Goal: Task Accomplishment & Management: Manage account settings

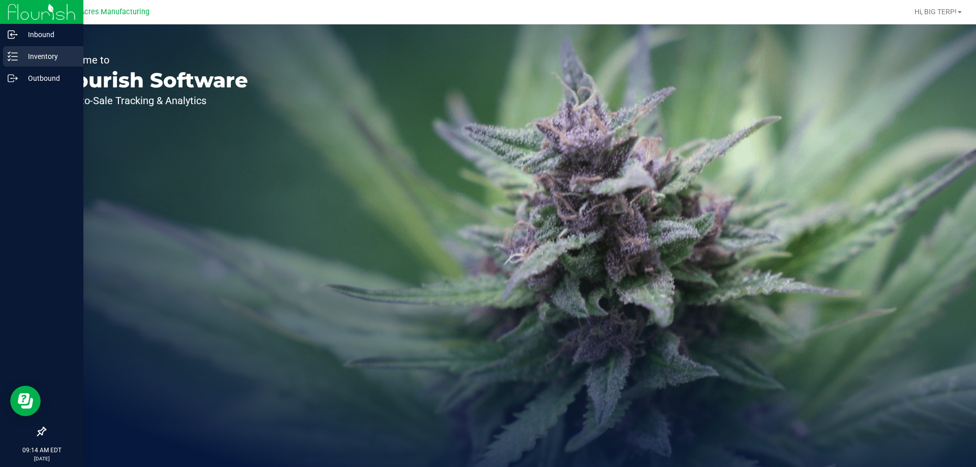
click at [20, 52] on p "Inventory" at bounding box center [48, 56] width 61 height 12
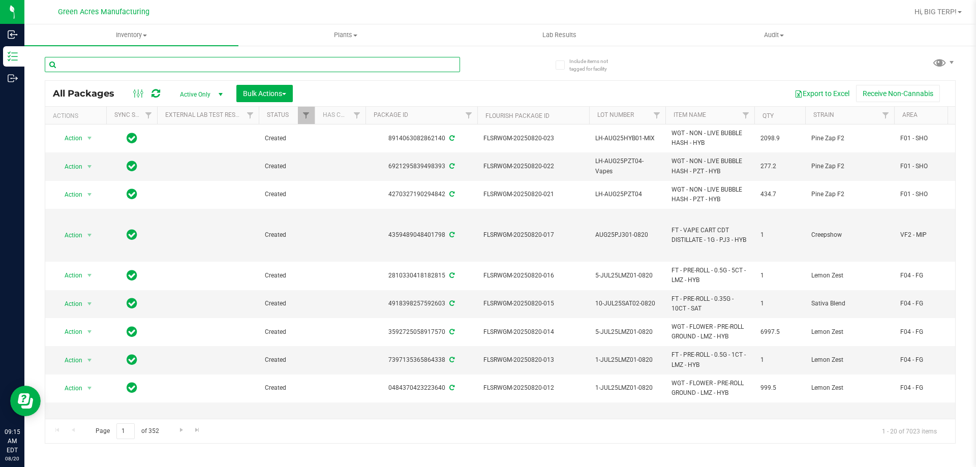
click at [158, 58] on input "text" at bounding box center [252, 64] width 415 height 15
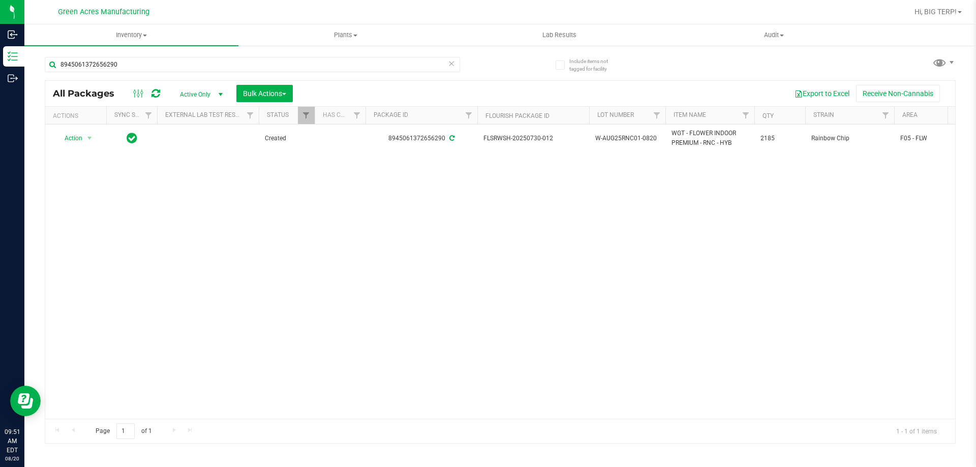
click at [294, 253] on div "Action Action Adjust qty Create package Edit attributes Global inventory Locate…" at bounding box center [500, 272] width 910 height 294
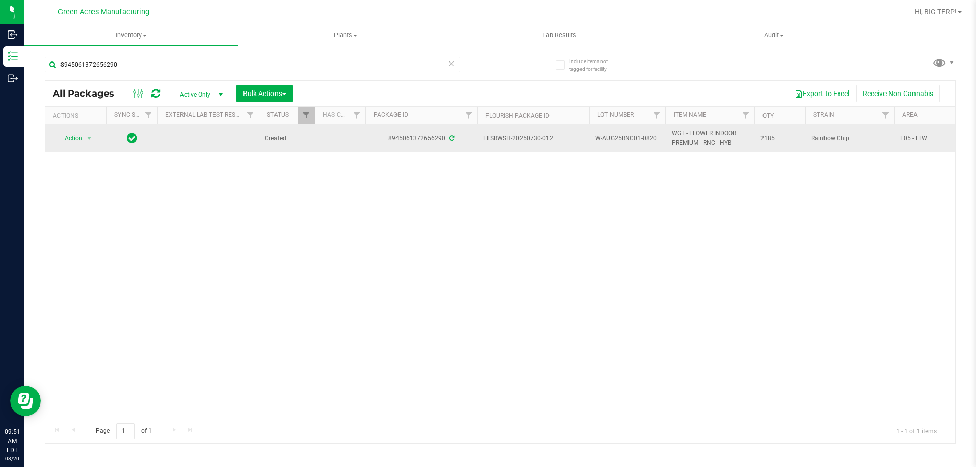
click at [624, 139] on span "W-AUG25RNC01-0820" at bounding box center [627, 139] width 64 height 10
copy tr "W-AUG25RNC01-0820"
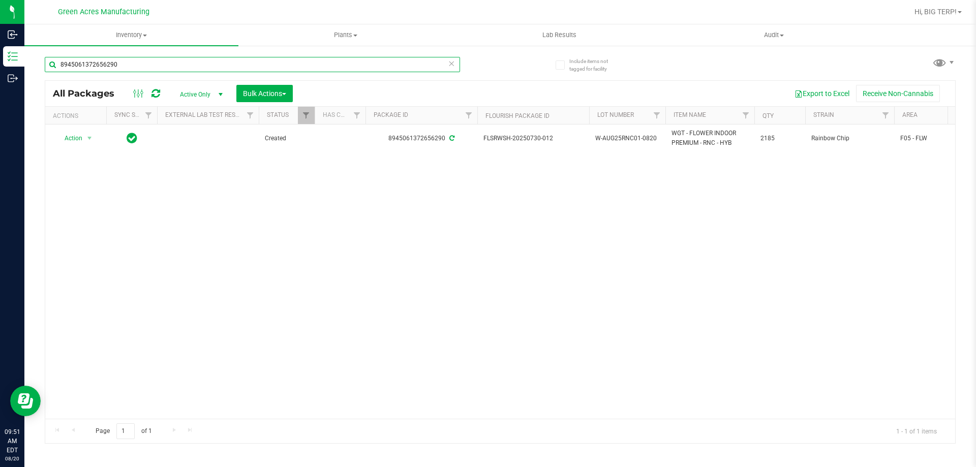
click at [165, 68] on input "8945061372656290" at bounding box center [252, 64] width 415 height 15
paste input "W-AUG25RNC01-082"
type input "W-AUG25RNC01-0820"
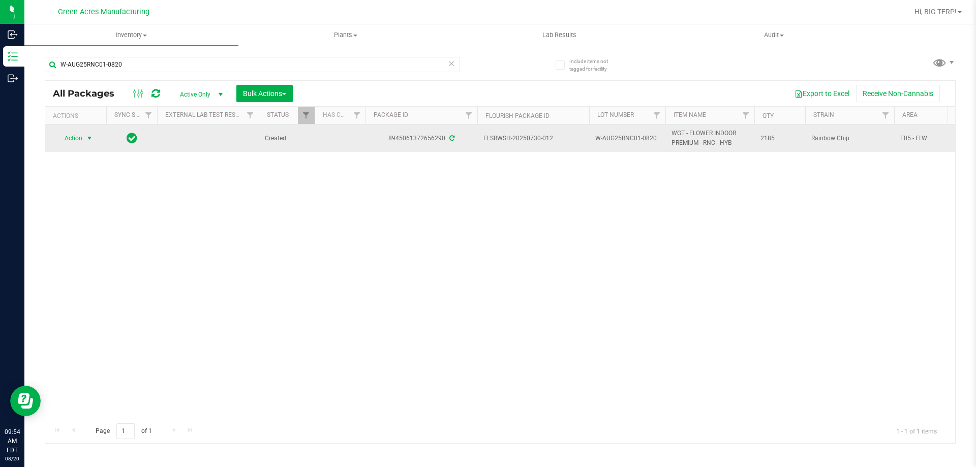
click at [91, 136] on span "select" at bounding box center [89, 138] width 8 height 8
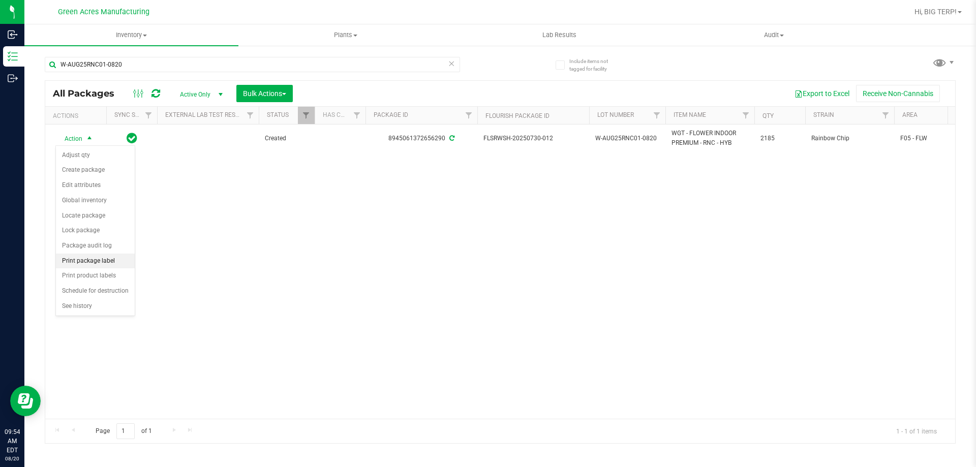
click at [117, 259] on li "Print package label" at bounding box center [95, 261] width 79 height 15
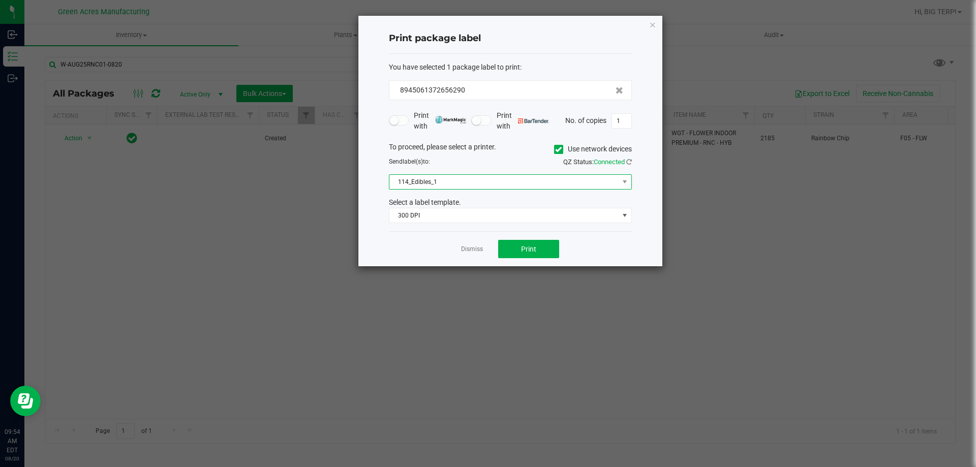
click at [620, 179] on span at bounding box center [624, 182] width 13 height 14
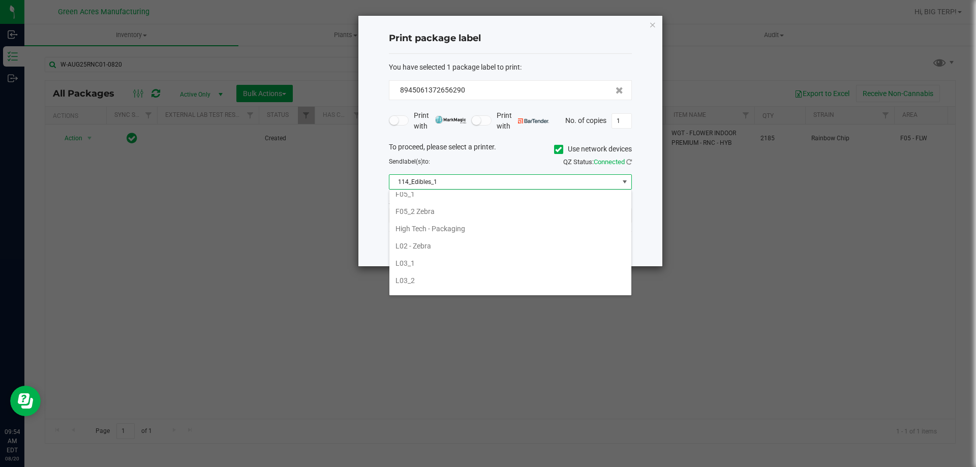
scroll to position [305, 0]
click at [440, 207] on li "F05_2 Zebra" at bounding box center [510, 206] width 242 height 17
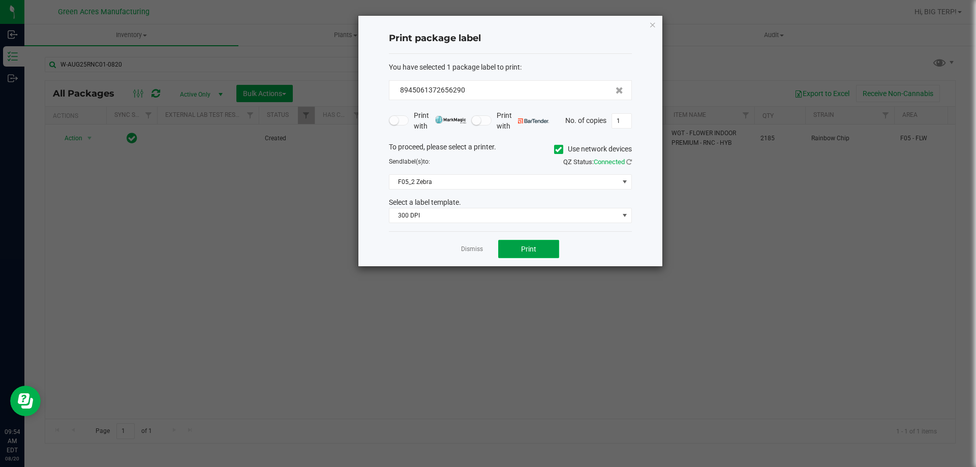
click at [516, 241] on button "Print" at bounding box center [528, 249] width 61 height 18
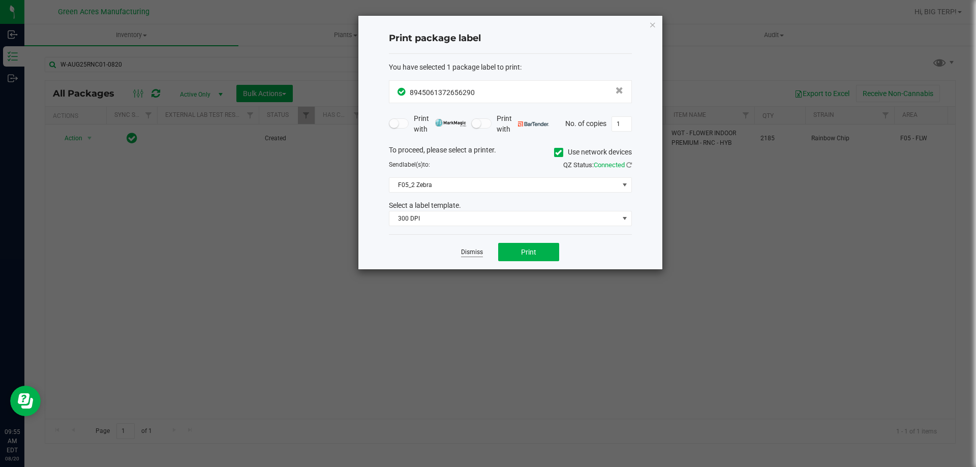
click at [473, 254] on link "Dismiss" at bounding box center [472, 252] width 22 height 9
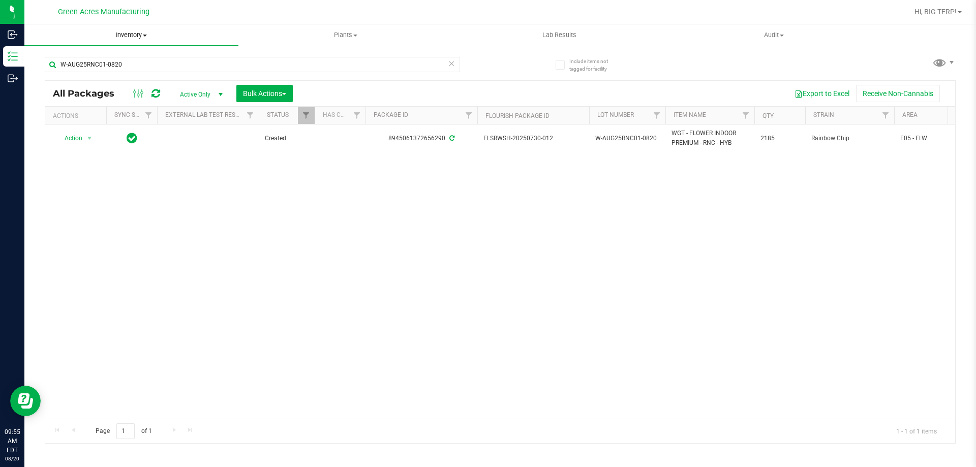
click at [139, 35] on span "Inventory" at bounding box center [131, 34] width 214 height 9
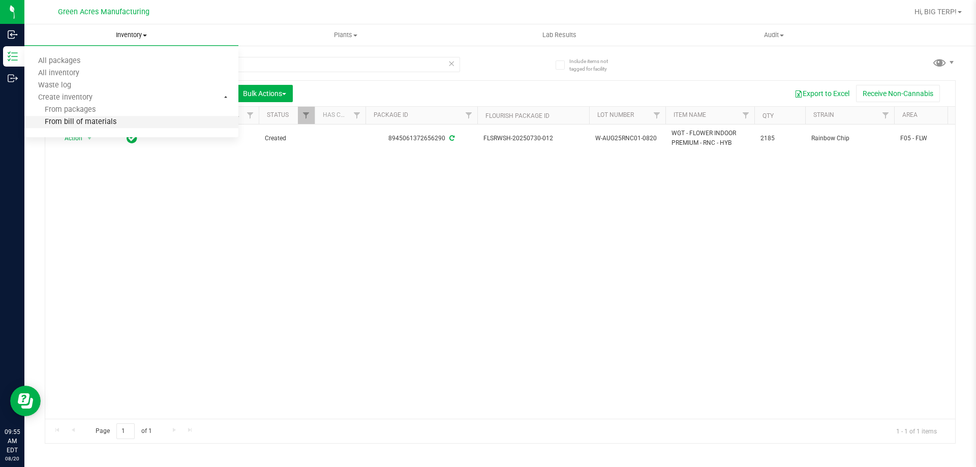
click at [117, 120] on li "From bill of materials" at bounding box center [131, 122] width 214 height 12
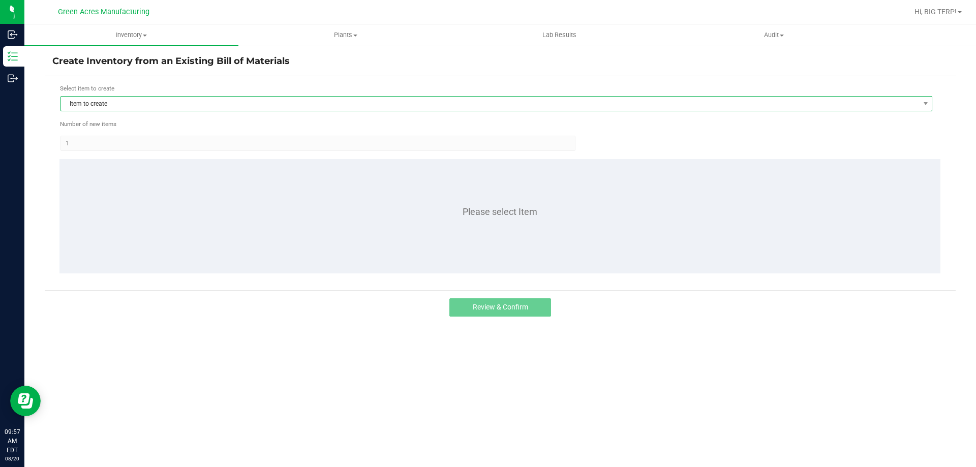
click at [134, 107] on span "Item to create" at bounding box center [490, 104] width 858 height 14
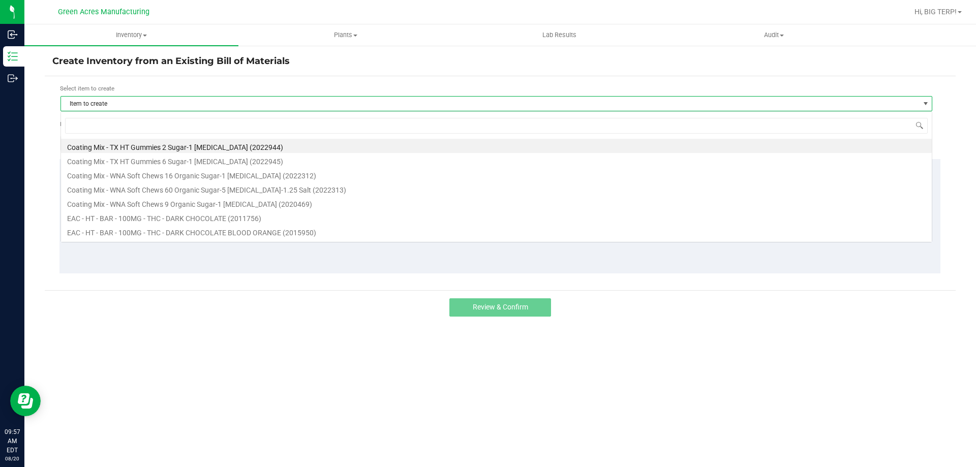
scroll to position [15, 872]
type input "3.5g - rnc"
click at [158, 148] on li "FT - CANNABIS FLOWER - 3.5G - RNC - HYB (1017326)" at bounding box center [496, 146] width 871 height 14
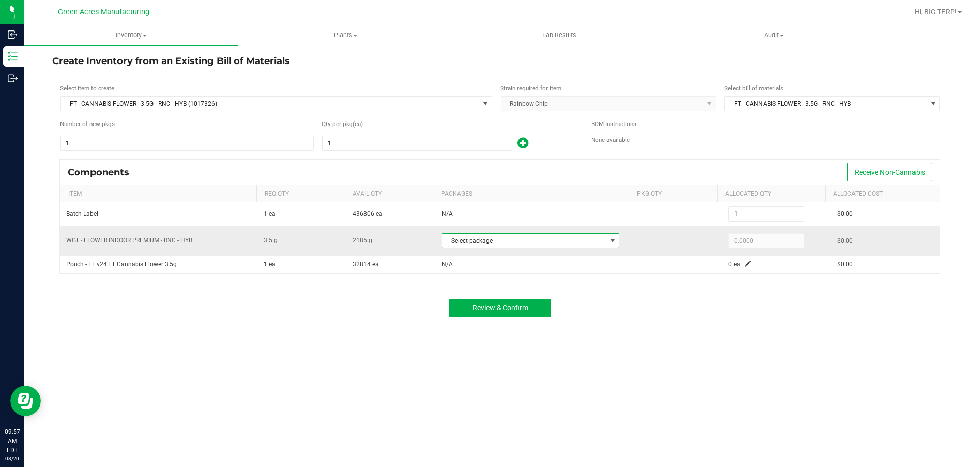
click at [484, 241] on span "Select package" at bounding box center [524, 241] width 164 height 14
click at [514, 284] on li "8945061372656290 (W-AUG25RNC01-0820)" at bounding box center [530, 283] width 182 height 14
type input "3.5000"
click at [784, 355] on div "Create Inventory from an Existing Bill of Materials Select item to create FT - …" at bounding box center [499, 204] width 951 height 318
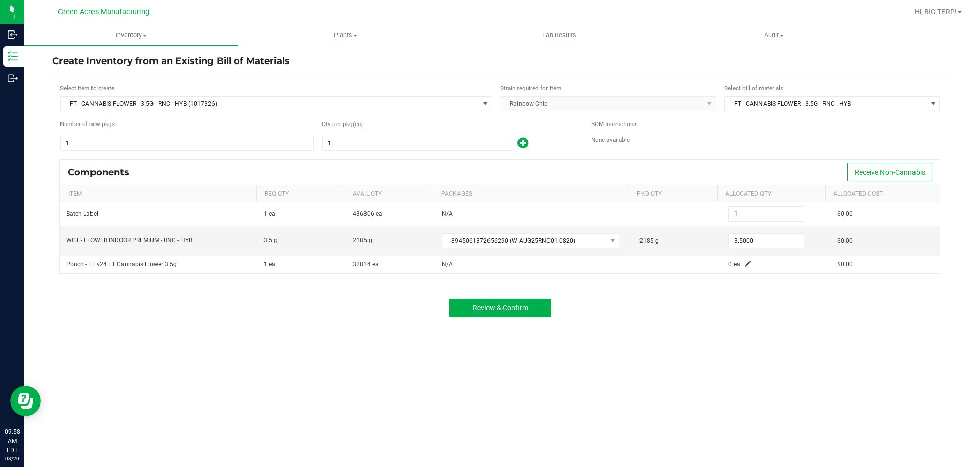
click at [551, 436] on div "Inventory All packages All inventory Waste log Create inventory Plants All plan…" at bounding box center [499, 245] width 951 height 443
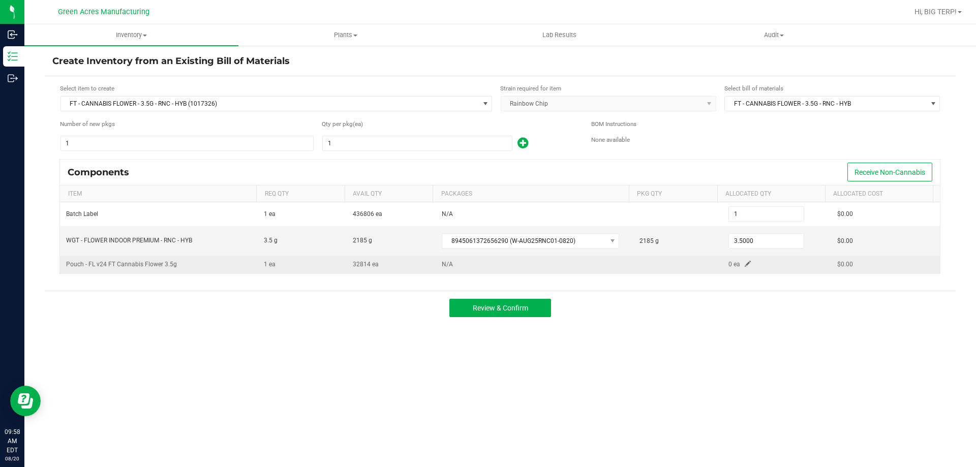
click at [740, 260] on td "0 ea" at bounding box center [776, 265] width 109 height 18
click at [740, 268] on td "0 ea" at bounding box center [776, 265] width 109 height 18
click at [745, 267] on span at bounding box center [748, 264] width 6 height 6
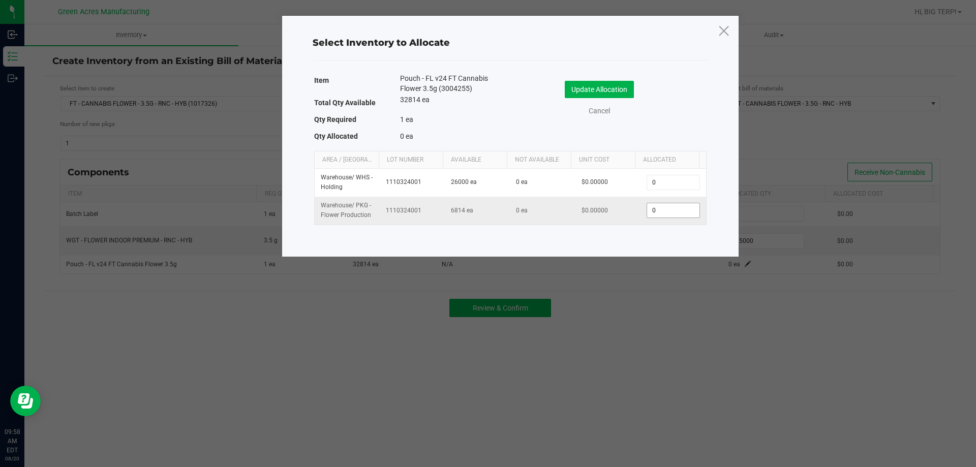
click at [669, 205] on input "0" at bounding box center [673, 210] width 52 height 14
type input "1"
click at [586, 89] on button "Update Allocation" at bounding box center [599, 89] width 69 height 17
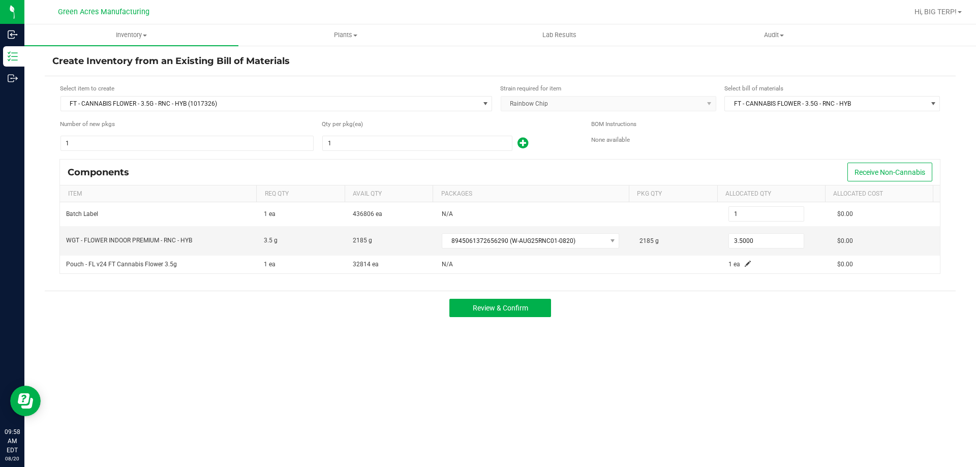
click at [723, 415] on div "Inventory All packages All inventory Waste log Create inventory Plants All plan…" at bounding box center [499, 245] width 951 height 443
click at [537, 318] on div "Review & Confirm" at bounding box center [500, 308] width 911 height 34
click at [538, 312] on button "Review & Confirm" at bounding box center [500, 308] width 102 height 18
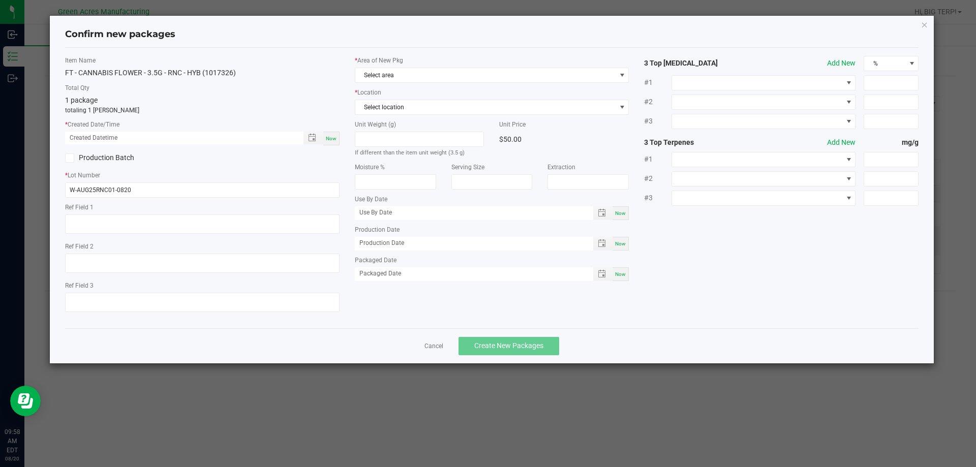
click at [333, 144] on div "Now" at bounding box center [331, 139] width 16 height 14
type input "[DATE] 09:58 AM"
click at [379, 84] on div "* Area of New Pkg Select area * Location Select location Unit Weight (g) If dif…" at bounding box center [492, 171] width 290 height 230
click at [381, 78] on span "Select area" at bounding box center [485, 75] width 261 height 14
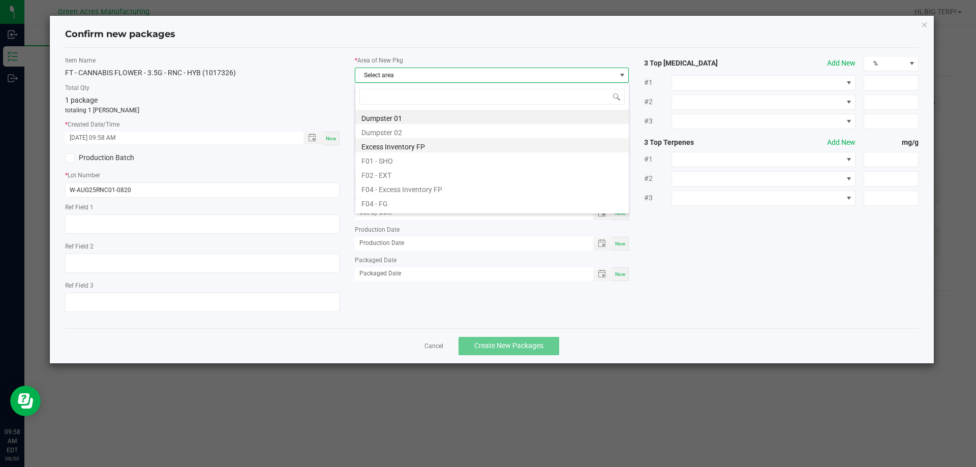
scroll to position [15, 274]
click at [399, 206] on li "F04 - FG" at bounding box center [491, 202] width 273 height 14
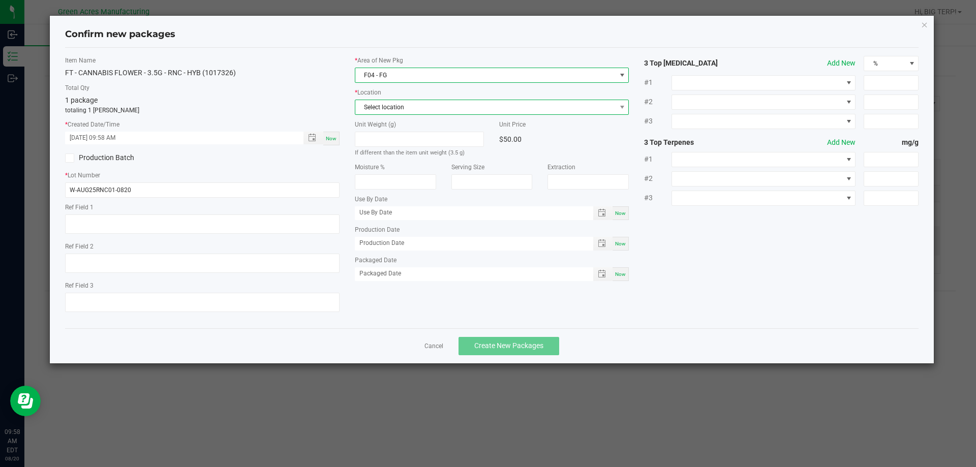
click at [400, 110] on span "Select location" at bounding box center [485, 107] width 261 height 14
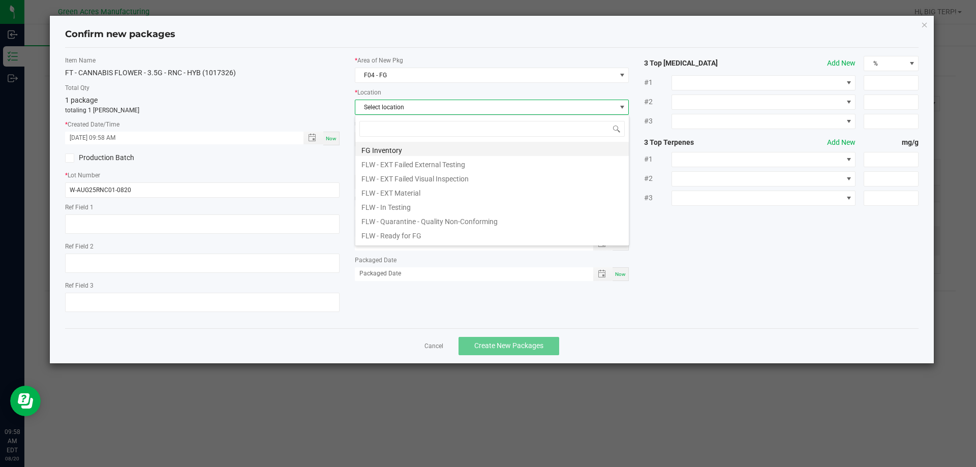
click at [393, 146] on li "FG Inventory" at bounding box center [491, 149] width 273 height 14
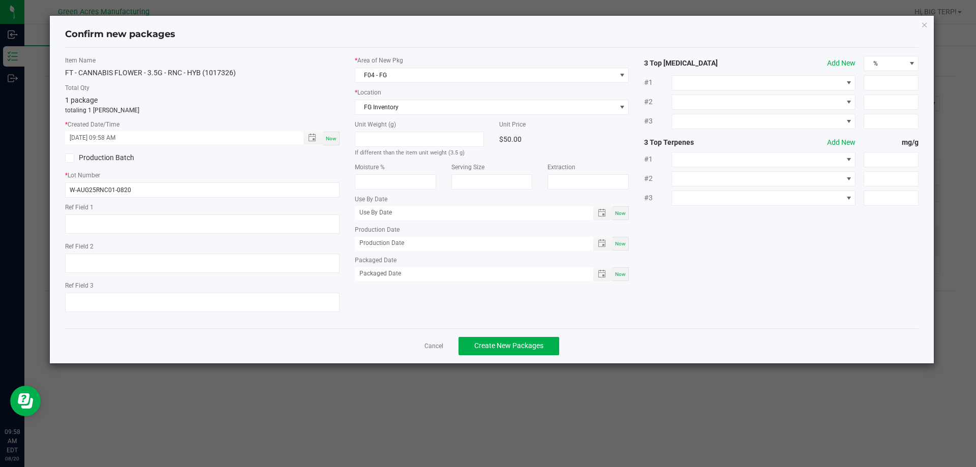
click at [665, 317] on div "Item Name FT - CANNABIS FLOWER - 3.5G - RNC - HYB (1017326) Total Qty 1 package…" at bounding box center [491, 188] width 869 height 264
click at [541, 349] on span "Create New Packages" at bounding box center [508, 346] width 69 height 8
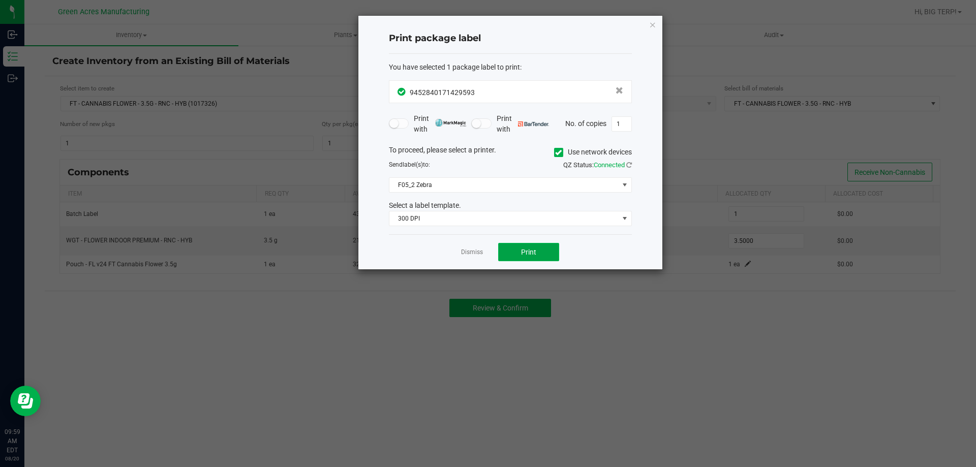
click at [553, 259] on button "Print" at bounding box center [528, 252] width 61 height 18
click at [472, 247] on app-cancel-button "Dismiss" at bounding box center [472, 252] width 22 height 11
click at [474, 253] on link "Dismiss" at bounding box center [472, 252] width 22 height 9
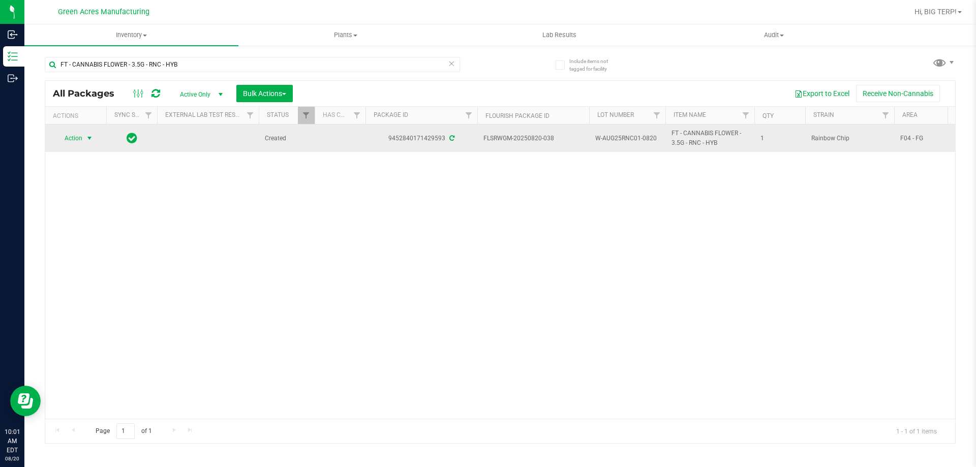
click at [88, 134] on span "select" at bounding box center [89, 138] width 8 height 8
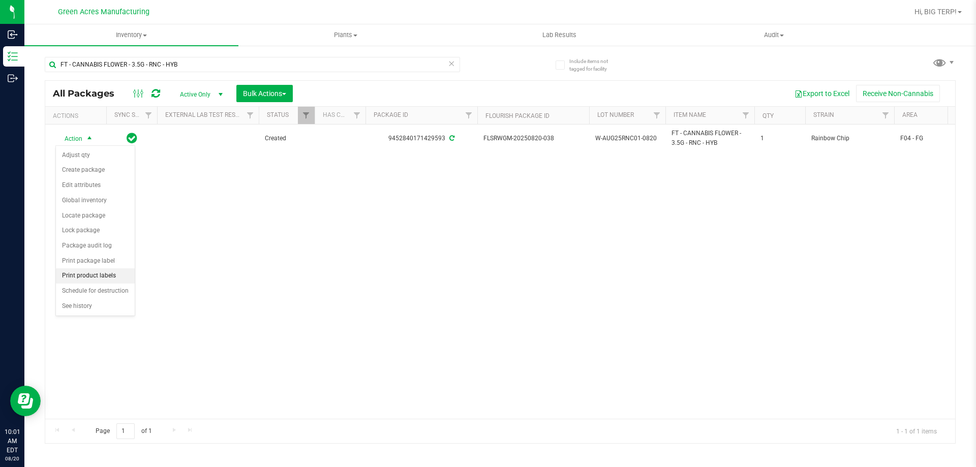
click at [112, 274] on li "Print product labels" at bounding box center [95, 275] width 79 height 15
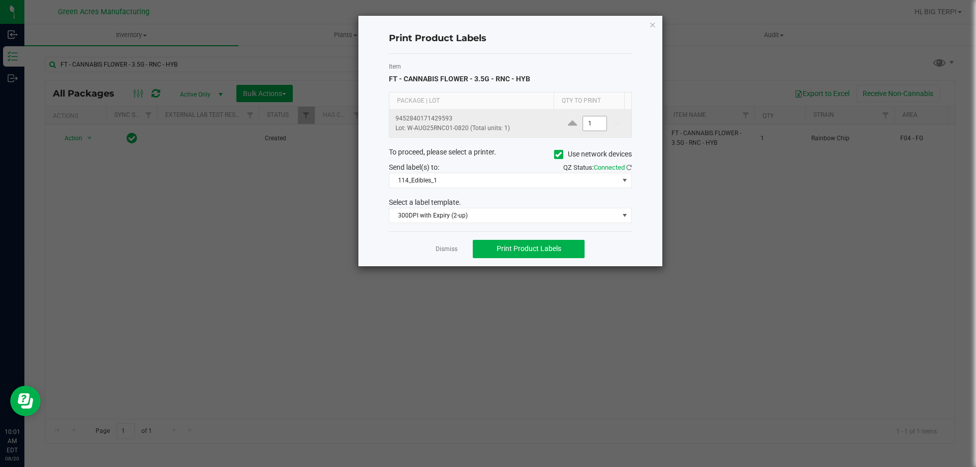
click at [587, 120] on input "1" at bounding box center [594, 123] width 23 height 14
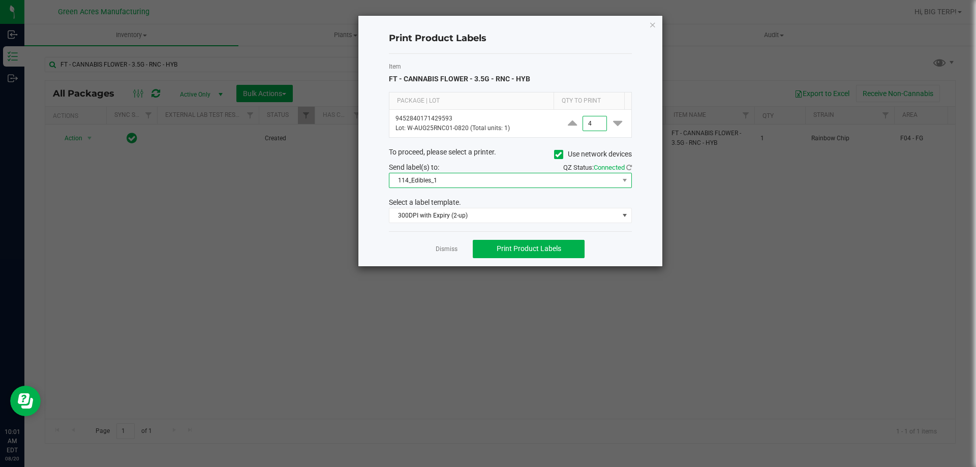
click at [627, 187] on span at bounding box center [624, 180] width 13 height 14
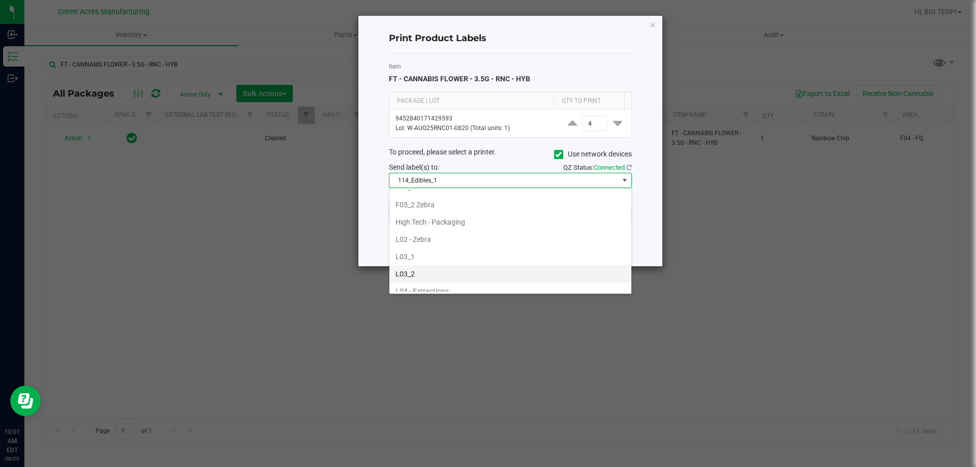
scroll to position [254, 0]
click at [429, 238] on li "F05_1" at bounding box center [510, 238] width 242 height 17
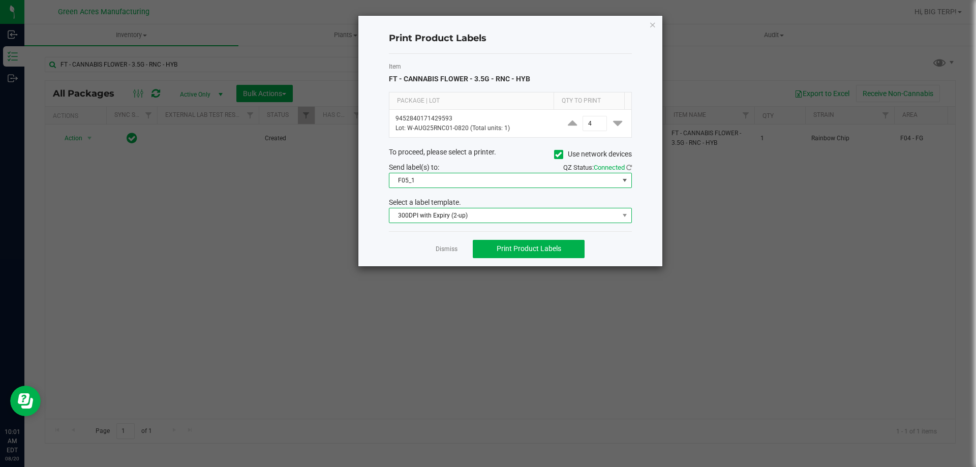
click at [509, 214] on span "300DPI with Expiry (2-up)" at bounding box center [503, 215] width 229 height 14
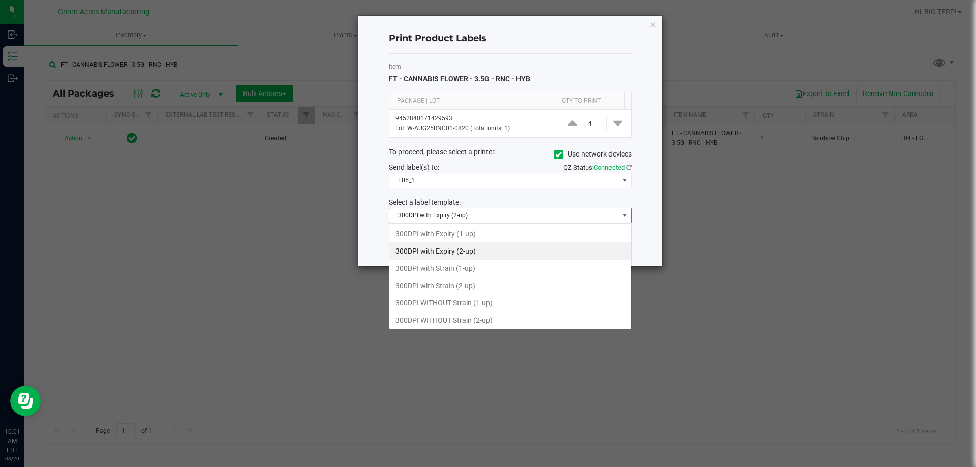
scroll to position [15, 243]
click at [473, 292] on li "300DPI with Strain (2-up)" at bounding box center [510, 285] width 242 height 17
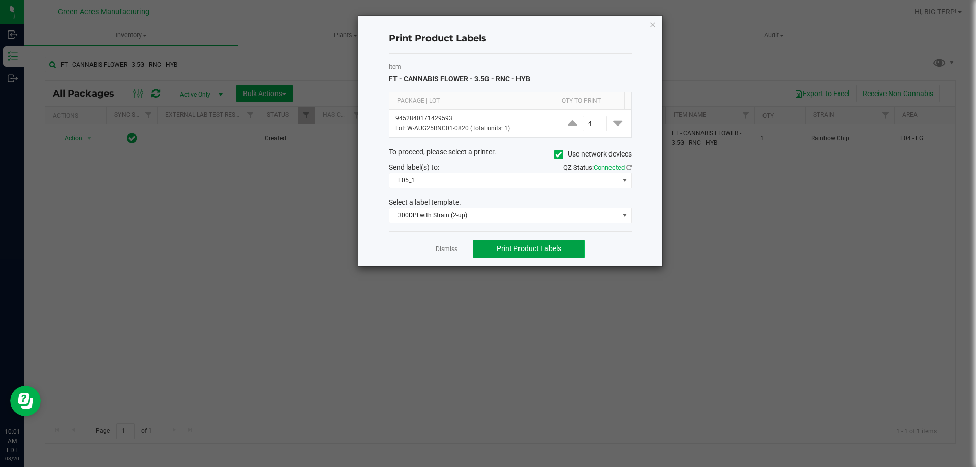
click at [541, 244] on span "Print Product Labels" at bounding box center [529, 248] width 65 height 8
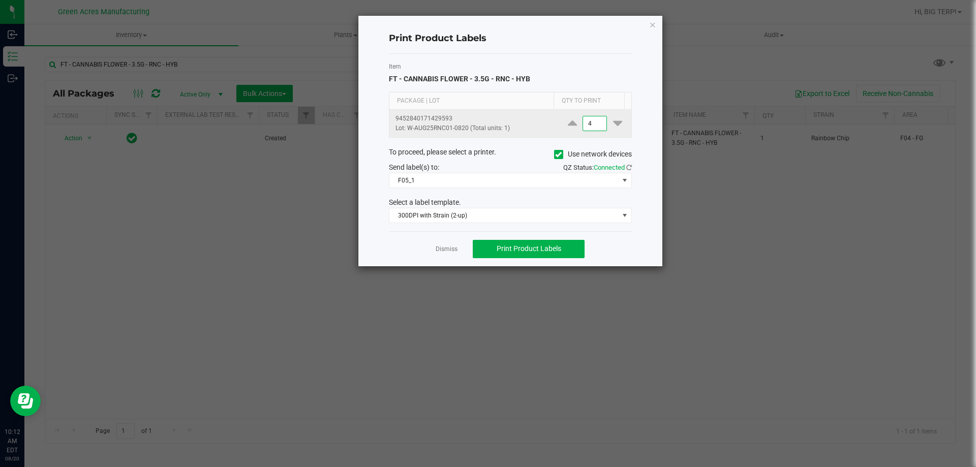
click at [584, 127] on input "4" at bounding box center [594, 123] width 23 height 14
type input "610"
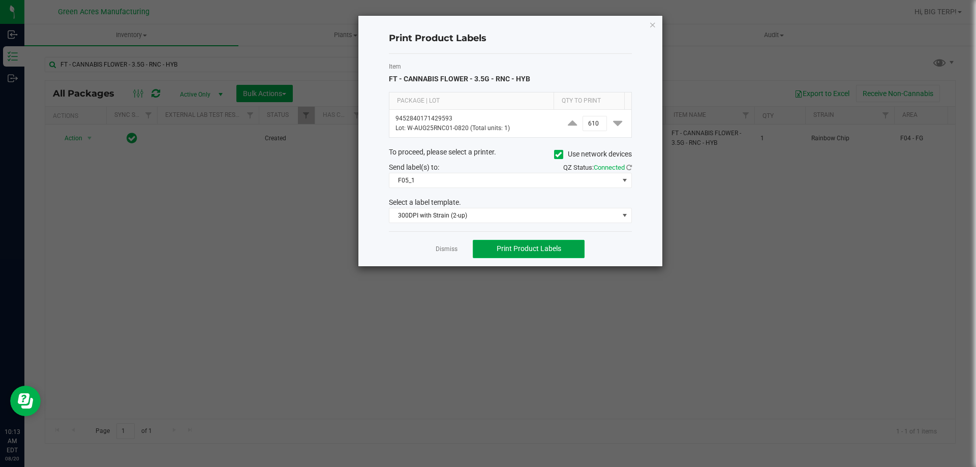
click at [529, 247] on span "Print Product Labels" at bounding box center [529, 248] width 65 height 8
click at [448, 250] on link "Dismiss" at bounding box center [447, 249] width 22 height 9
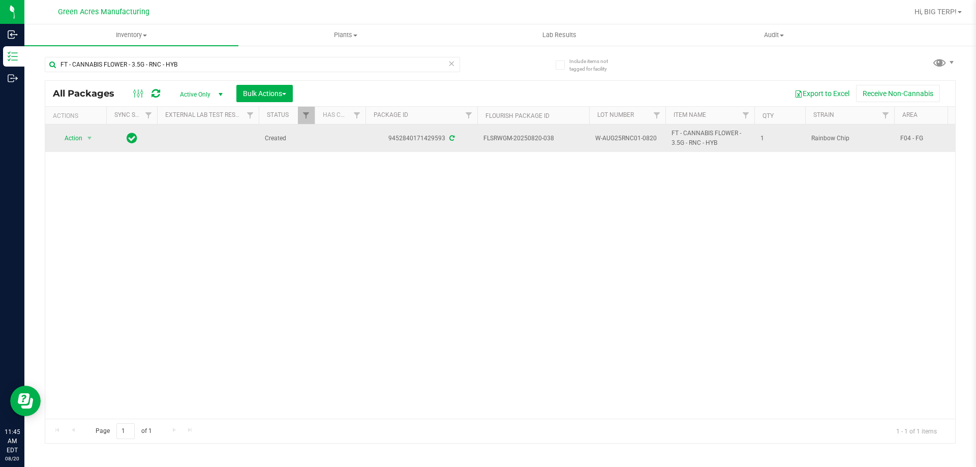
drag, startPoint x: 598, startPoint y: 139, endPoint x: 656, endPoint y: 140, distance: 58.5
click at [656, 140] on span "W-AUG25RNC01-0820" at bounding box center [627, 139] width 64 height 10
copy span "W-AUG25RNC01-0820"
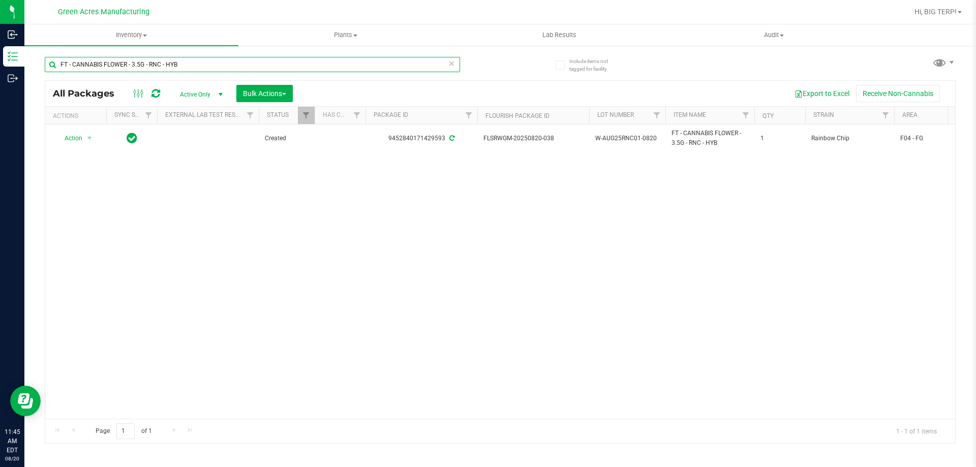
click at [215, 66] on input "FT - CANNABIS FLOWER - 3.5G - RNC - HYB" at bounding box center [252, 64] width 415 height 15
click at [218, 66] on input "FT - CANNABIS FLOWER - 3.5G - RNC - HYB" at bounding box center [252, 64] width 415 height 15
click at [450, 68] on icon at bounding box center [451, 63] width 7 height 12
click at [284, 64] on input "text" at bounding box center [252, 64] width 415 height 15
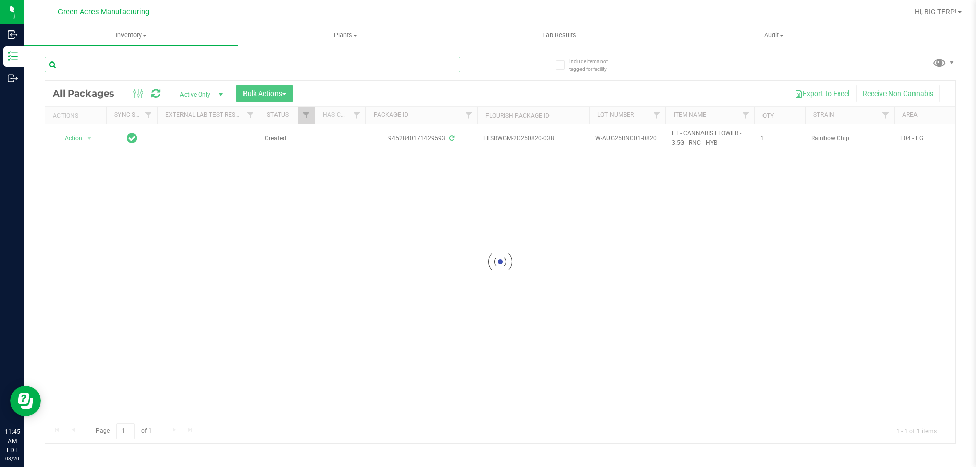
paste input "W-AUG25RNC01-0820"
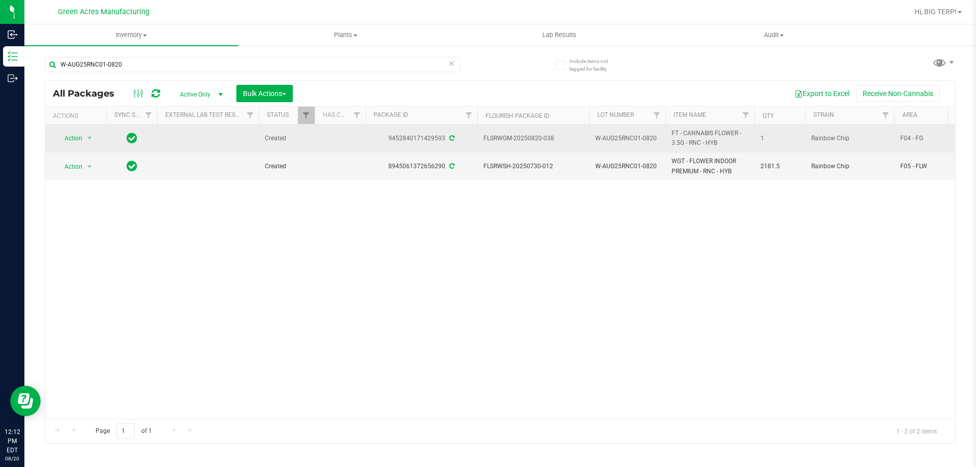
drag, startPoint x: 554, startPoint y: 138, endPoint x: 481, endPoint y: 140, distance: 72.7
click at [481, 140] on td "FLSRWGM-20250820-038" at bounding box center [533, 139] width 112 height 28
copy span "FLSRWGM-20250820-038"
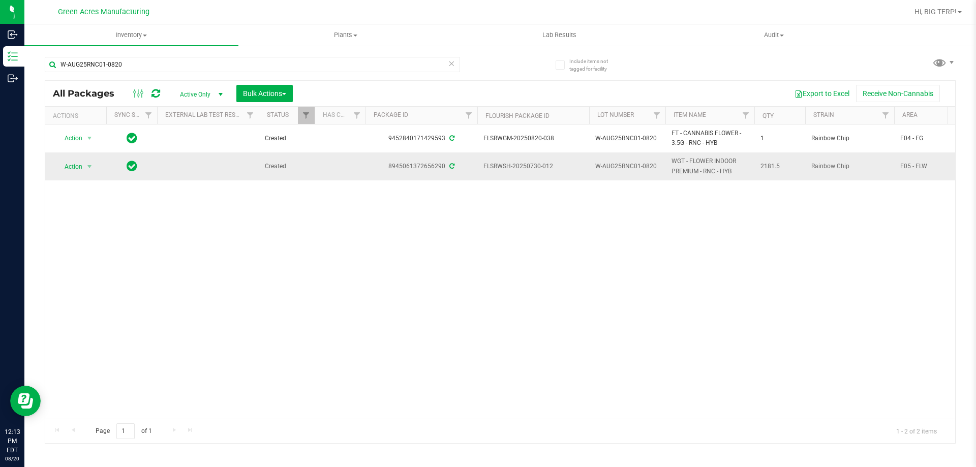
drag, startPoint x: 551, startPoint y: 165, endPoint x: 488, endPoint y: 157, distance: 63.0
click at [488, 157] on td "FLSRWSH-20250730-012" at bounding box center [533, 165] width 112 height 27
copy span "FLSRWSH-20250730-012"
click at [133, 64] on input "W-AUG25RNC01-0820" at bounding box center [252, 64] width 415 height 15
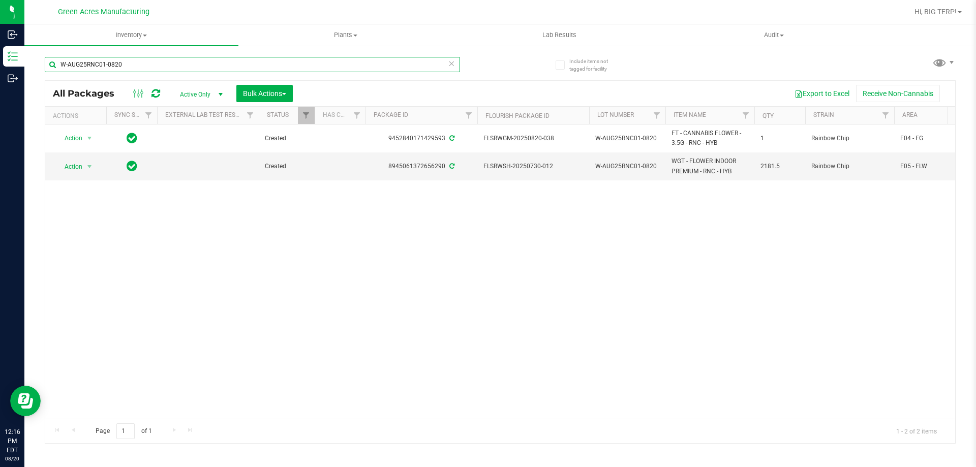
click at [134, 63] on input "W-AUG25RNC01-0820" at bounding box center [252, 64] width 415 height 15
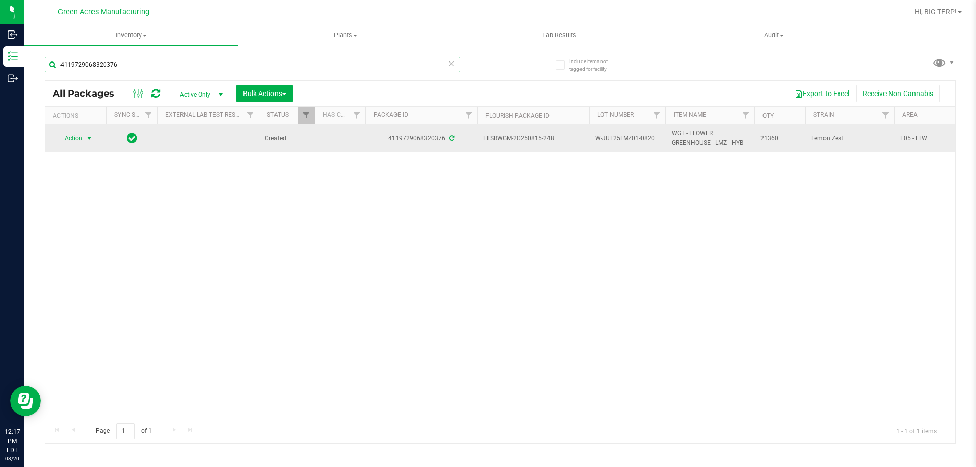
type input "4119729068320376"
click at [84, 143] on span "select" at bounding box center [89, 138] width 13 height 14
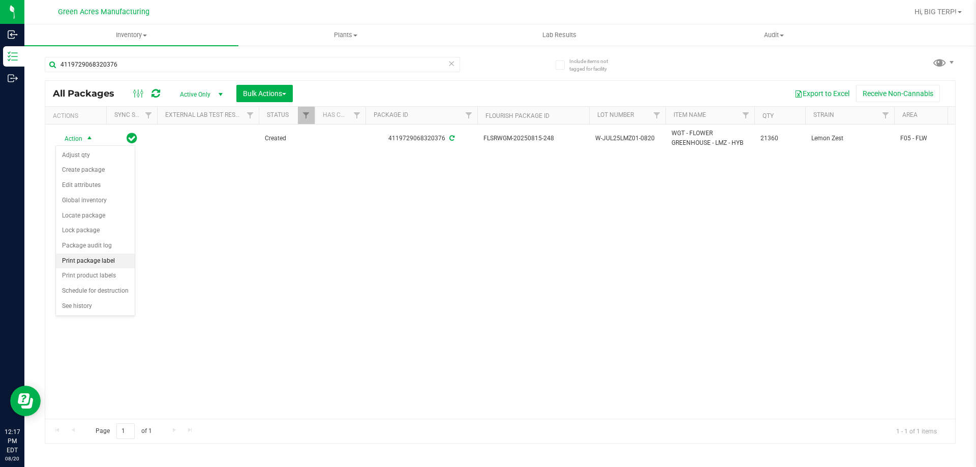
click at [107, 262] on li "Print package label" at bounding box center [95, 261] width 79 height 15
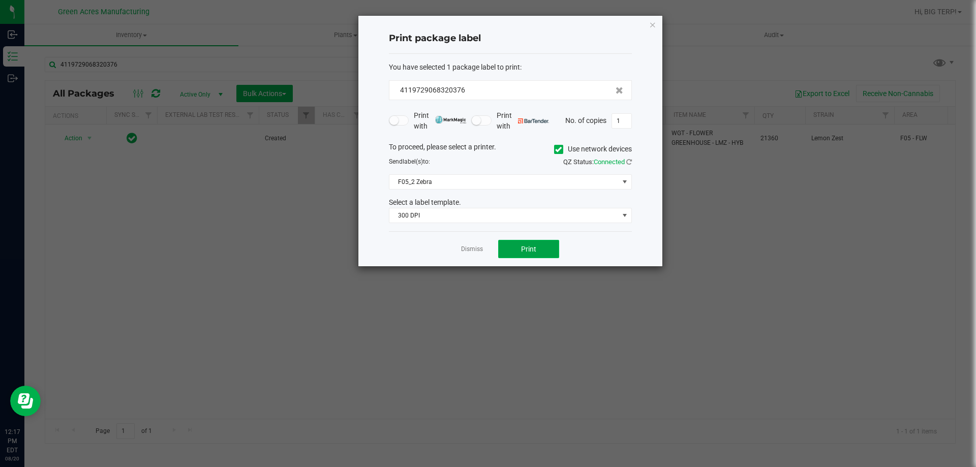
click at [540, 252] on button "Print" at bounding box center [528, 249] width 61 height 18
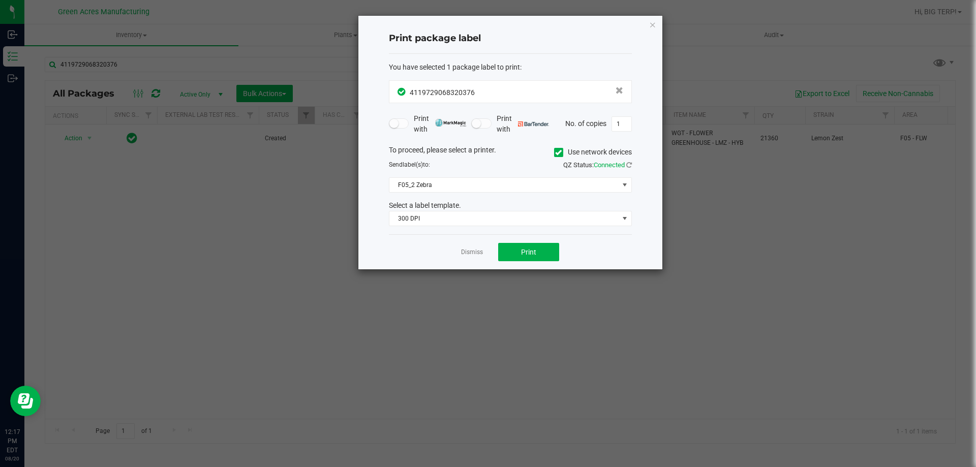
click at [471, 251] on link "Dismiss" at bounding box center [472, 252] width 22 height 9
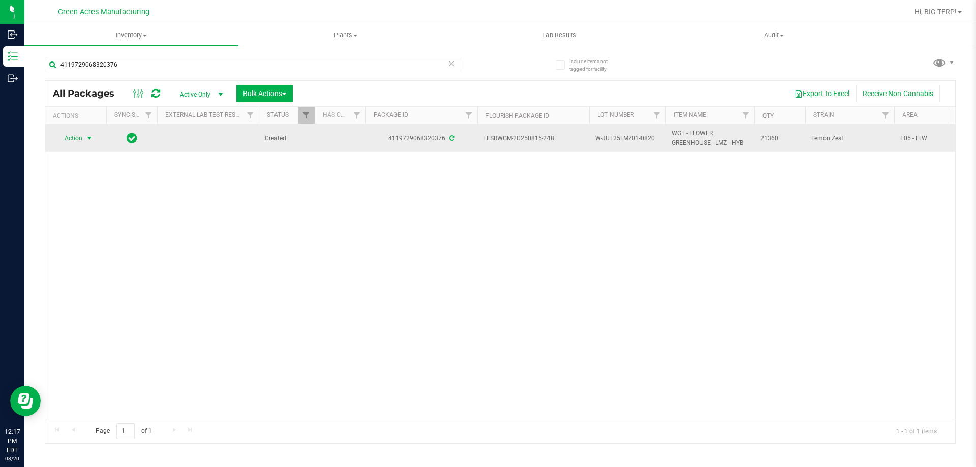
click at [616, 137] on span "W-JUL25LMZ01-0820" at bounding box center [627, 139] width 64 height 10
copy tr "W-JUL25LMZ01-0820"
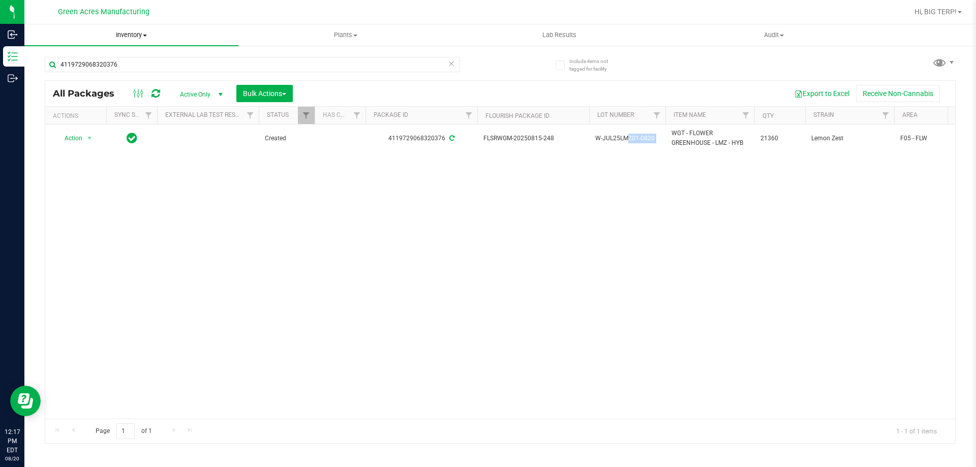
click at [141, 36] on span "Inventory" at bounding box center [131, 34] width 214 height 9
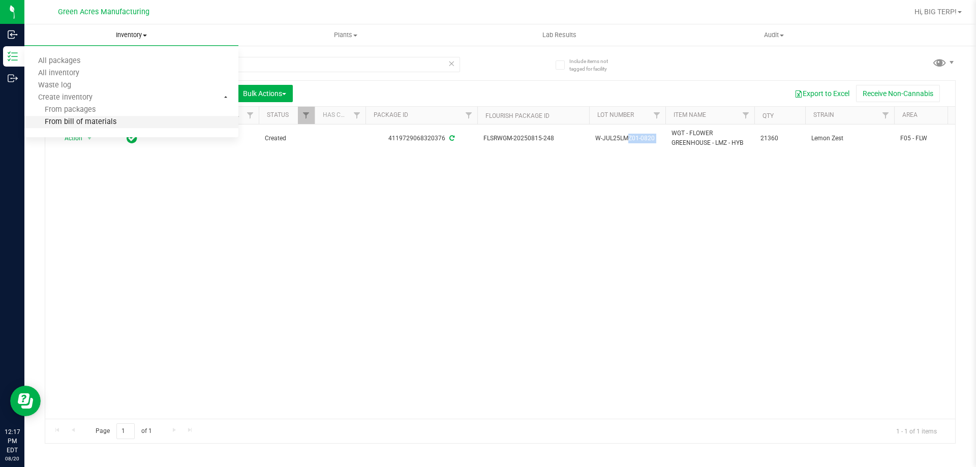
click at [120, 126] on li "From bill of materials" at bounding box center [131, 122] width 214 height 12
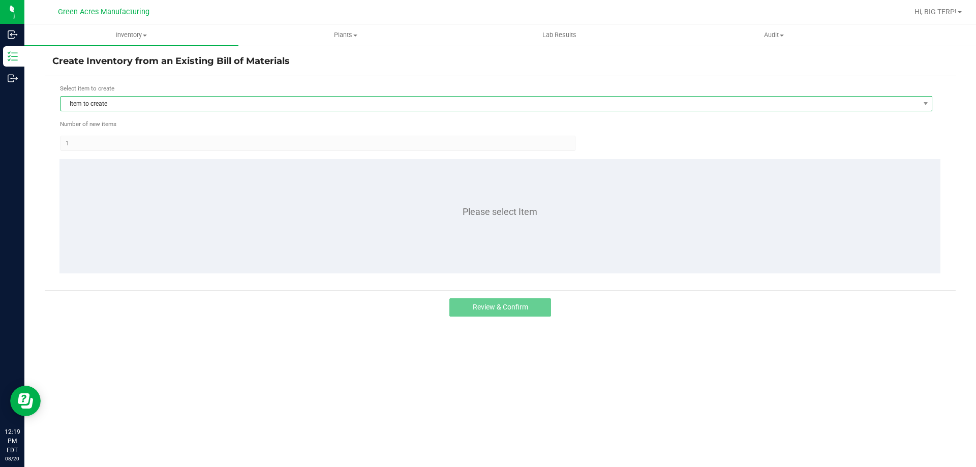
click at [87, 105] on span "Item to create" at bounding box center [490, 104] width 858 height 14
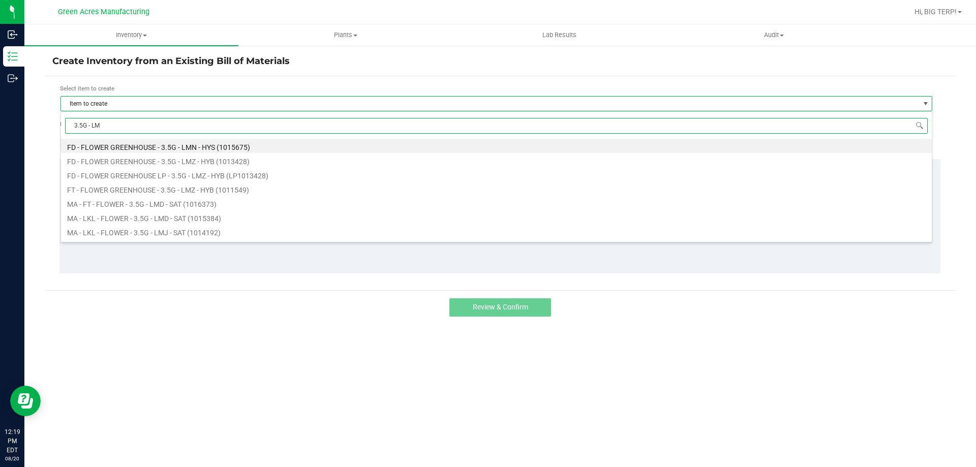
type input "3.5G - LMN"
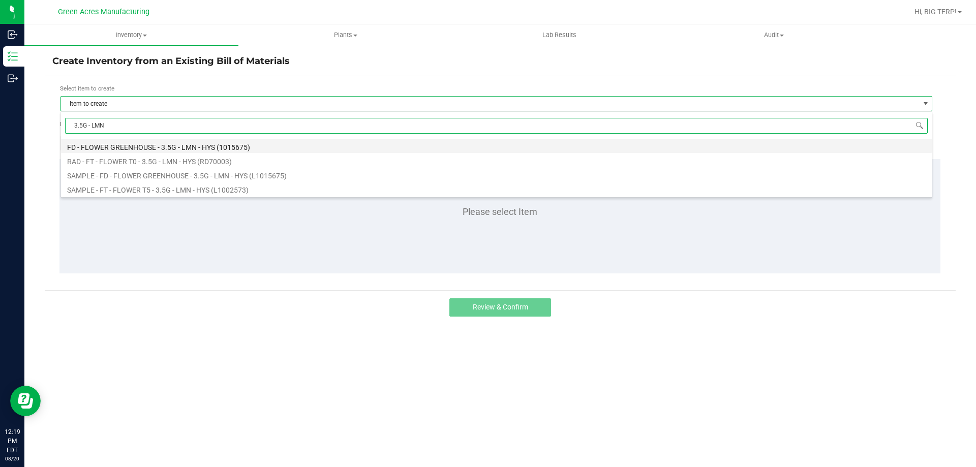
click at [161, 147] on li "FD - FLOWER GREENHOUSE - 3.5G - LMN - HYS (1015675)" at bounding box center [496, 146] width 871 height 14
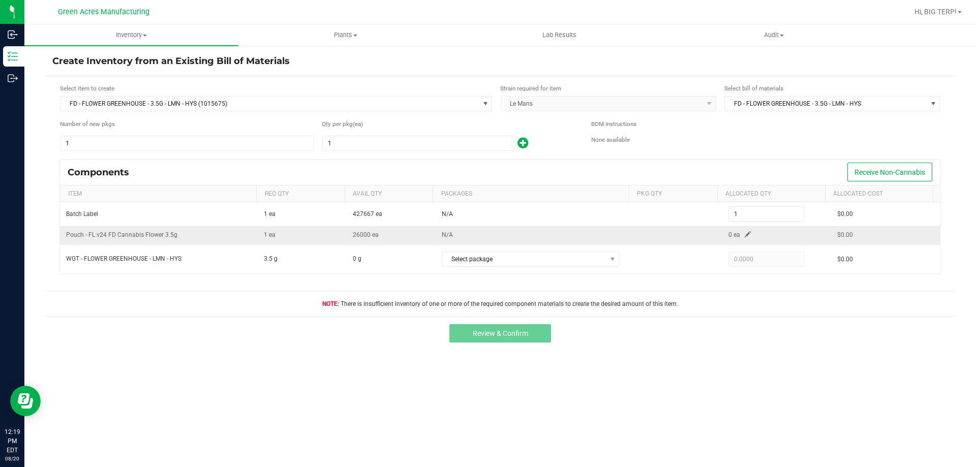
click at [745, 237] on span at bounding box center [748, 234] width 6 height 6
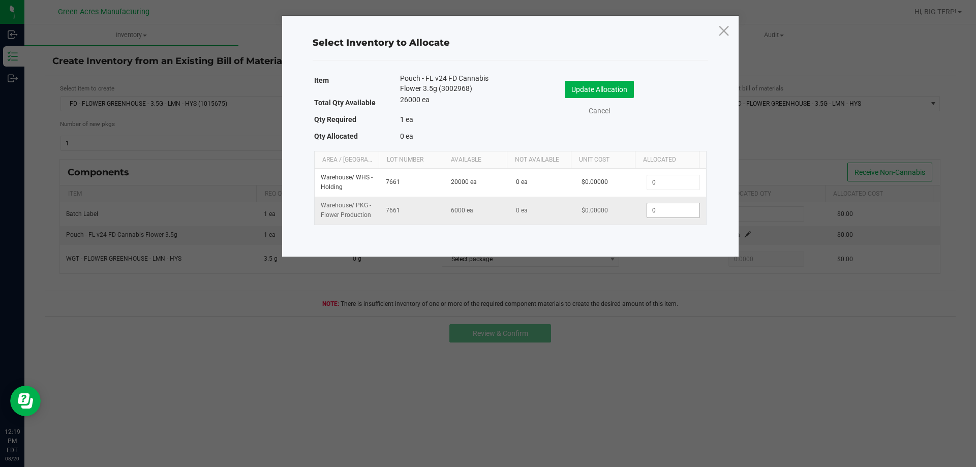
click at [680, 216] on input "0" at bounding box center [673, 210] width 52 height 14
type input "1"
click at [587, 87] on button "Update Allocation" at bounding box center [599, 89] width 69 height 17
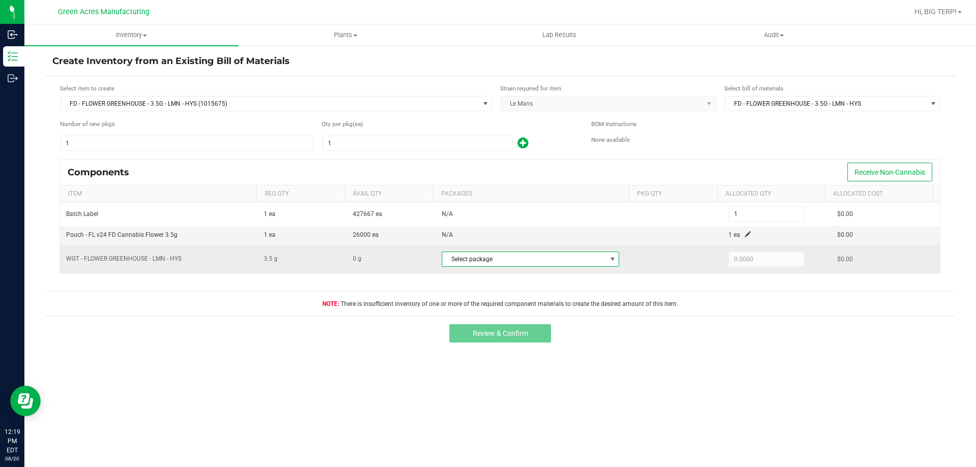
click at [589, 262] on span "Select package" at bounding box center [524, 259] width 164 height 14
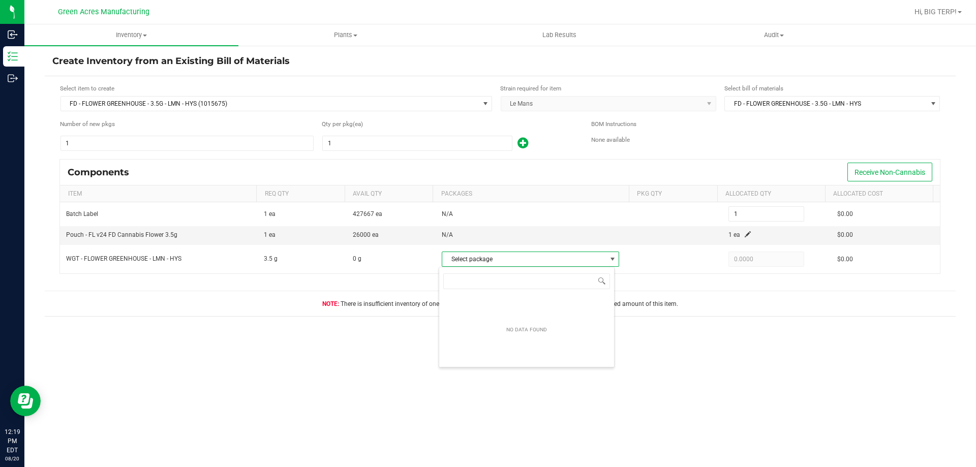
click at [733, 345] on div "Review & Confirm" at bounding box center [500, 333] width 911 height 34
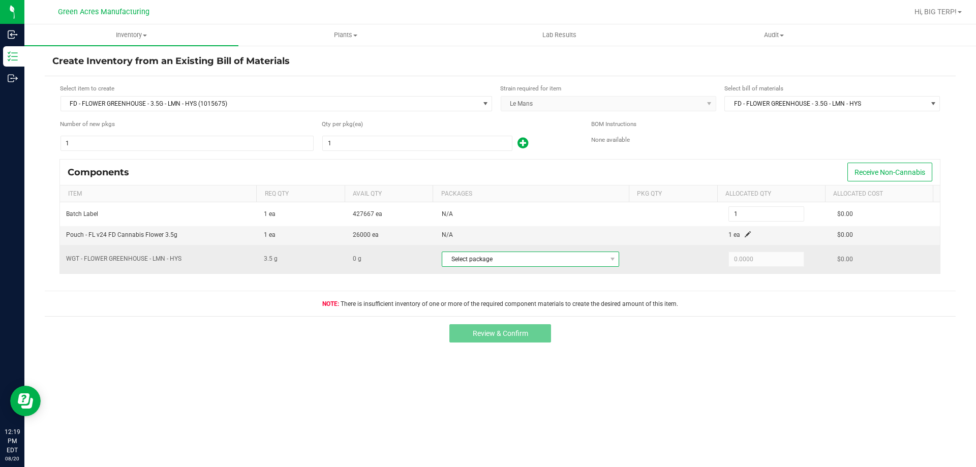
click at [611, 258] on span "NO DATA FOUND" at bounding box center [612, 259] width 13 height 14
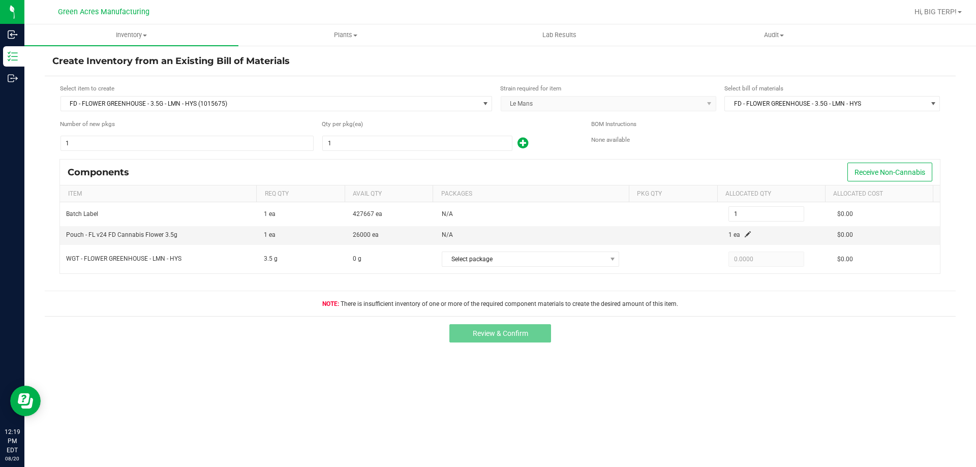
click at [694, 339] on div "Review & Confirm" at bounding box center [500, 333] width 911 height 34
click at [484, 105] on span at bounding box center [485, 104] width 8 height 8
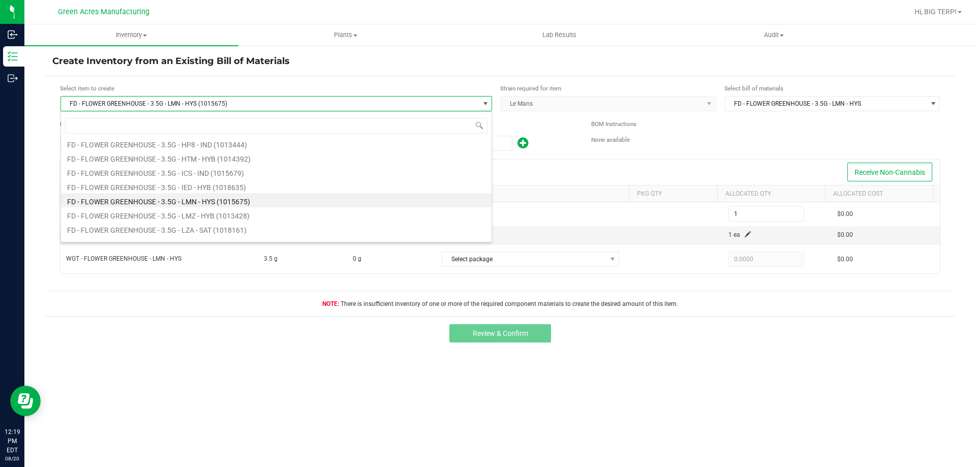
scroll to position [1799, 0]
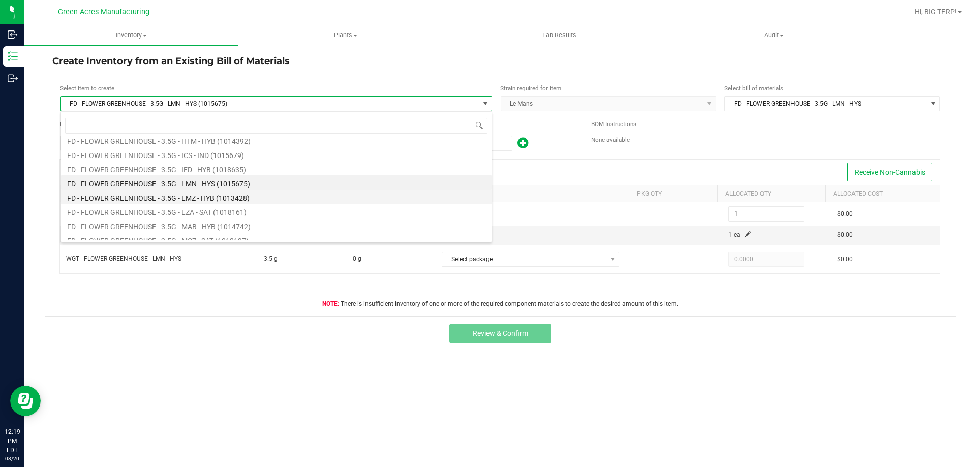
click at [216, 203] on li "FD - FLOWER GREENHOUSE - 3.5G - LMZ - HYB (1013428)" at bounding box center [276, 197] width 430 height 14
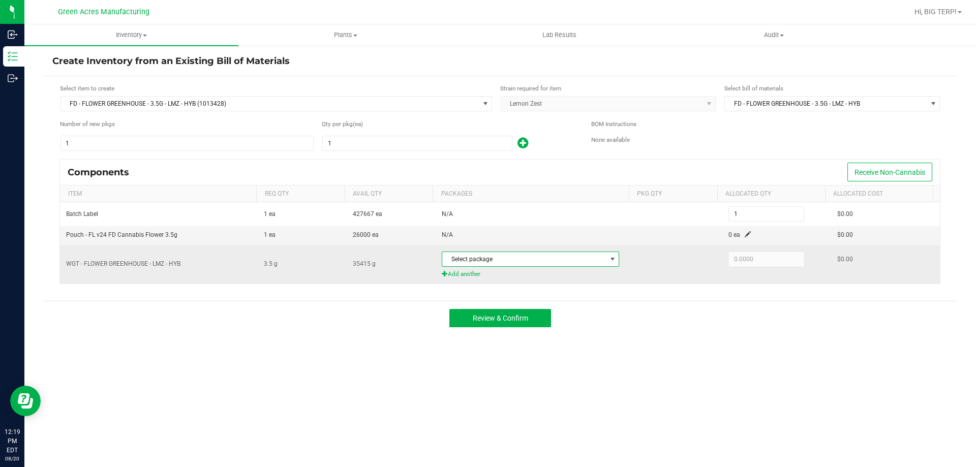
click at [469, 263] on span "Select package" at bounding box center [524, 259] width 164 height 14
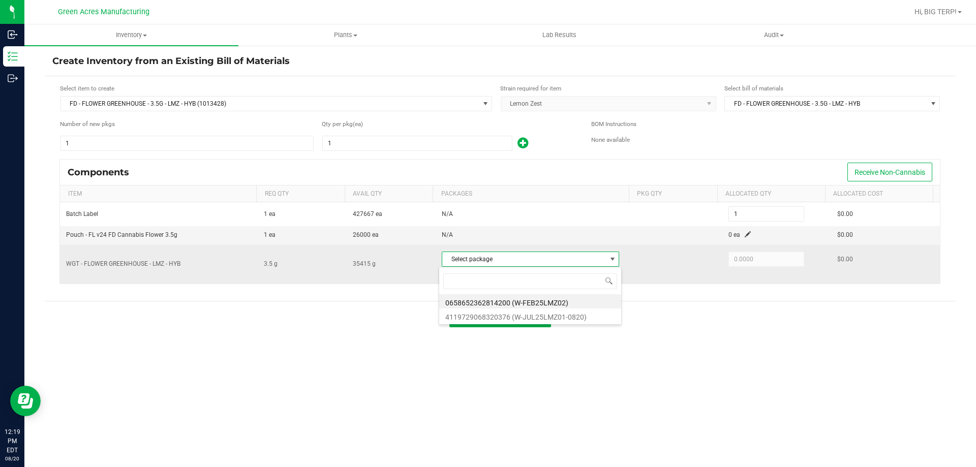
scroll to position [15, 175]
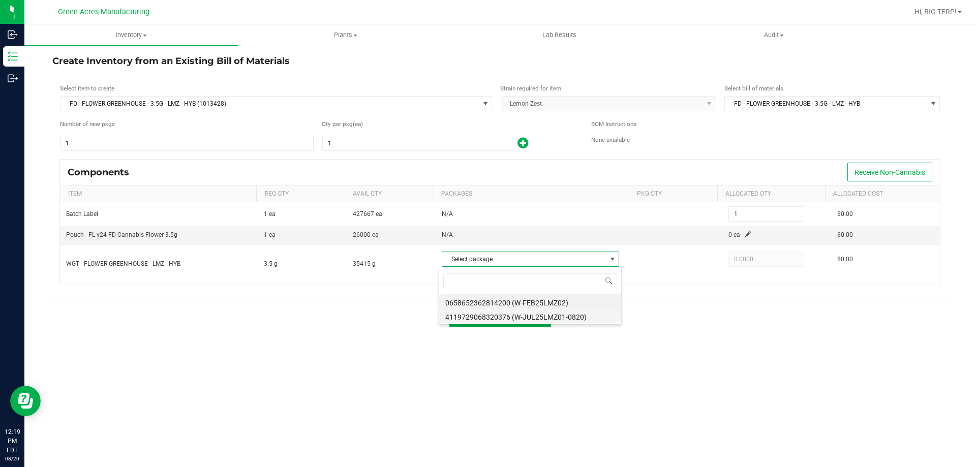
click at [514, 316] on li "4119729068320376 (W-JUL25LMZ01-0820)" at bounding box center [530, 315] width 182 height 14
type input "3.5000"
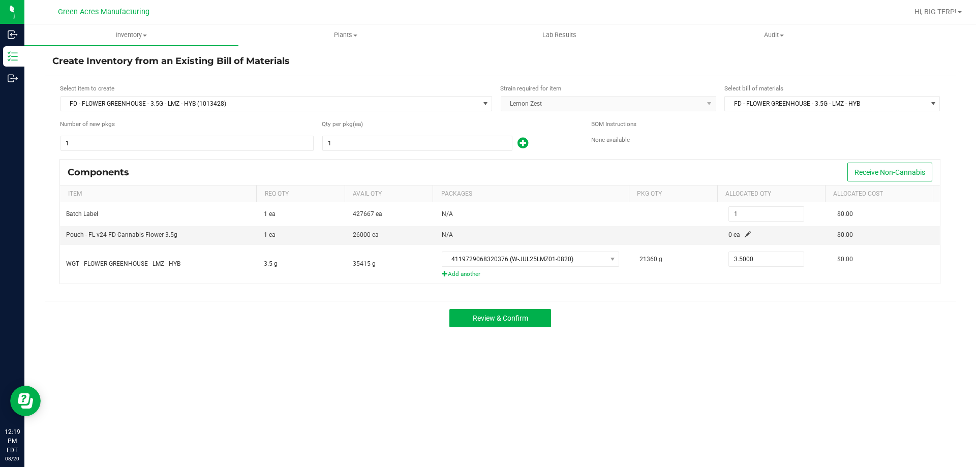
click at [642, 325] on div "Review & Confirm" at bounding box center [500, 318] width 911 height 34
click at [745, 233] on span at bounding box center [748, 234] width 6 height 6
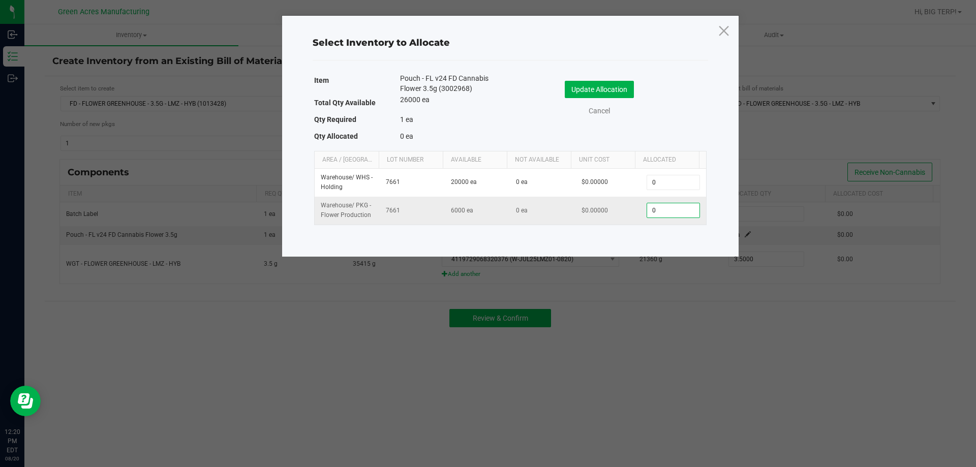
click at [659, 206] on input "0" at bounding box center [673, 210] width 52 height 14
type input "1"
click at [587, 94] on button "Update Allocation" at bounding box center [599, 89] width 69 height 17
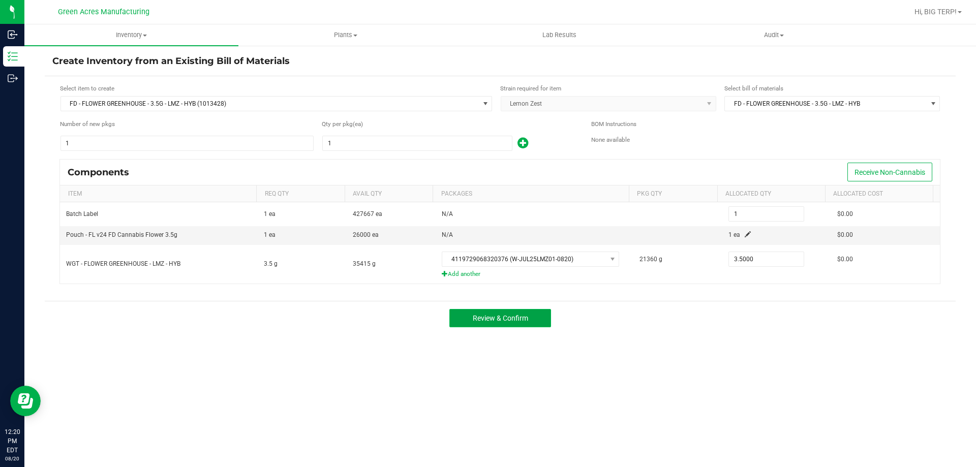
click at [526, 323] on button "Review & Confirm" at bounding box center [500, 318] width 102 height 18
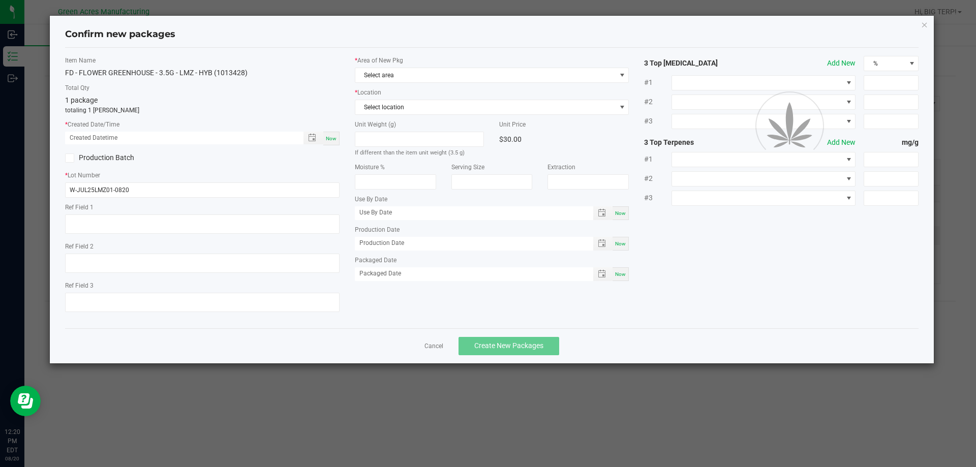
type textarea "DEP"
click at [335, 141] on span "Now" at bounding box center [331, 139] width 11 height 6
type input "[DATE] 12:20 PM"
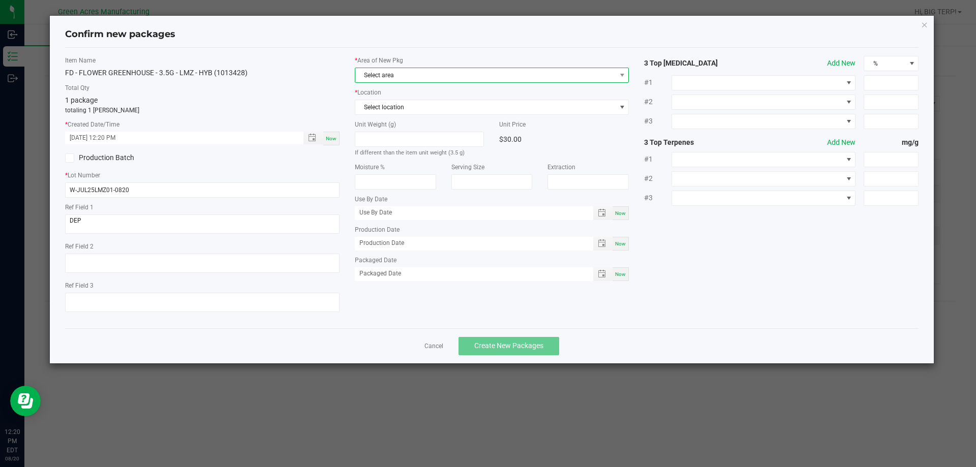
click at [416, 76] on span "Select area" at bounding box center [485, 75] width 261 height 14
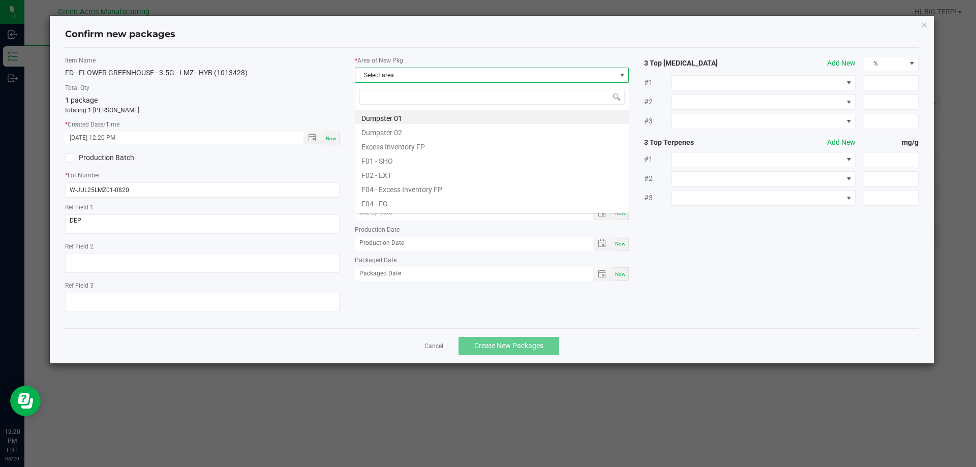
scroll to position [15, 274]
click at [396, 201] on li "F04 - FG" at bounding box center [491, 202] width 273 height 14
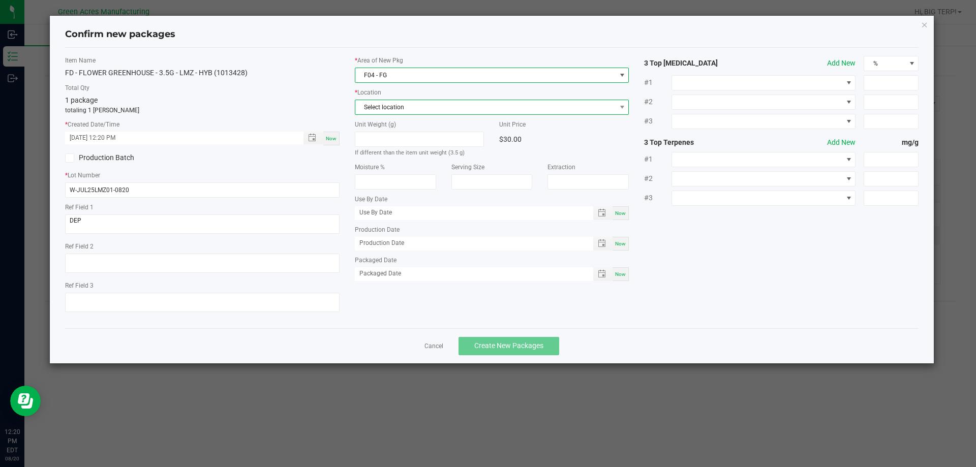
click at [387, 104] on span "Select location" at bounding box center [485, 107] width 261 height 14
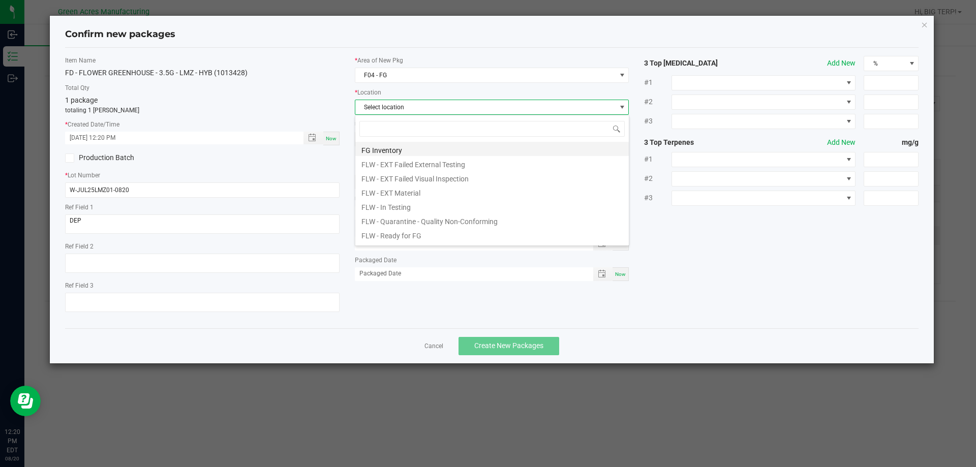
click at [377, 150] on li "FG Inventory" at bounding box center [491, 149] width 273 height 14
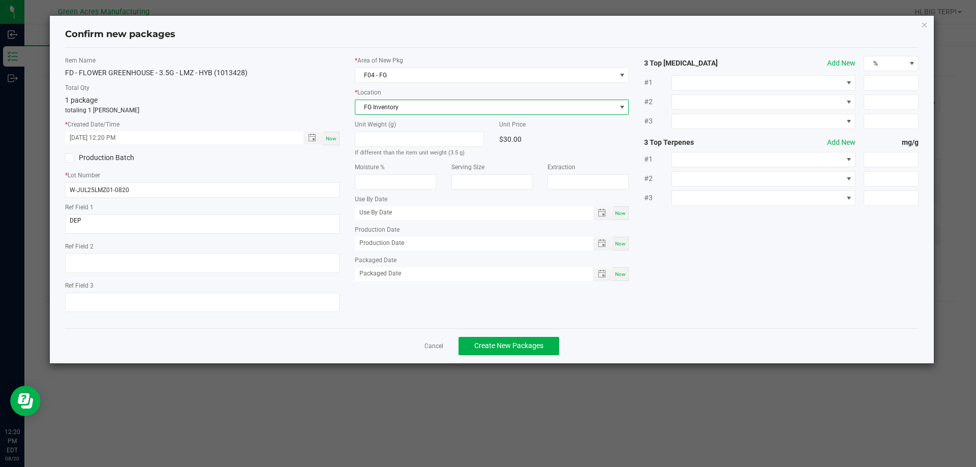
click at [649, 317] on div "Item Name FD - FLOWER GREENHOUSE - 3.5G - LMZ - HYB (1013428) Total Qty 1 packa…" at bounding box center [491, 188] width 869 height 264
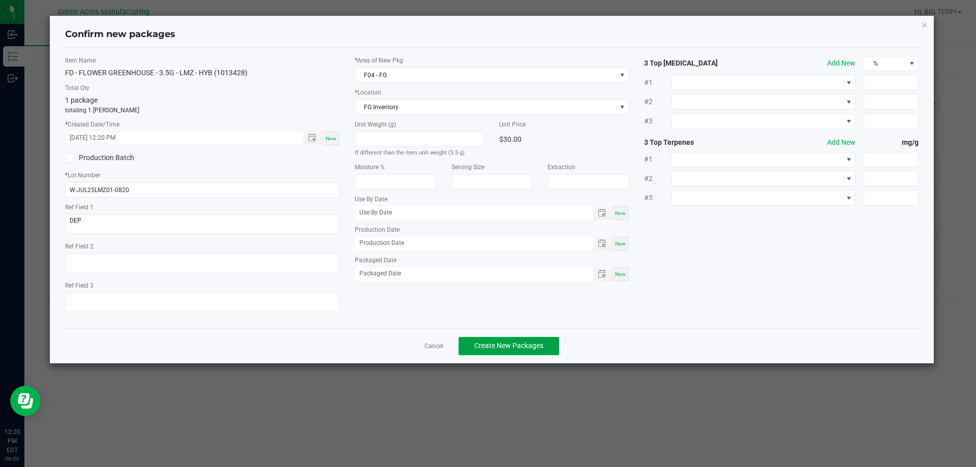
click at [518, 350] on span "Create New Packages" at bounding box center [508, 346] width 69 height 8
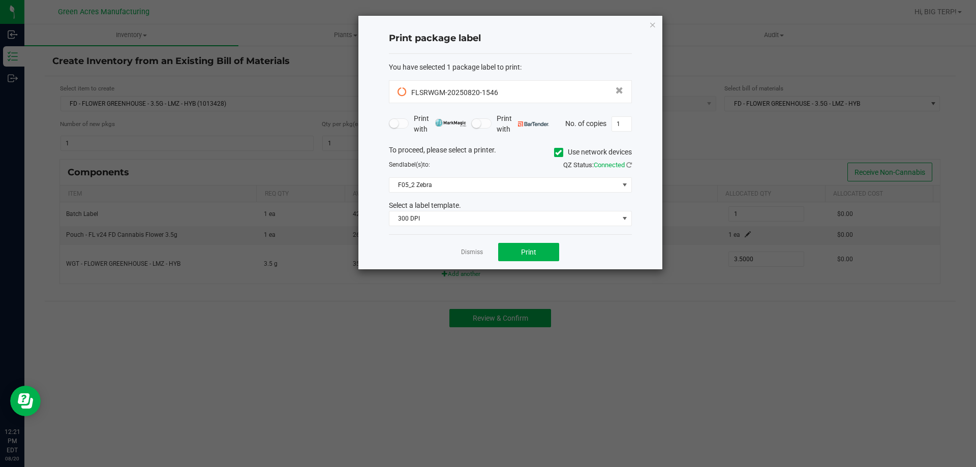
click at [383, 102] on div "Print package label You have selected 1 package label to print : FLSRWGM-202508…" at bounding box center [510, 143] width 304 height 254
click at [513, 257] on button "Print" at bounding box center [528, 252] width 61 height 18
click at [481, 253] on link "Dismiss" at bounding box center [472, 252] width 22 height 9
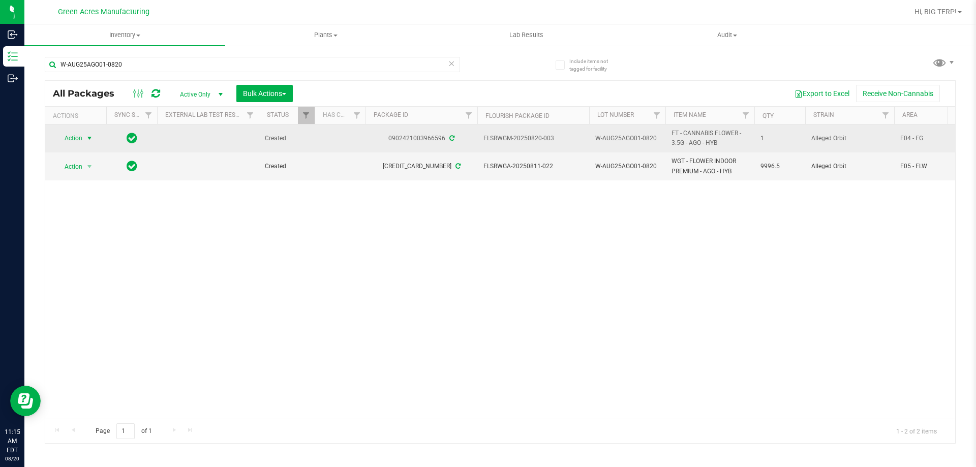
click at [77, 140] on span "Action" at bounding box center [68, 138] width 27 height 14
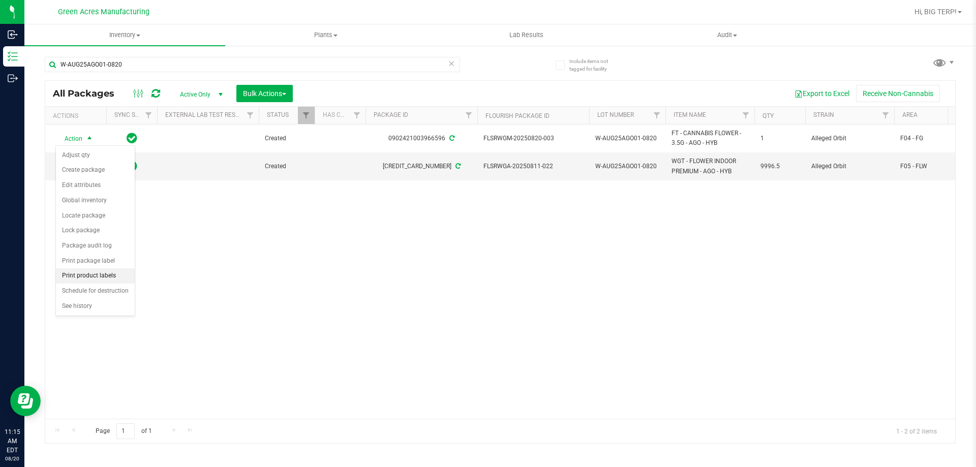
click at [121, 273] on li "Print product labels" at bounding box center [95, 275] width 79 height 15
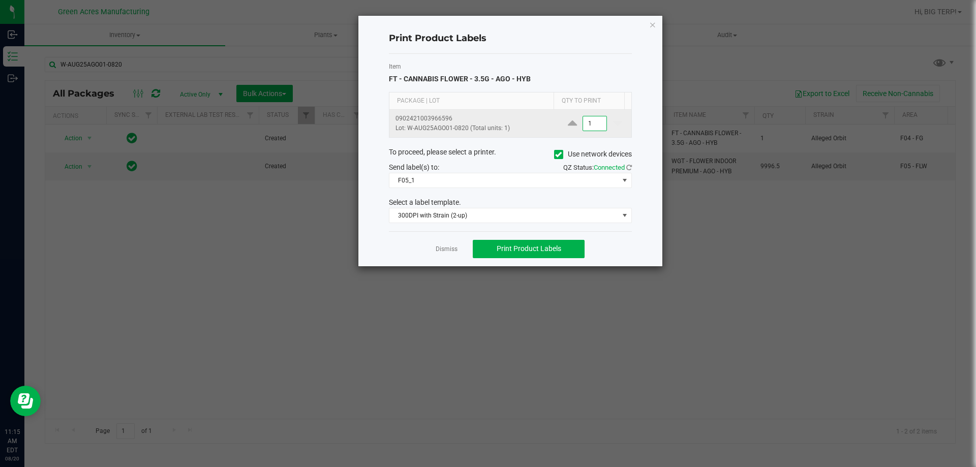
click at [596, 129] on input "1" at bounding box center [594, 123] width 23 height 14
type input "200"
click at [532, 255] on button "Print Product Labels" at bounding box center [529, 249] width 112 height 18
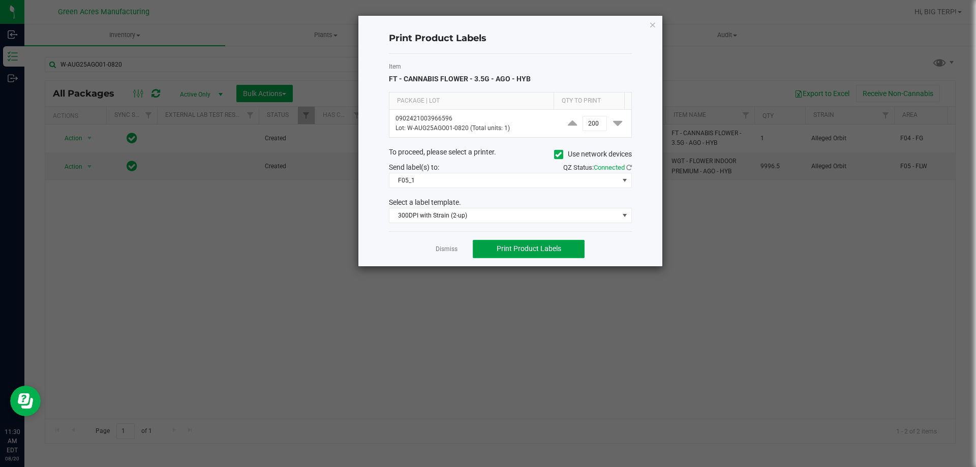
click at [520, 253] on span "Print Product Labels" at bounding box center [529, 248] width 65 height 8
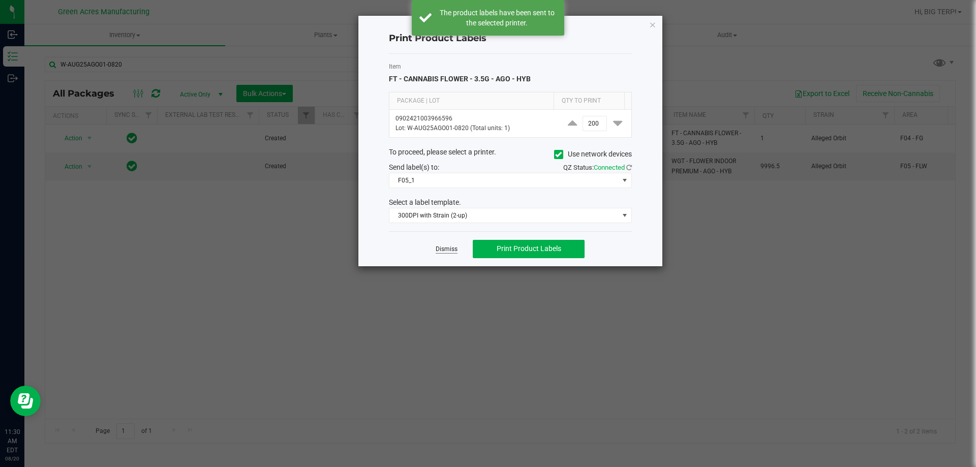
click at [443, 247] on link "Dismiss" at bounding box center [447, 249] width 22 height 9
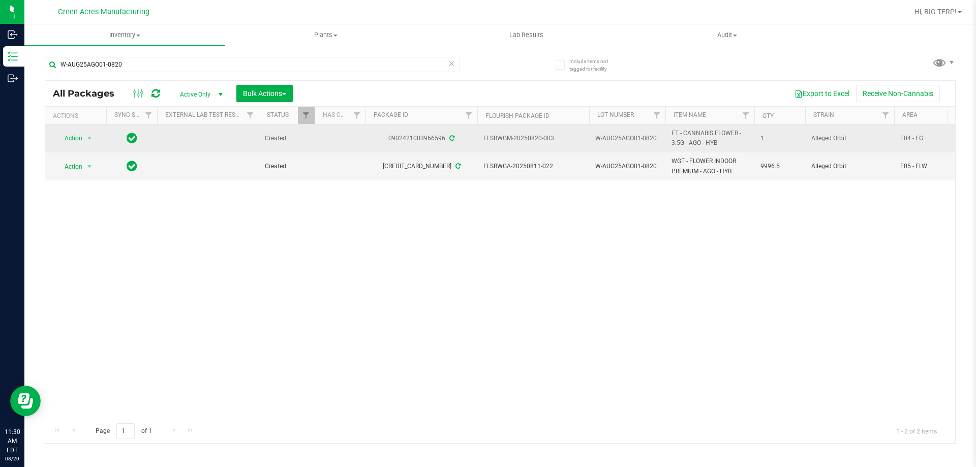
drag, startPoint x: 845, startPoint y: 139, endPoint x: 813, endPoint y: 140, distance: 32.5
click at [813, 140] on span "Alleged Orbit" at bounding box center [849, 139] width 77 height 10
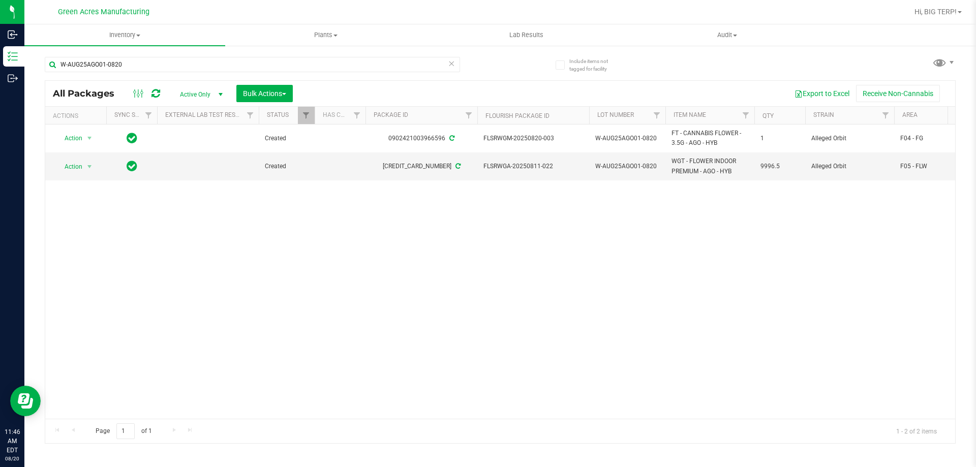
click at [495, 270] on div "Action Action Adjust qty Create package Edit attributes Global inventory Locate…" at bounding box center [500, 272] width 910 height 294
click at [488, 331] on div "Action Action Adjust qty Create package Edit attributes Global inventory Locate…" at bounding box center [500, 272] width 910 height 294
click at [138, 36] on span at bounding box center [138, 36] width 4 height 2
click at [101, 120] on span "From bill of materials" at bounding box center [70, 122] width 92 height 9
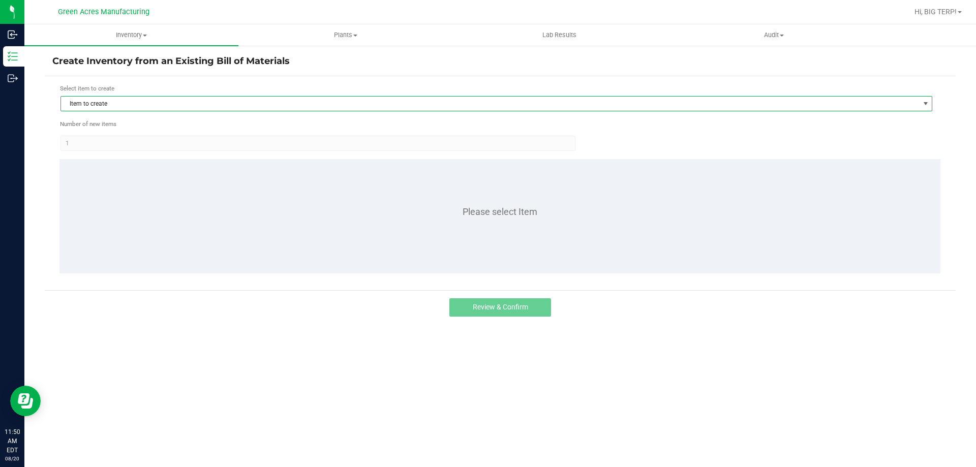
click at [137, 108] on span "Item to create" at bounding box center [490, 104] width 858 height 14
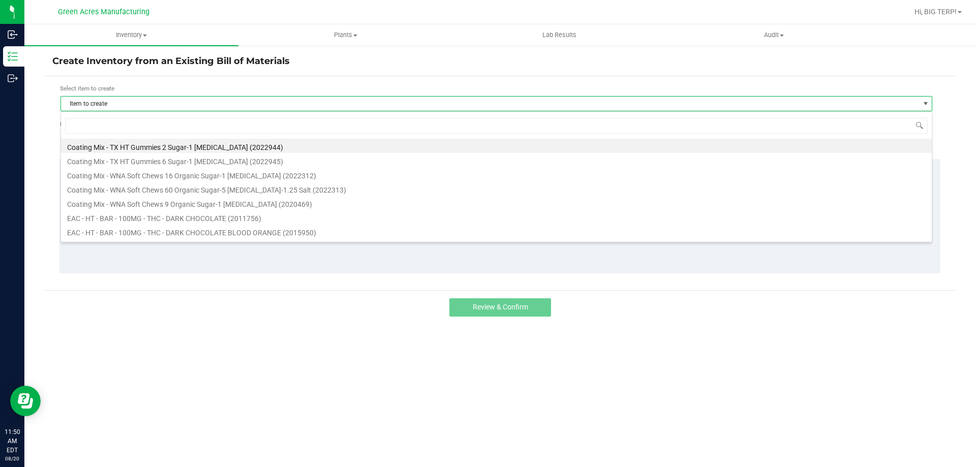
scroll to position [15, 872]
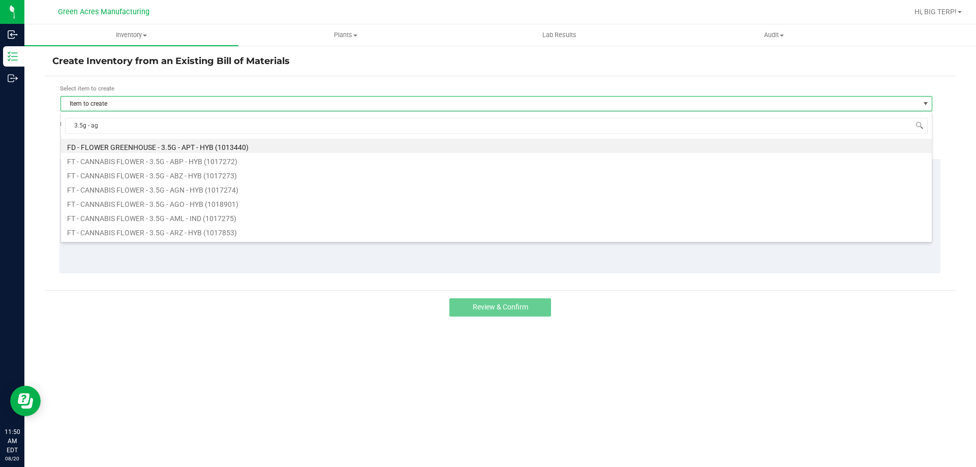
type input "3.5g - ago"
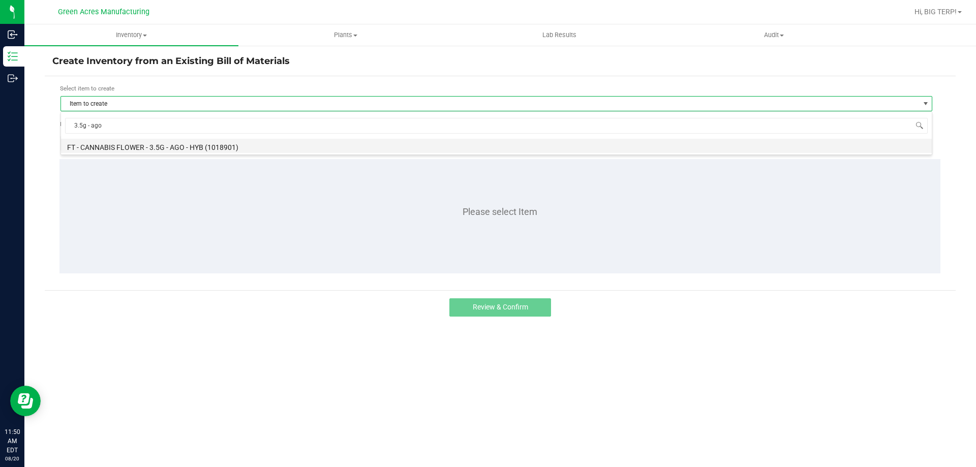
click at [141, 144] on li "FT - CANNABIS FLOWER - 3.5G - AGO - HYB (1018901)" at bounding box center [496, 146] width 871 height 14
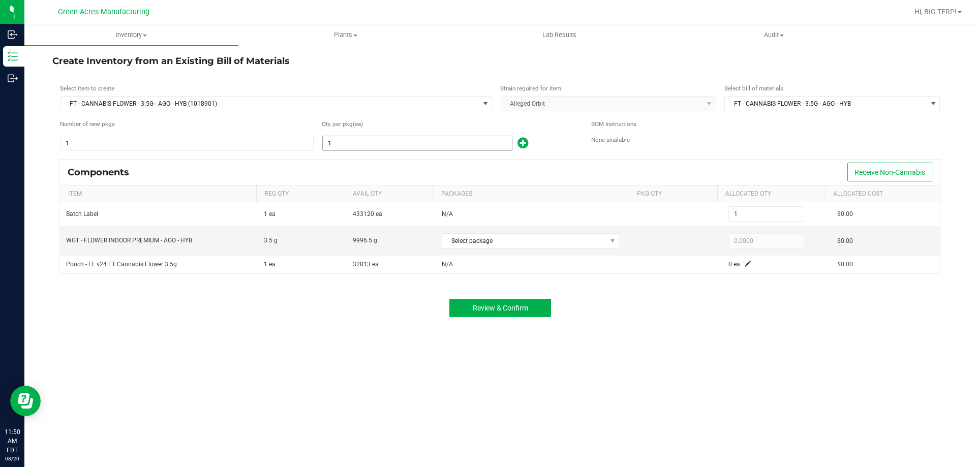
click at [385, 144] on input "1" at bounding box center [417, 143] width 189 height 14
type input "2"
type input "27"
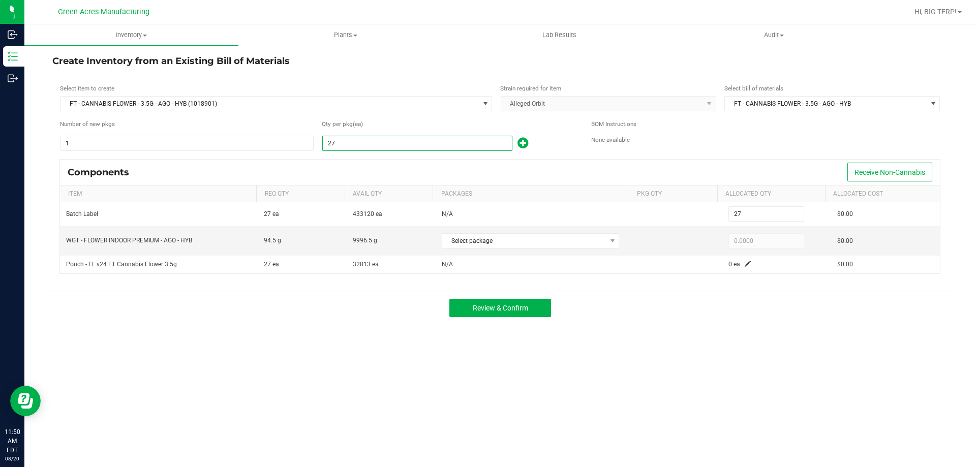
type input "273"
type input "2731"
type input "2,731"
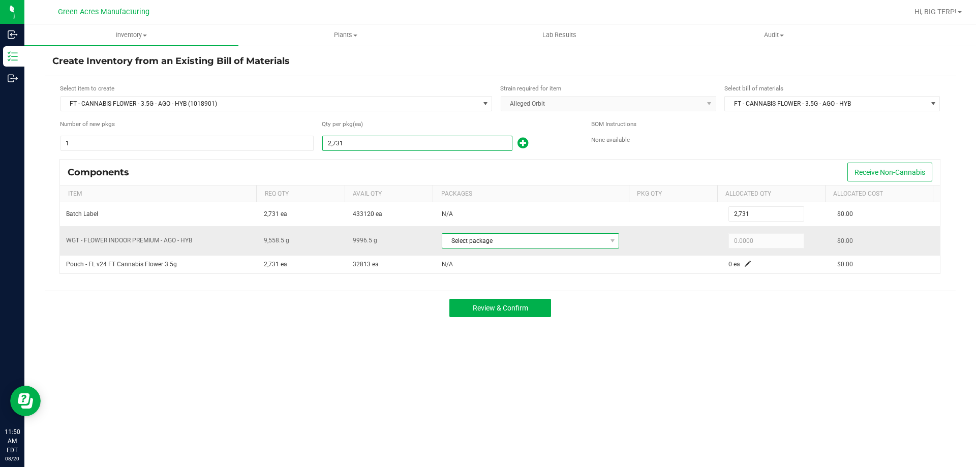
click at [586, 244] on span "Select package" at bounding box center [524, 241] width 164 height 14
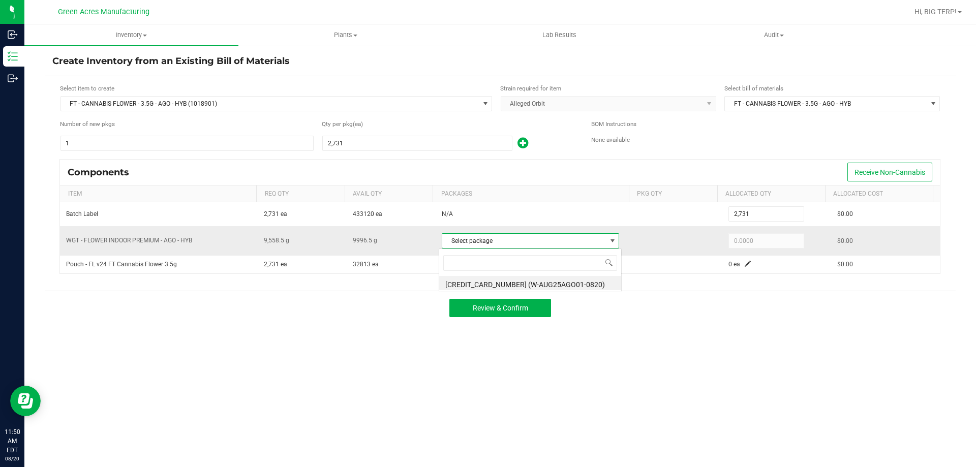
scroll to position [15, 175]
click at [587, 286] on li "6809668347906632 (W-AUG25AGO01-0820)" at bounding box center [530, 283] width 182 height 14
type input "9,558.5000"
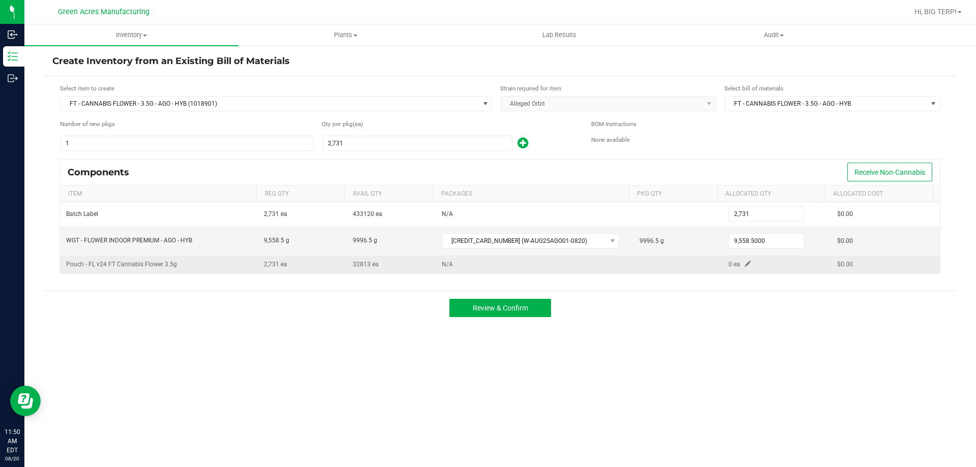
click at [745, 263] on span at bounding box center [748, 264] width 6 height 6
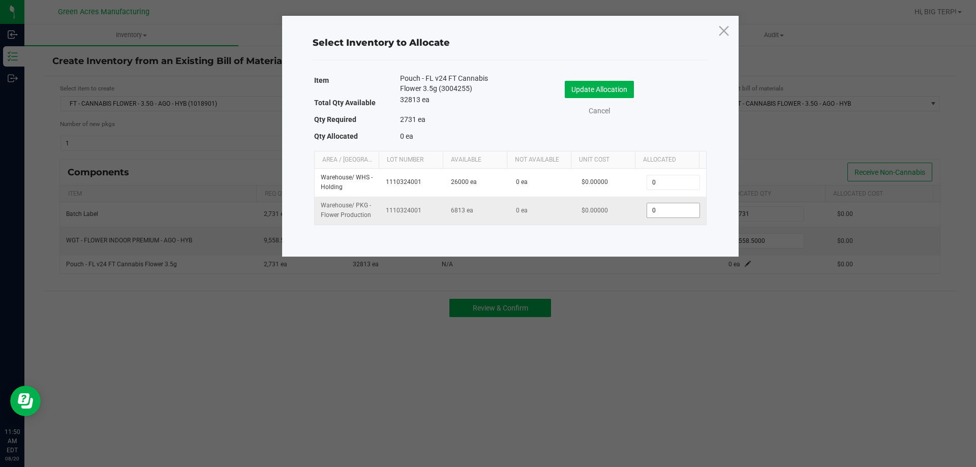
click at [668, 207] on input "0" at bounding box center [673, 210] width 52 height 14
type input "2,731"
click at [603, 93] on button "Update Allocation" at bounding box center [599, 89] width 69 height 17
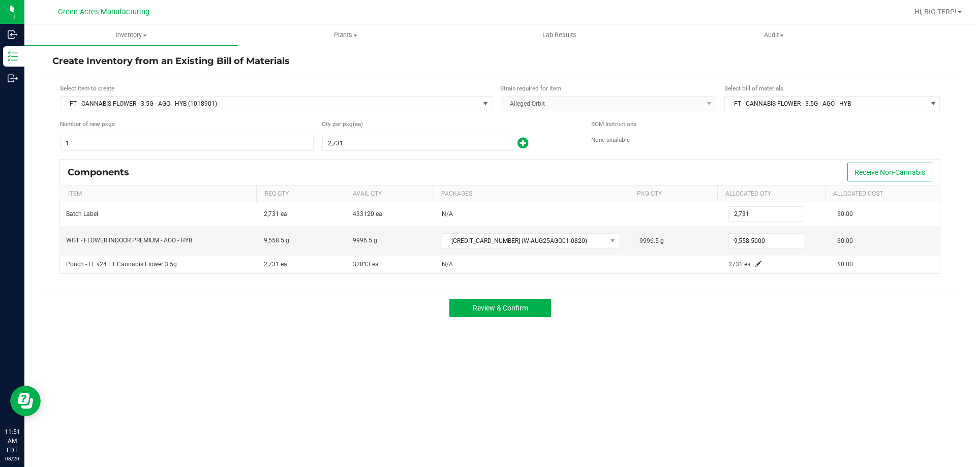
click at [668, 383] on div "Inventory All packages All inventory Waste log Create inventory Plants All plan…" at bounding box center [499, 245] width 951 height 443
click at [519, 315] on button "Review & Confirm" at bounding box center [500, 308] width 102 height 18
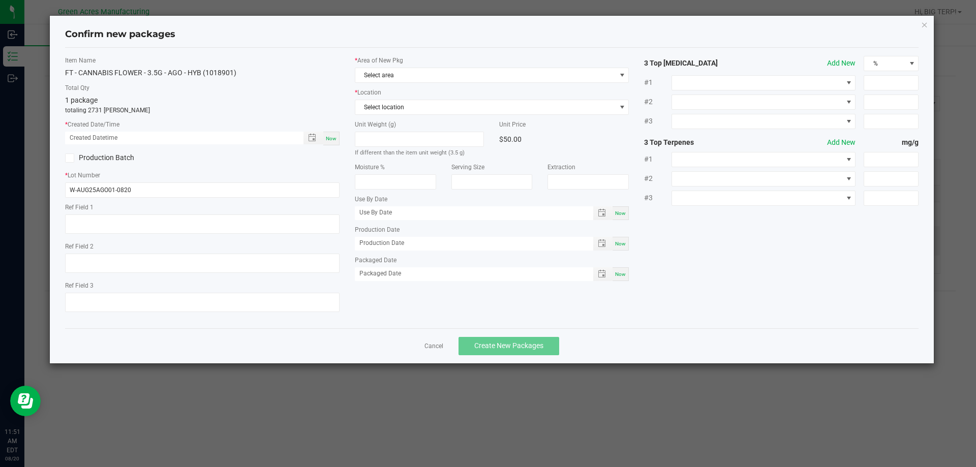
click at [336, 136] on span "Now" at bounding box center [331, 139] width 11 height 6
type input "08/20/2025 11:51 AM"
click at [467, 77] on span "Select area" at bounding box center [485, 75] width 261 height 14
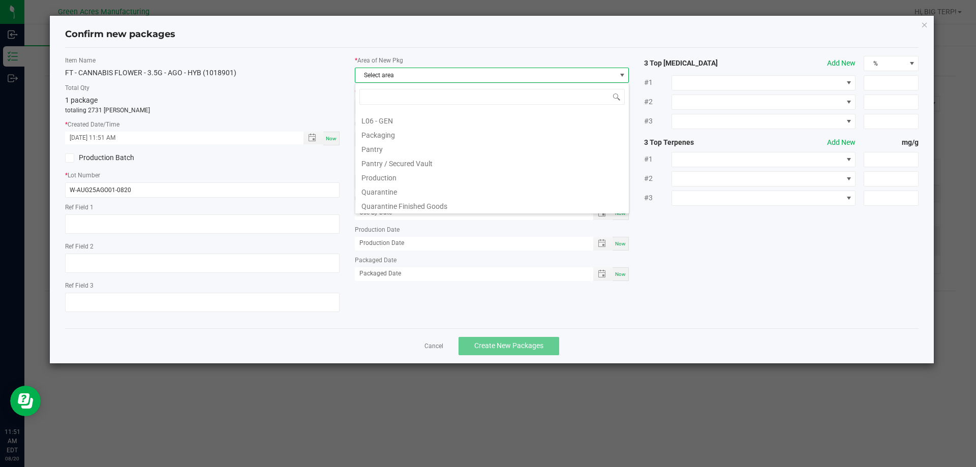
scroll to position [254, 0]
click at [400, 160] on li "Pantry / Secured Vault" at bounding box center [491, 161] width 273 height 14
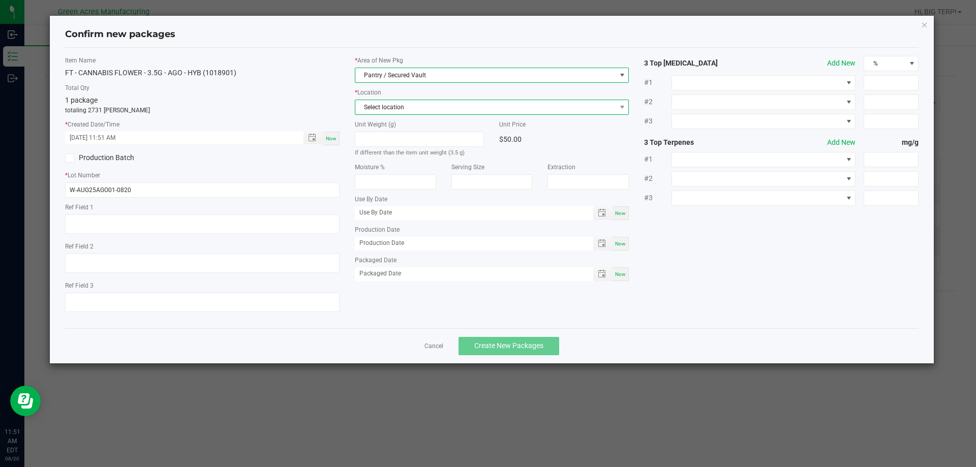
click at [411, 110] on span "Select location" at bounding box center [485, 107] width 261 height 14
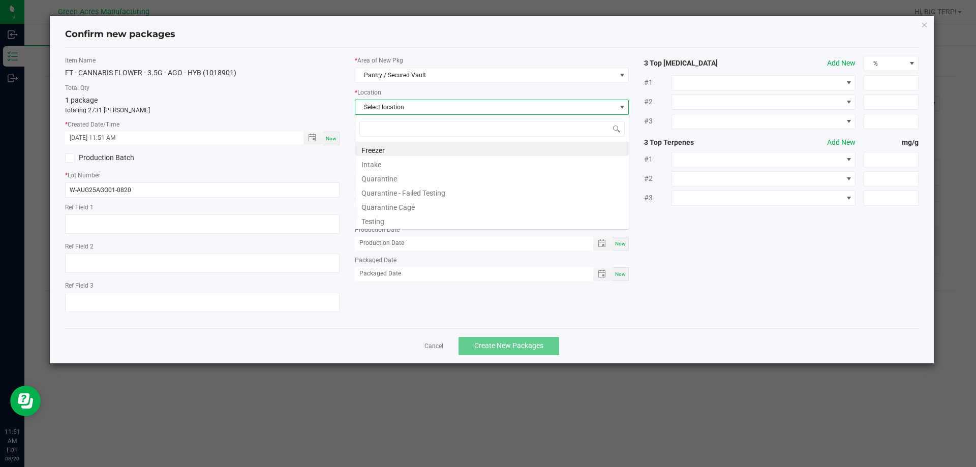
scroll to position [15, 274]
click at [394, 164] on li "Intake" at bounding box center [491, 163] width 273 height 14
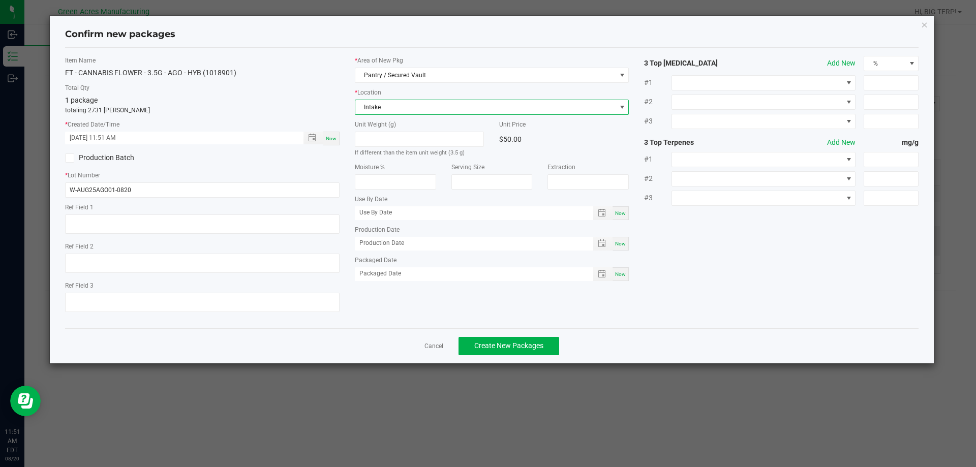
click at [615, 335] on div "Cancel Create New Packages" at bounding box center [492, 345] width 854 height 35
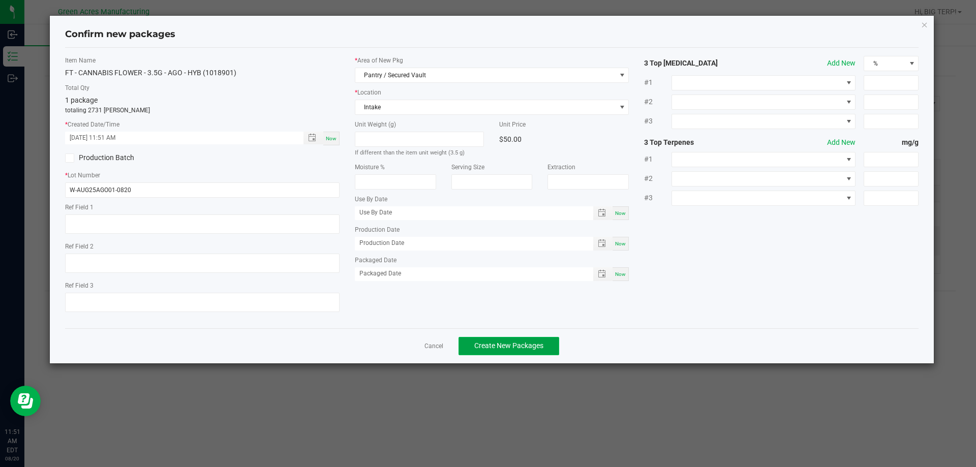
click at [514, 348] on span "Create New Packages" at bounding box center [508, 346] width 69 height 8
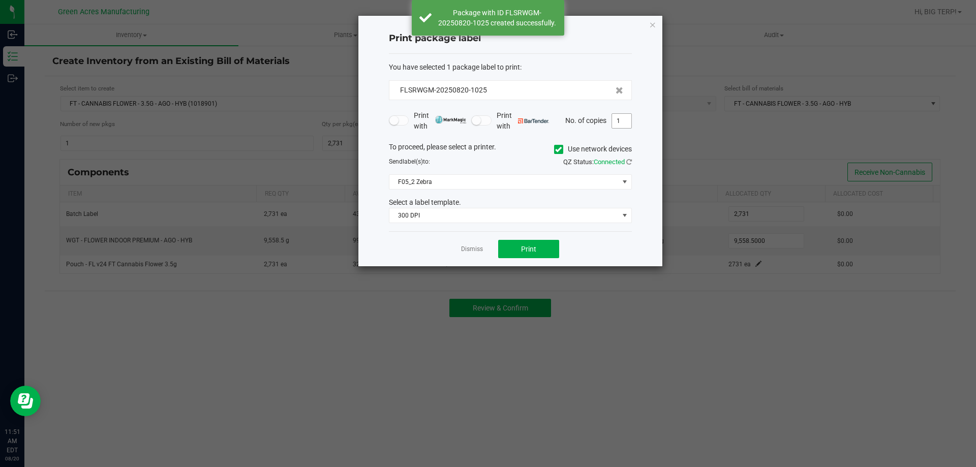
click at [624, 125] on input "1" at bounding box center [621, 121] width 19 height 14
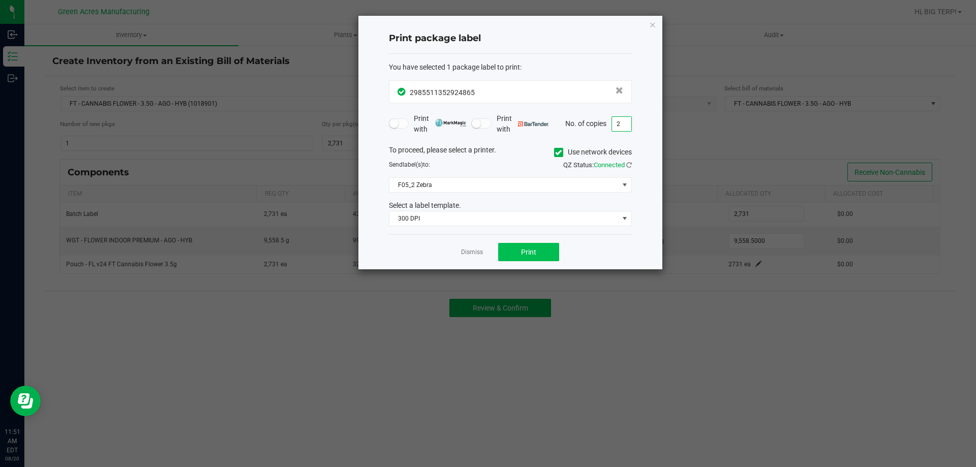
type input "2"
click at [536, 258] on button "Print" at bounding box center [528, 252] width 61 height 18
click at [476, 248] on link "Dismiss" at bounding box center [472, 252] width 22 height 9
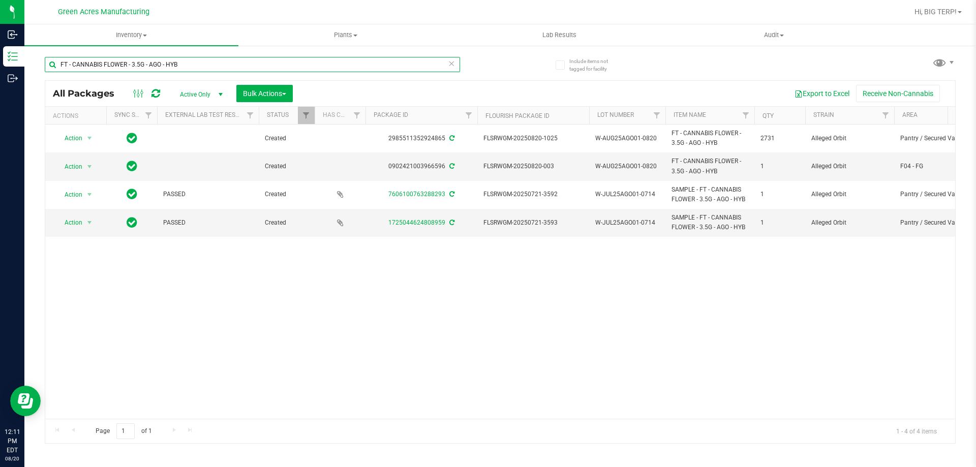
click at [189, 59] on input "FT - CANNABIS FLOWER - 3.5G - AGO - HYB" at bounding box center [252, 64] width 415 height 15
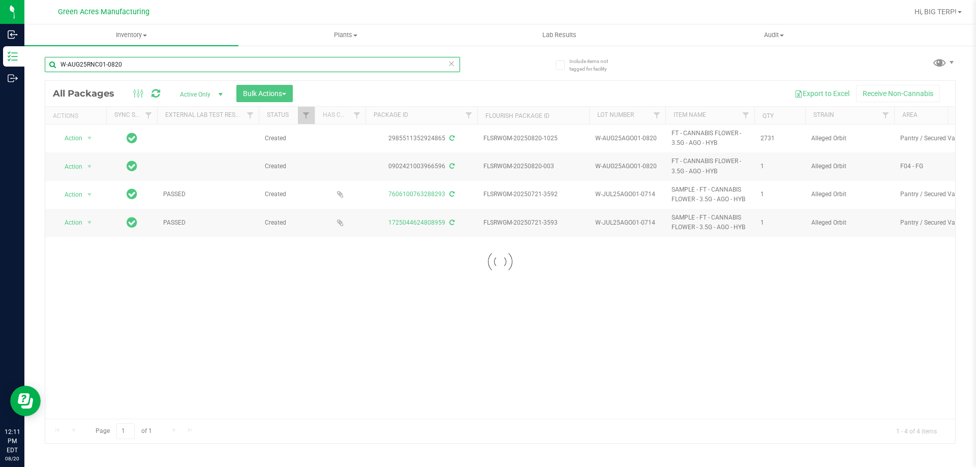
type input "W-AUG25RNC01-0820"
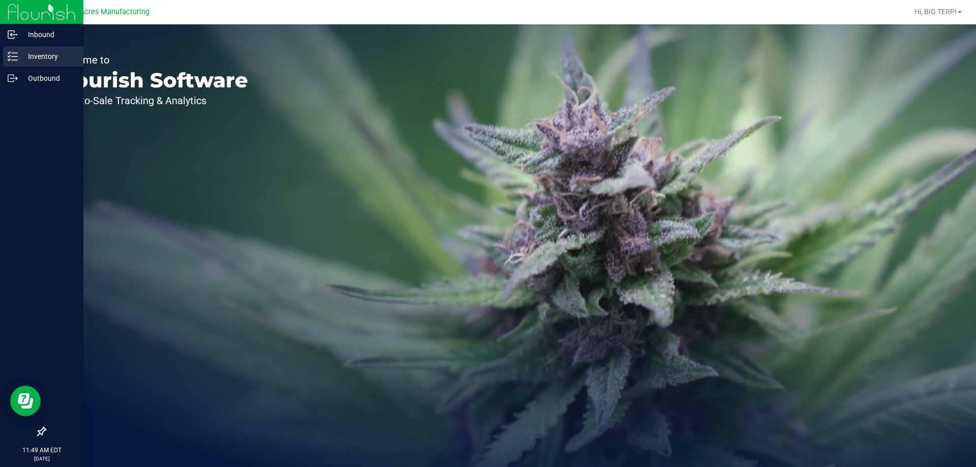
click at [36, 55] on p "Inventory" at bounding box center [48, 56] width 61 height 12
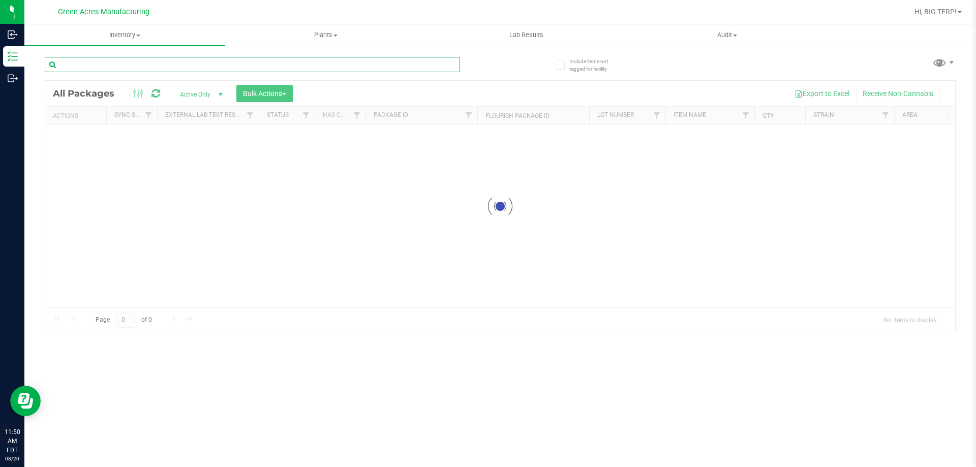
click at [233, 69] on input "text" at bounding box center [252, 64] width 415 height 15
type input "W-AUG25AGO01-0820"
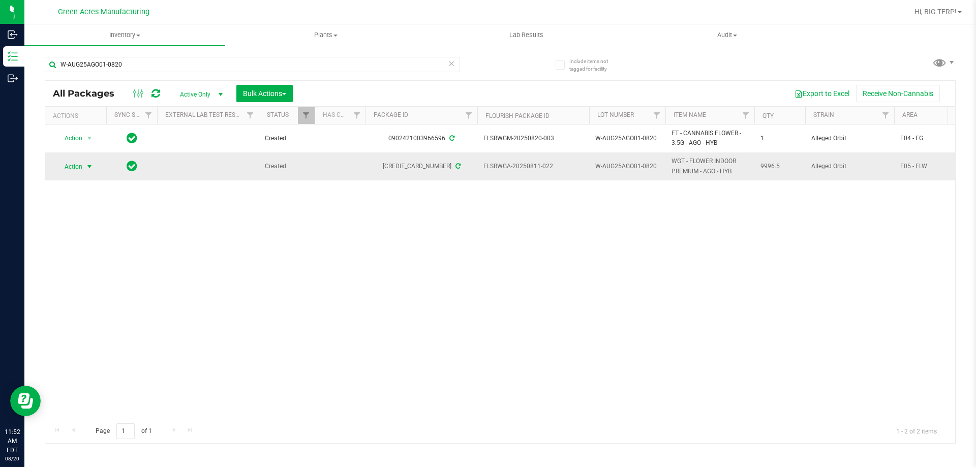
click at [91, 168] on span "select" at bounding box center [89, 167] width 8 height 8
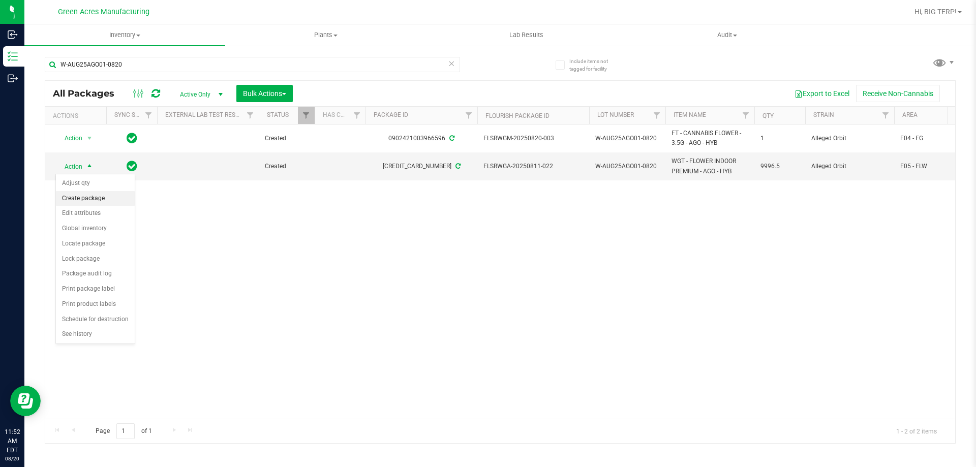
click at [88, 194] on li "Create package" at bounding box center [95, 198] width 79 height 15
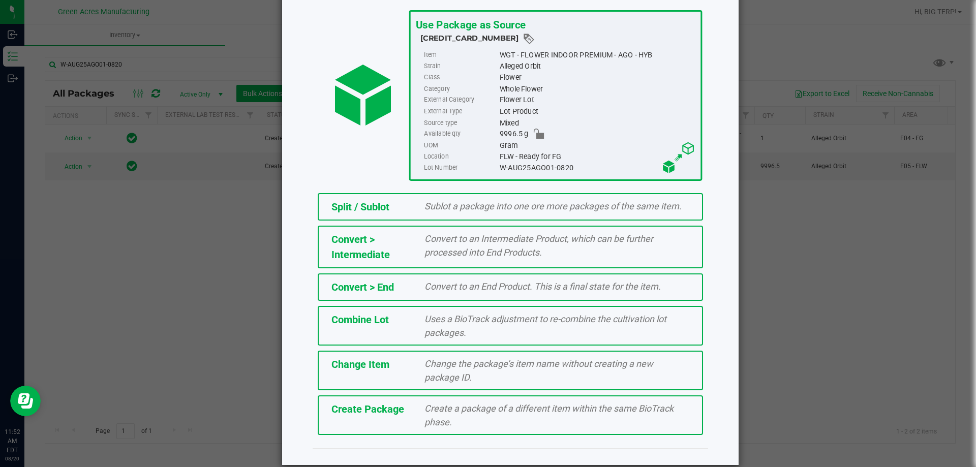
scroll to position [73, 0]
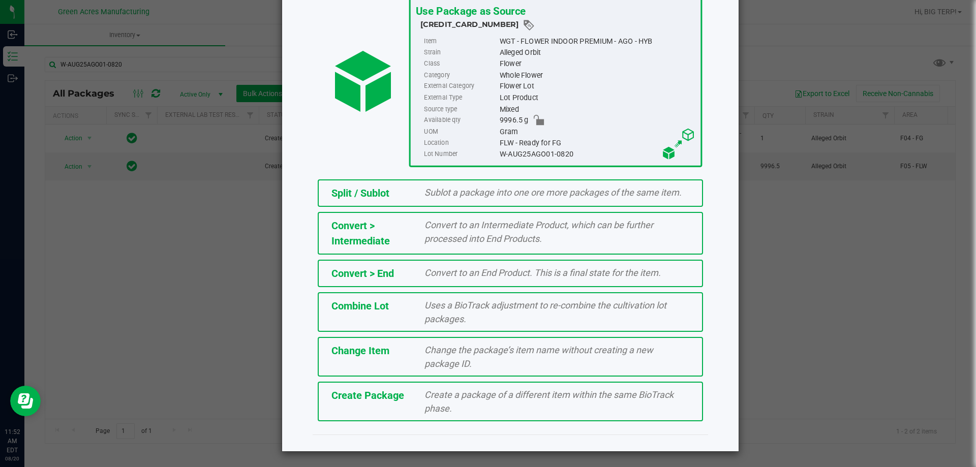
click at [362, 395] on span "Create Package" at bounding box center [367, 395] width 73 height 12
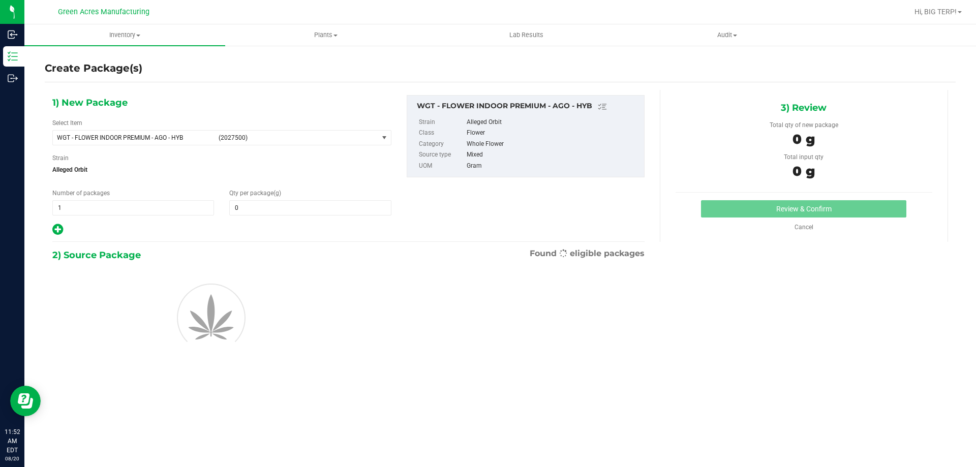
type input "0.0000"
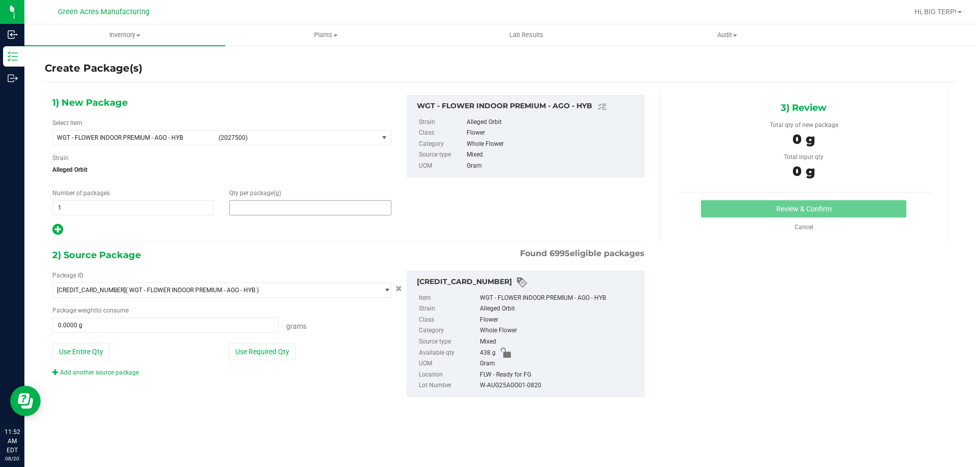
click at [315, 214] on span at bounding box center [310, 207] width 162 height 15
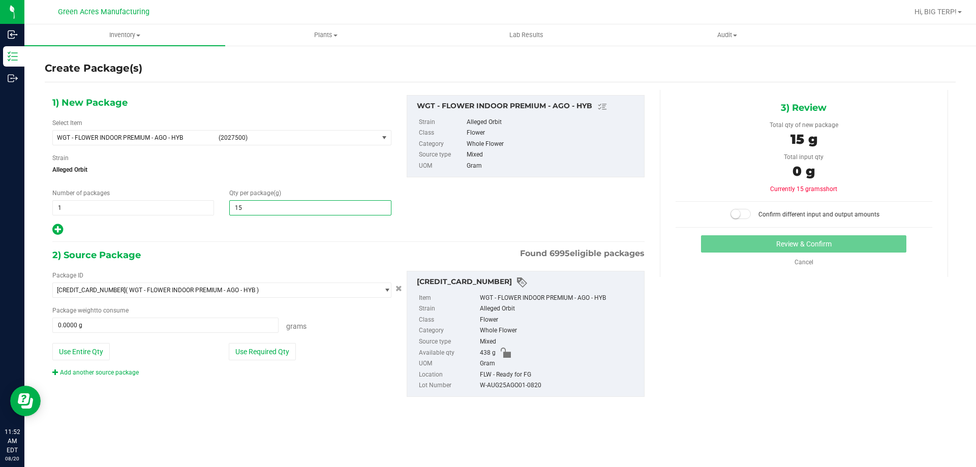
type input "150"
type input "150.0000"
click at [286, 356] on button "Use Required Qty" at bounding box center [262, 351] width 67 height 17
type input "150.0000 g"
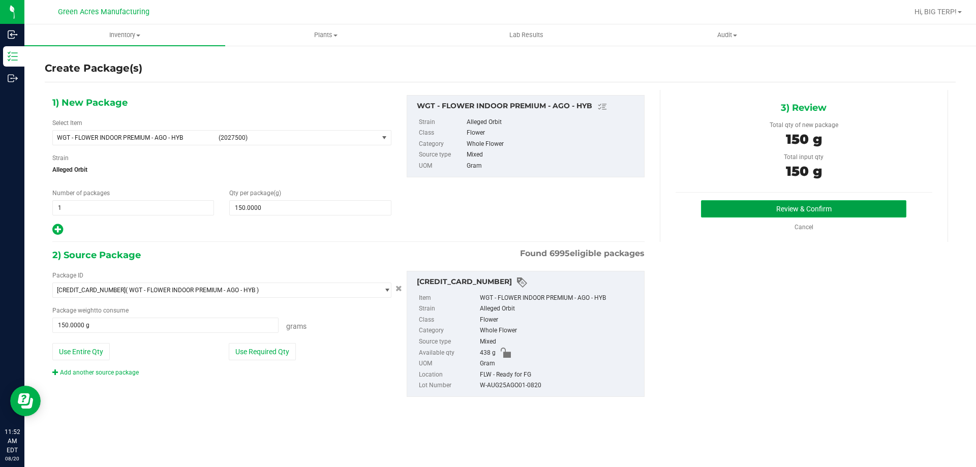
click at [835, 209] on button "Review & Confirm" at bounding box center [803, 208] width 205 height 17
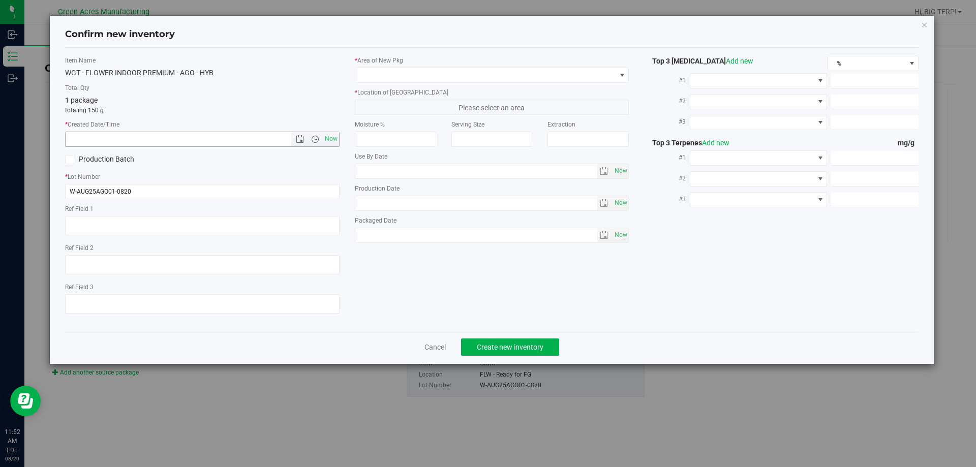
click at [339, 140] on span "Now" at bounding box center [202, 139] width 274 height 15
click at [332, 141] on span "Now" at bounding box center [330, 139] width 17 height 15
type input "8/20/2025 11:52 AM"
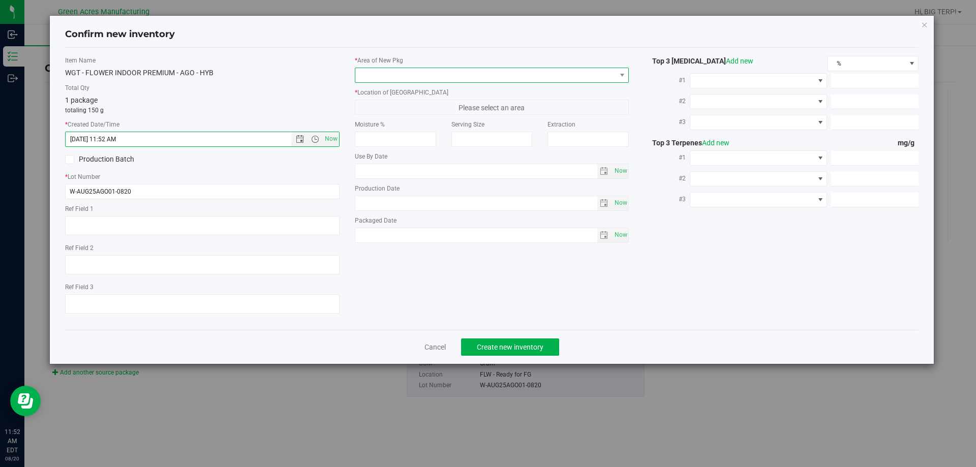
click at [385, 80] on span at bounding box center [485, 75] width 261 height 14
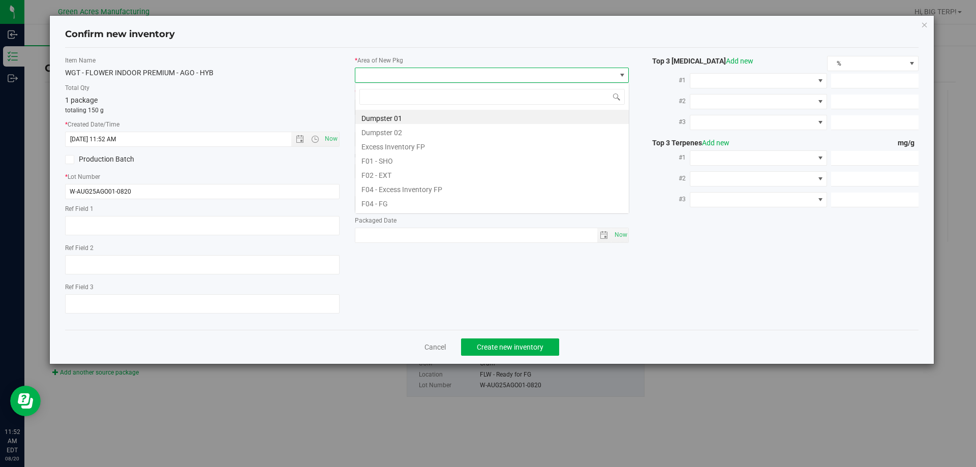
scroll to position [15, 274]
click at [387, 199] on li "F04 - FG" at bounding box center [491, 202] width 273 height 14
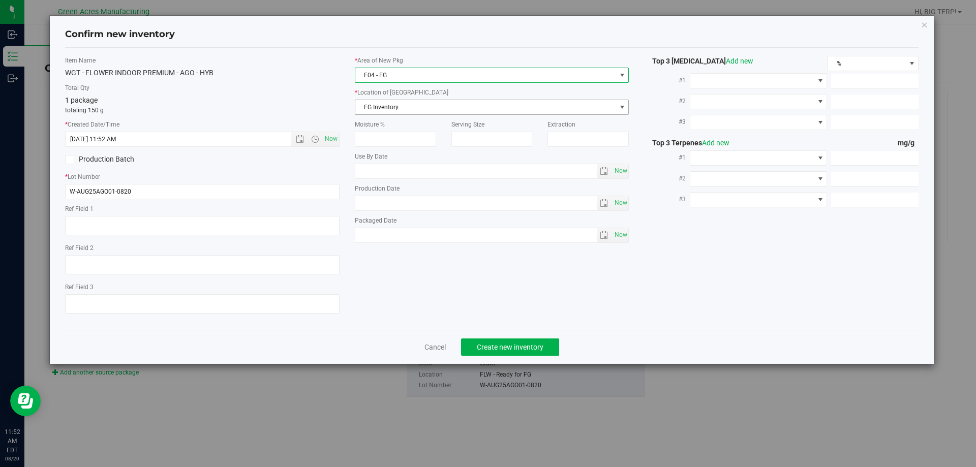
click at [407, 105] on span "FG Inventory" at bounding box center [485, 107] width 261 height 14
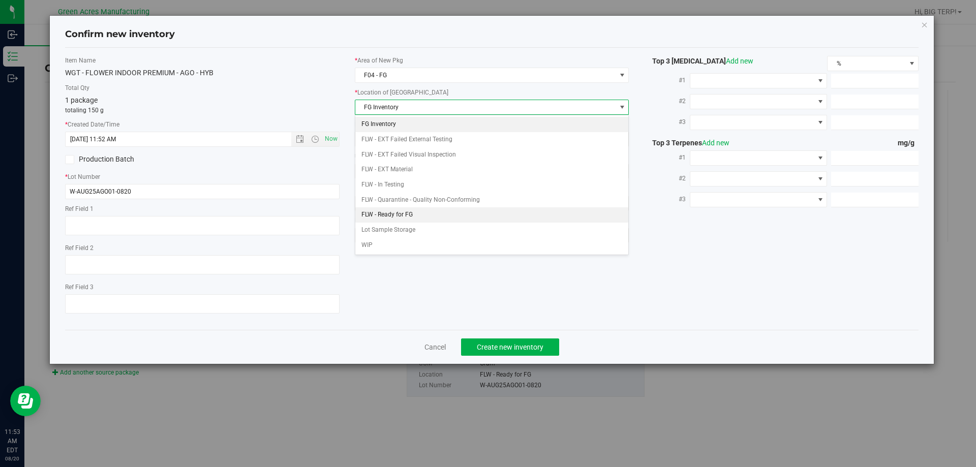
click at [409, 214] on li "FLW - Ready for FG" at bounding box center [491, 214] width 273 height 15
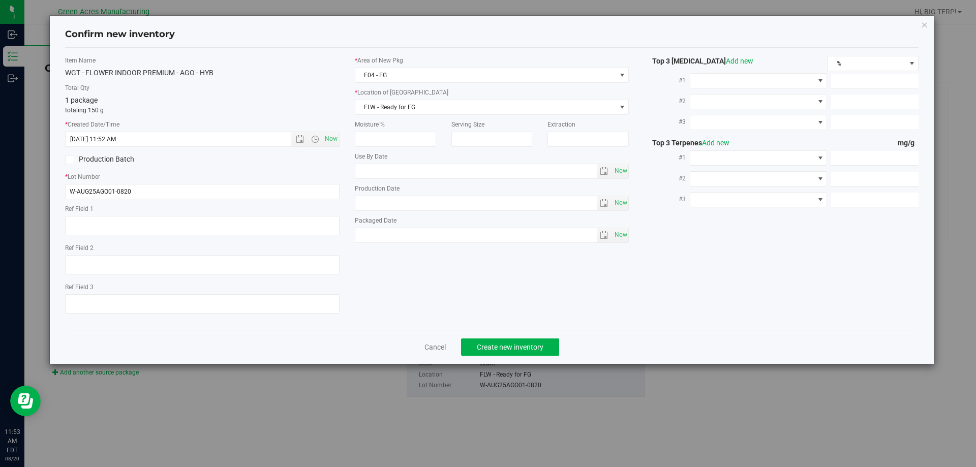
click at [553, 274] on div "Item Name WGT - FLOWER INDOOR PREMIUM - AGO - HYB Total Qty 1 package totaling …" at bounding box center [491, 189] width 869 height 266
click at [535, 347] on span "Create new inventory" at bounding box center [510, 347] width 67 height 8
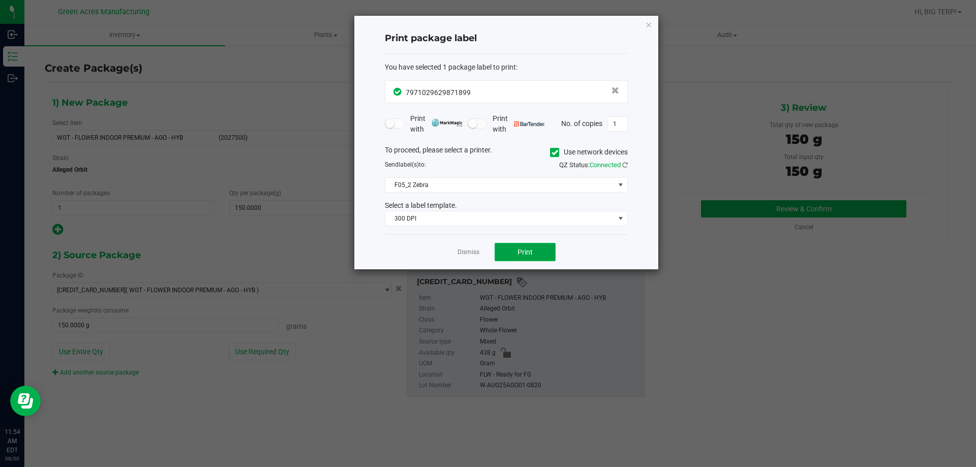
click at [513, 251] on button "Print" at bounding box center [524, 252] width 61 height 18
drag, startPoint x: 471, startPoint y: 245, endPoint x: 473, endPoint y: 255, distance: 10.5
click at [471, 246] on div "Dismiss Print" at bounding box center [506, 251] width 243 height 35
click at [474, 255] on link "Dismiss" at bounding box center [468, 252] width 22 height 9
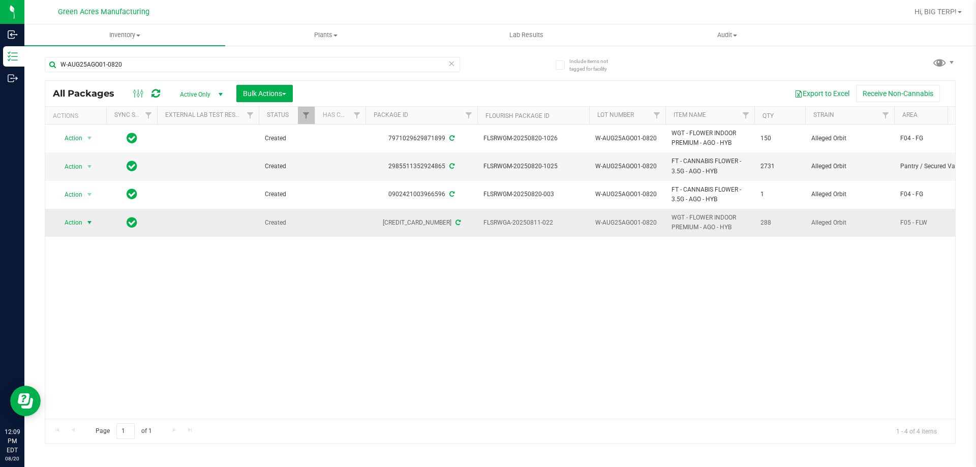
click at [89, 224] on span "select" at bounding box center [89, 223] width 8 height 8
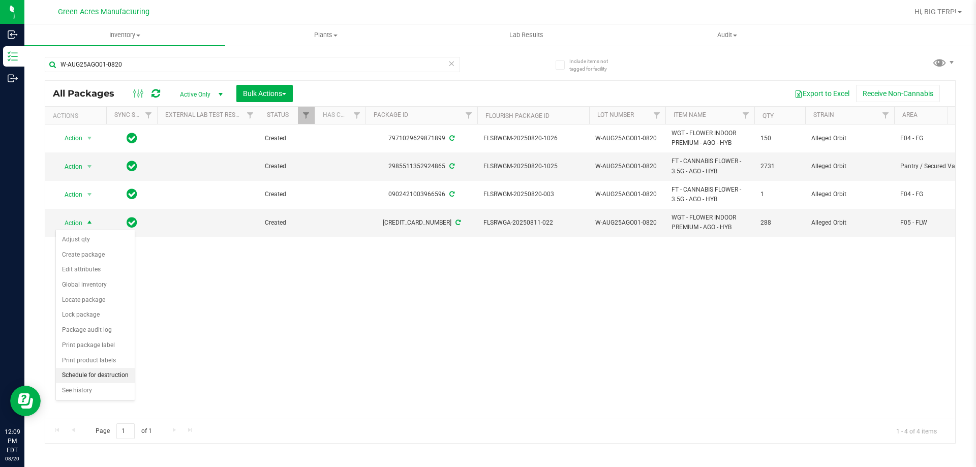
click at [97, 376] on li "Schedule for destruction" at bounding box center [95, 375] width 79 height 15
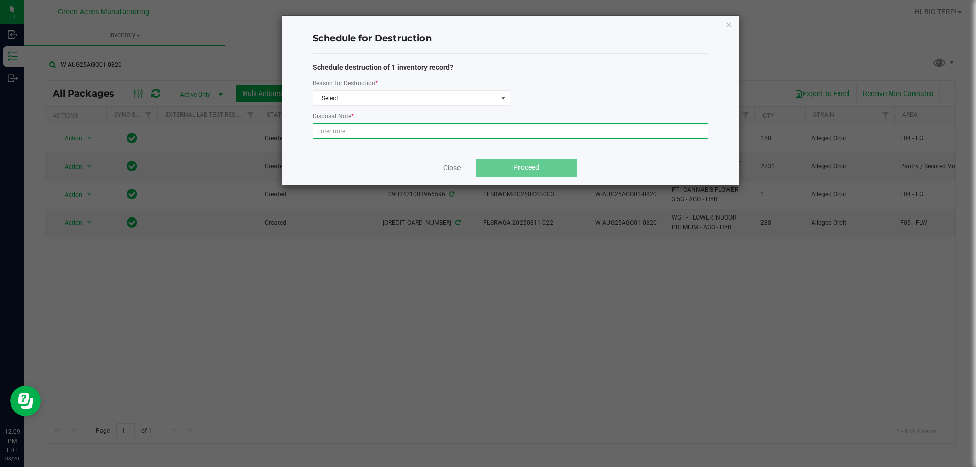
click at [335, 134] on textarea at bounding box center [510, 130] width 395 height 15
paste textarea "WASTE FROM WHOLE FLOWER PACKING PROCESS"
type textarea "WASTE FROM WHOLE FLOWER PACKING PROCESS"
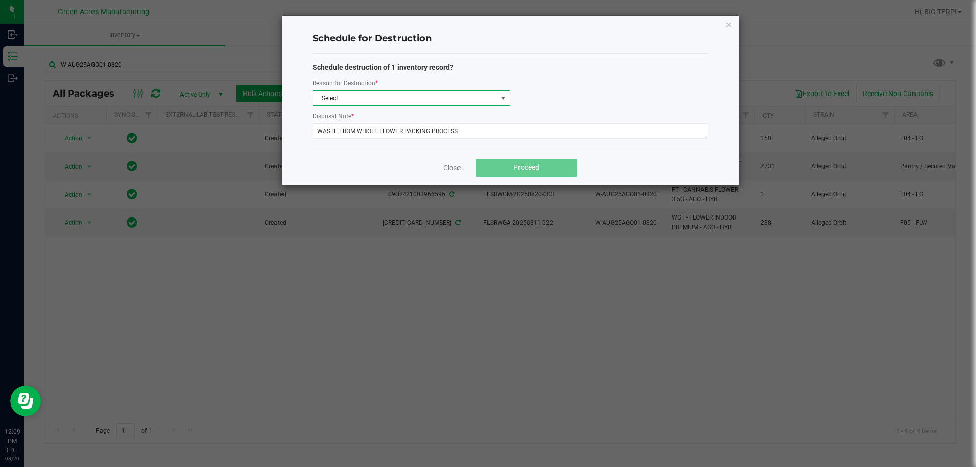
click at [342, 101] on span "Select" at bounding box center [405, 98] width 184 height 14
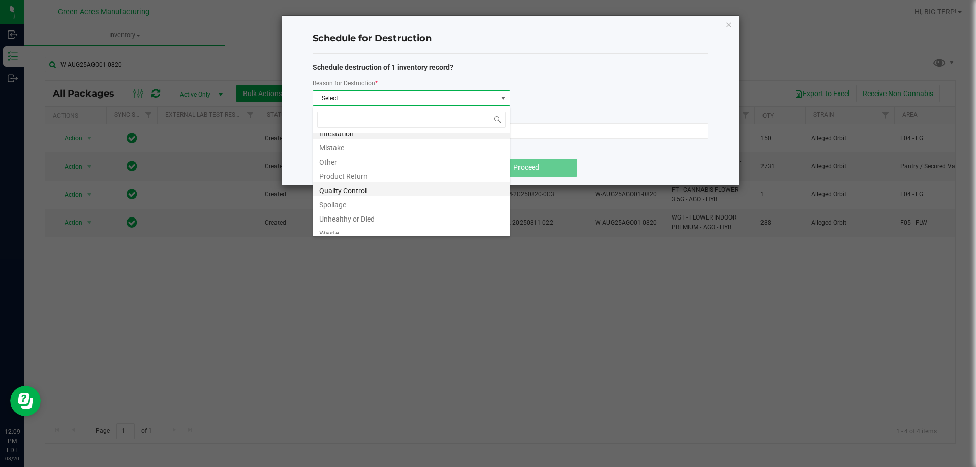
scroll to position [12, 0]
click at [336, 230] on li "Waste" at bounding box center [411, 227] width 197 height 14
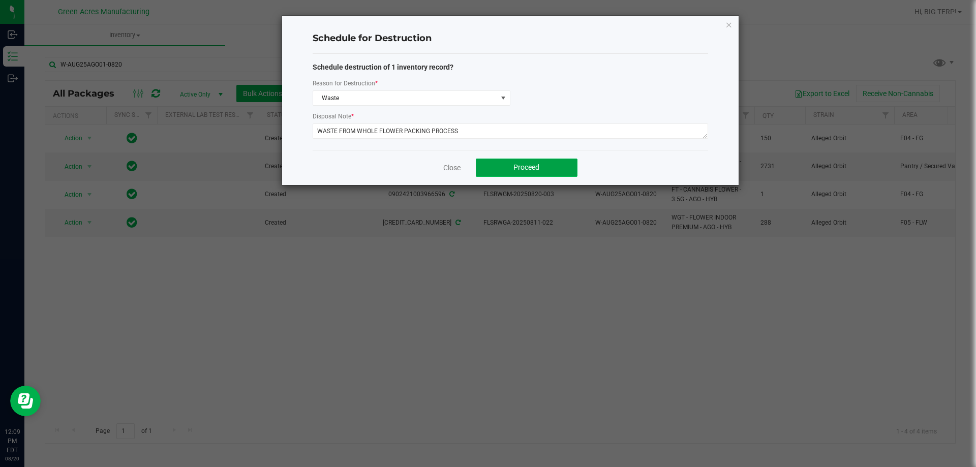
click at [503, 169] on button "Proceed" at bounding box center [527, 168] width 102 height 18
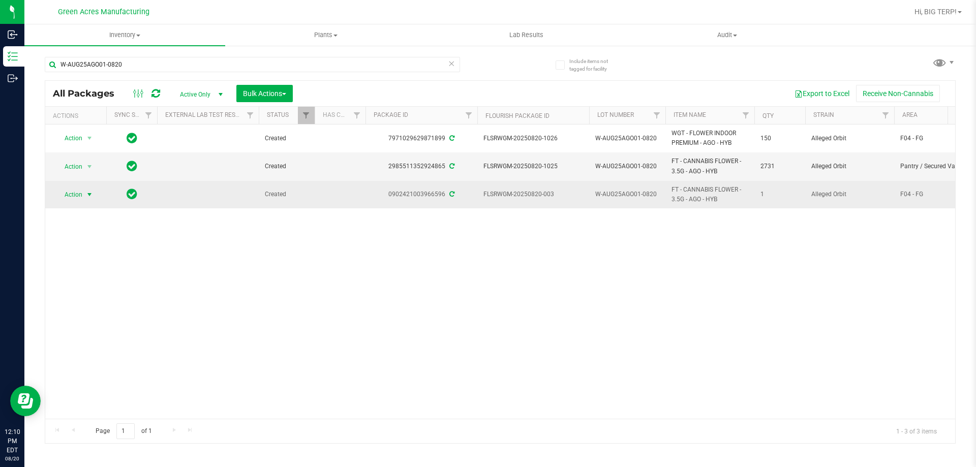
click at [87, 195] on span "select" at bounding box center [89, 195] width 8 height 8
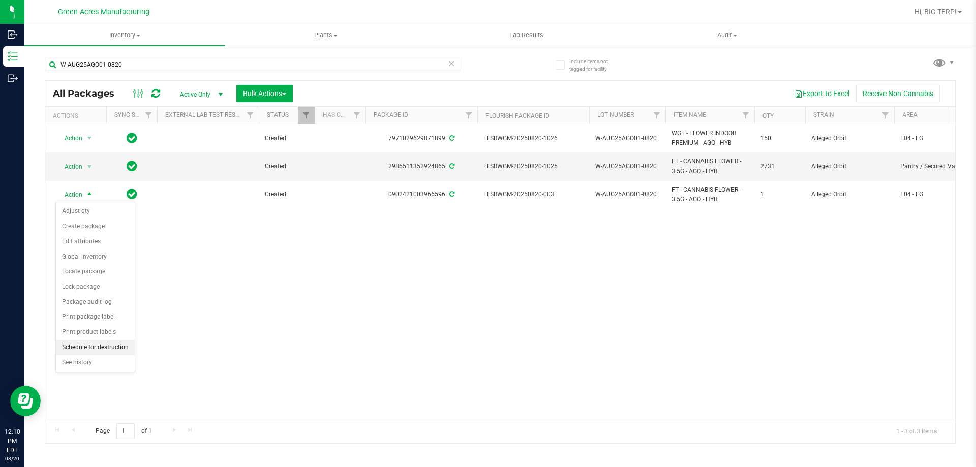
click at [104, 345] on li "Schedule for destruction" at bounding box center [95, 347] width 79 height 15
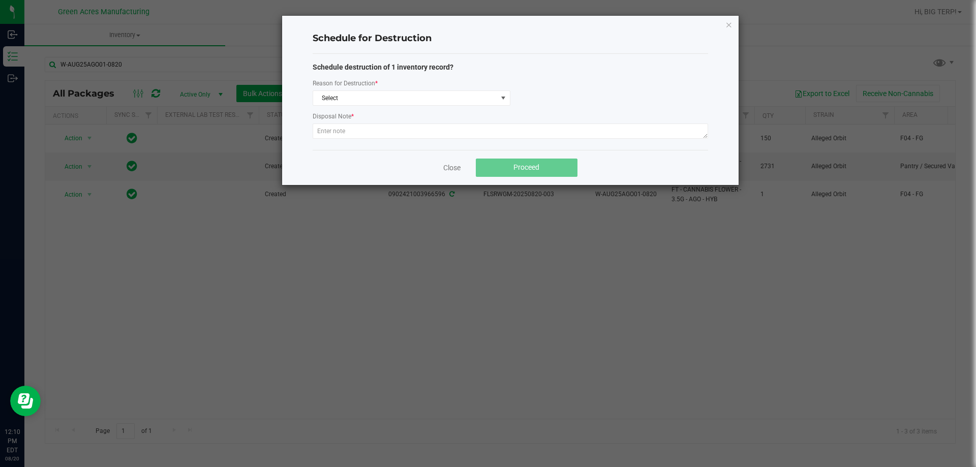
click at [399, 106] on div "Schedule destruction of 1 inventory record? Reason for Destruction * Select Dis…" at bounding box center [510, 102] width 395 height 80
click at [402, 97] on span "Select" at bounding box center [405, 98] width 184 height 14
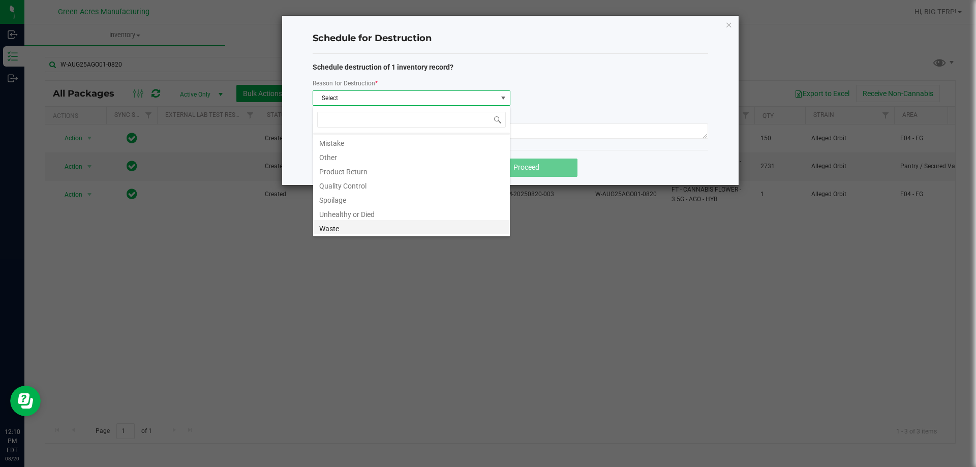
click at [354, 229] on li "Waste" at bounding box center [411, 227] width 197 height 14
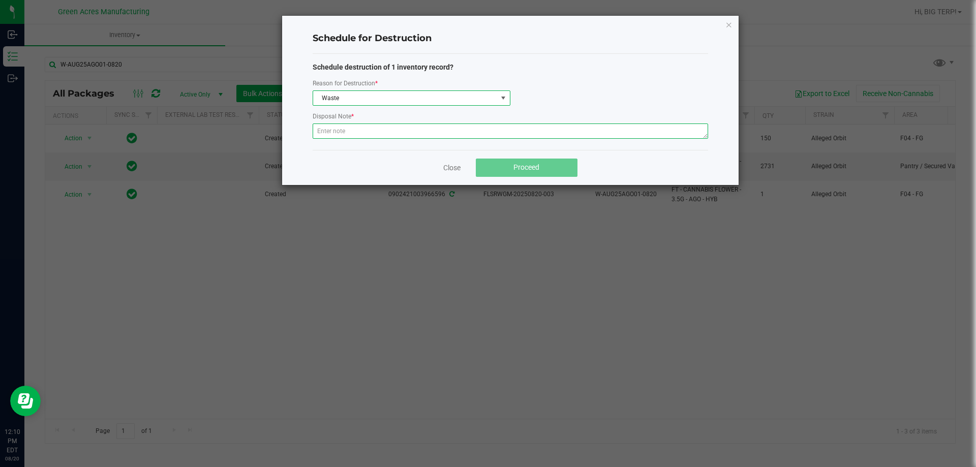
click at [359, 131] on textarea at bounding box center [510, 130] width 395 height 15
paste textarea "WASTE FROM WHOLE FLOWER PACKING PROCESS"
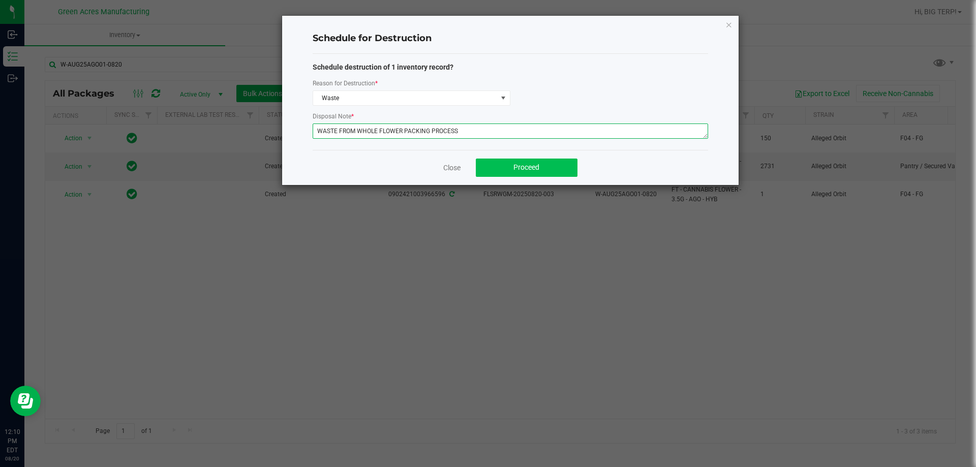
type textarea "WASTE FROM WHOLE FLOWER PACKING PROCESS"
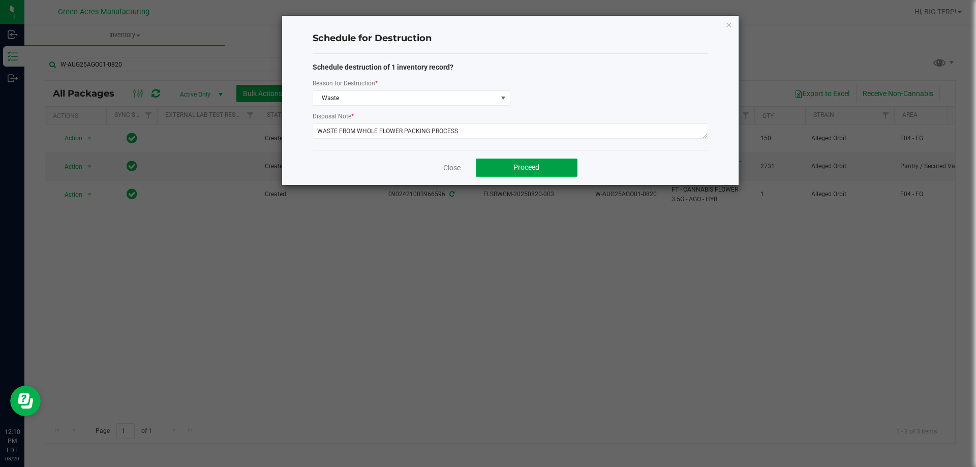
click at [489, 168] on button "Proceed" at bounding box center [527, 168] width 102 height 18
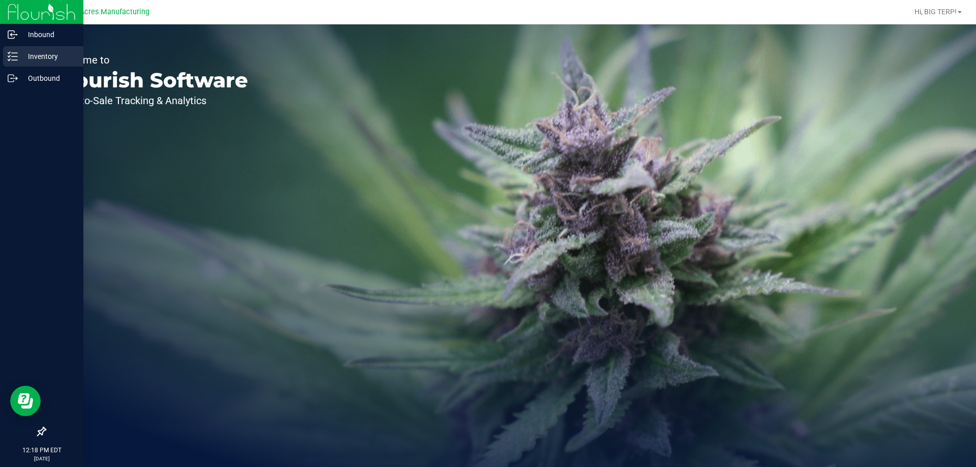
click at [30, 59] on p "Inventory" at bounding box center [48, 56] width 61 height 12
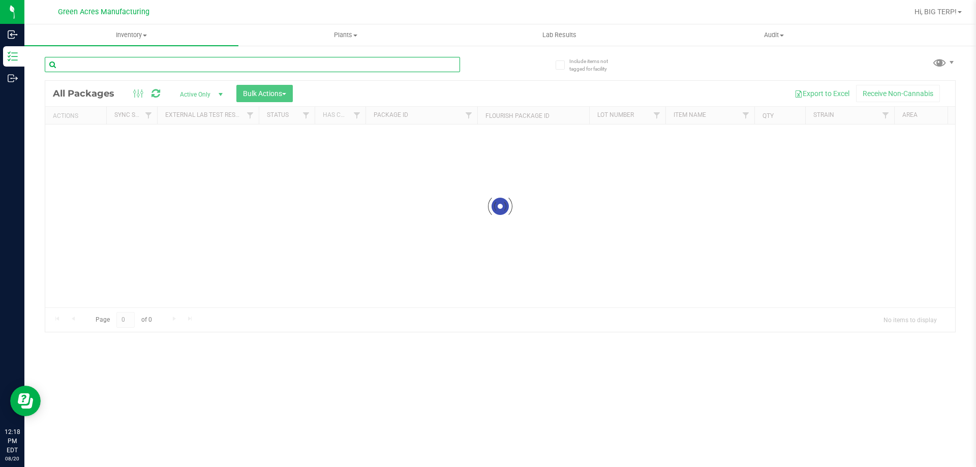
click at [179, 61] on input "text" at bounding box center [252, 64] width 415 height 15
paste input "W-JUL25LMZ01-0820"
type input "W-JUL25LMZ01-0820"
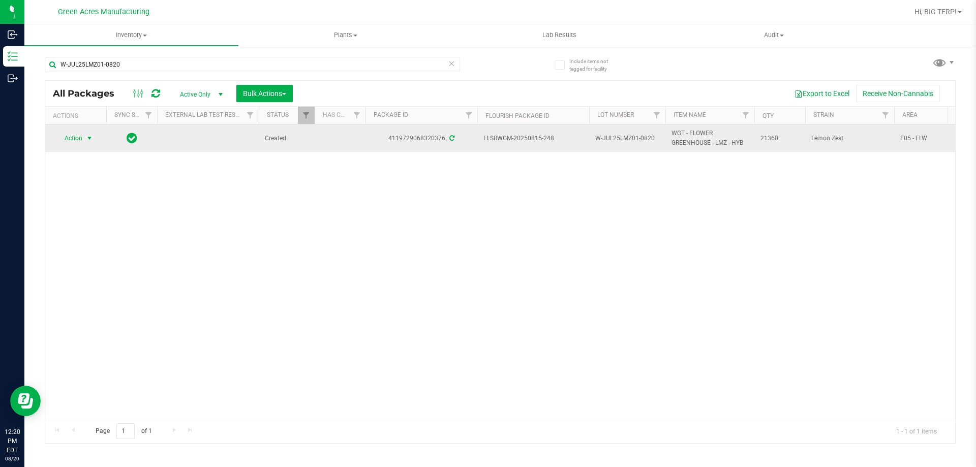
click at [89, 138] on span "select" at bounding box center [89, 138] width 8 height 8
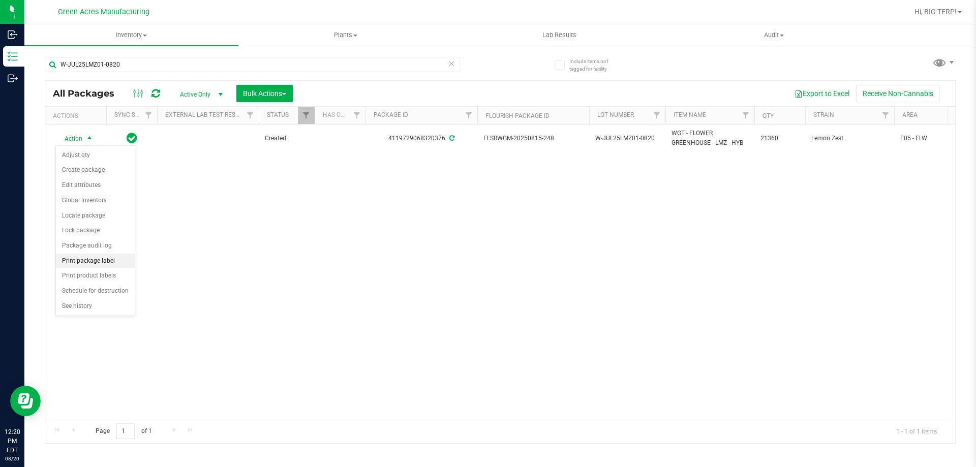
click at [95, 261] on li "Print package label" at bounding box center [95, 261] width 79 height 15
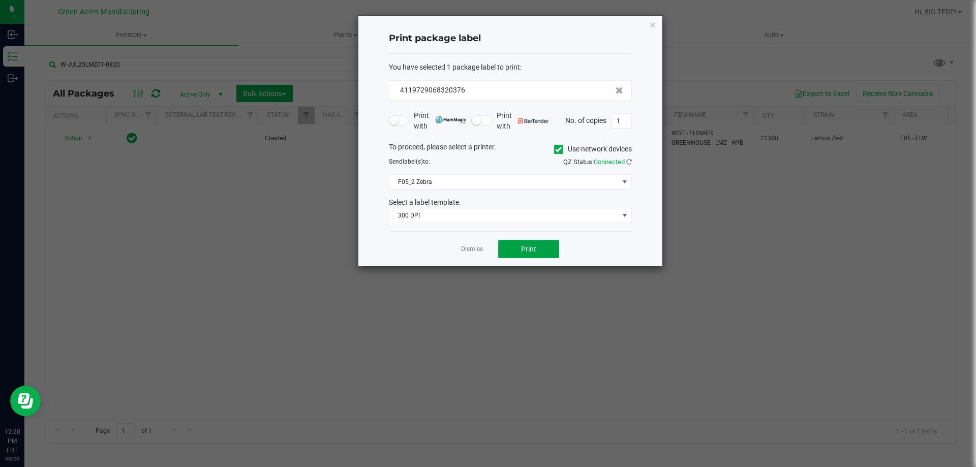
click at [530, 251] on span "Print" at bounding box center [528, 249] width 15 height 8
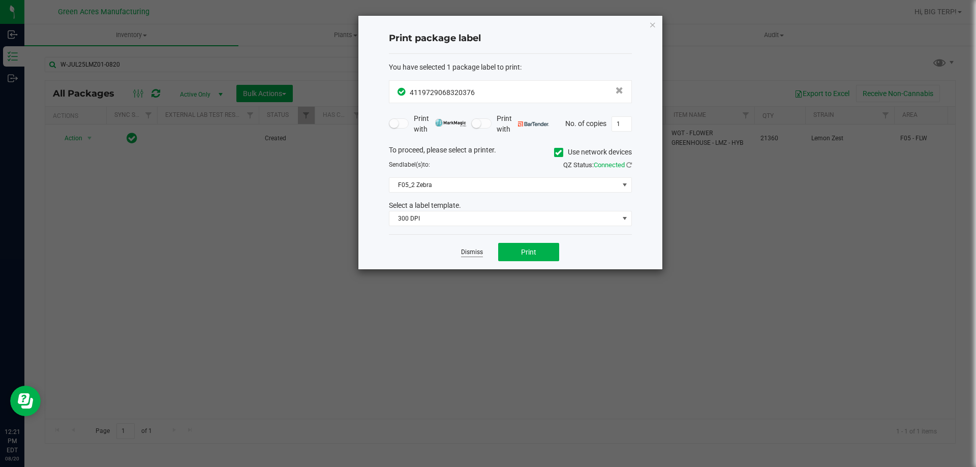
click at [466, 254] on link "Dismiss" at bounding box center [472, 252] width 22 height 9
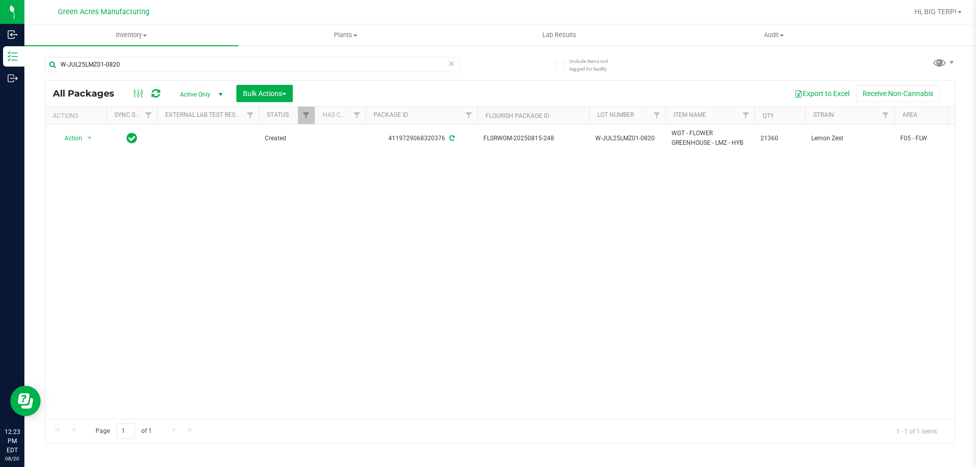
click at [159, 90] on icon at bounding box center [155, 93] width 9 height 10
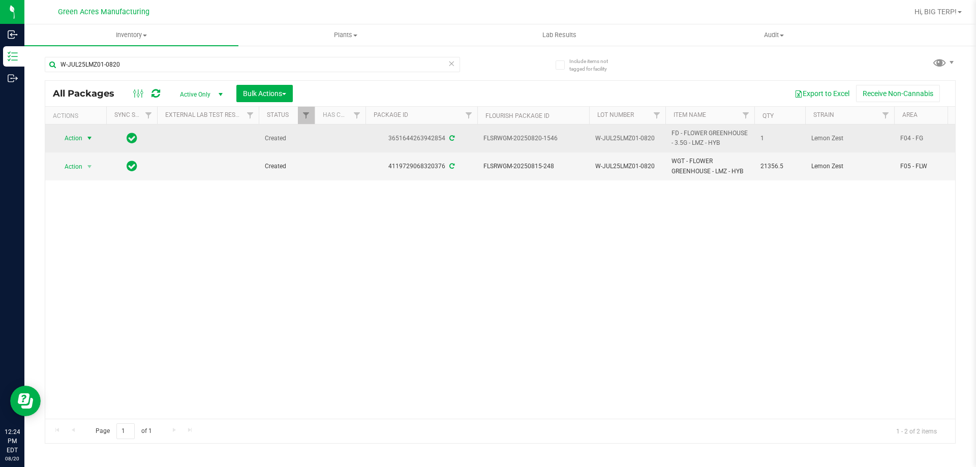
click at [89, 139] on span "select" at bounding box center [89, 138] width 8 height 8
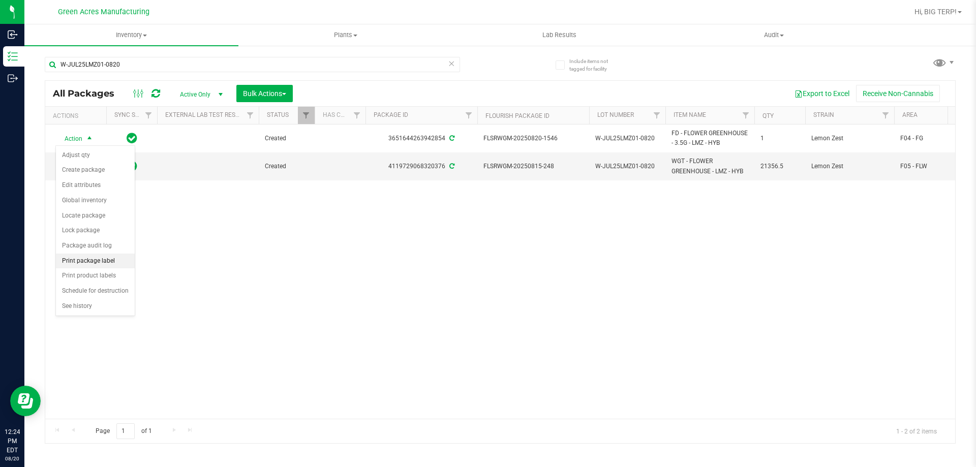
click at [90, 261] on li "Print package label" at bounding box center [95, 261] width 79 height 15
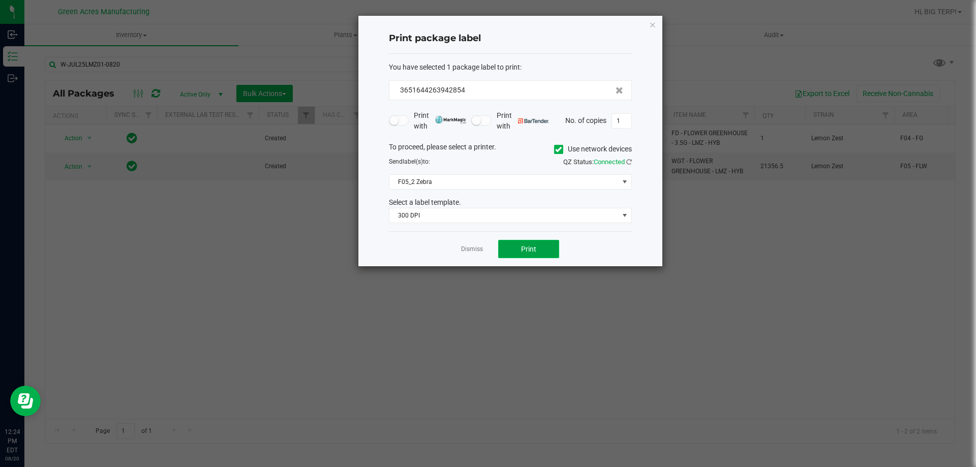
click at [507, 248] on button "Print" at bounding box center [528, 249] width 61 height 18
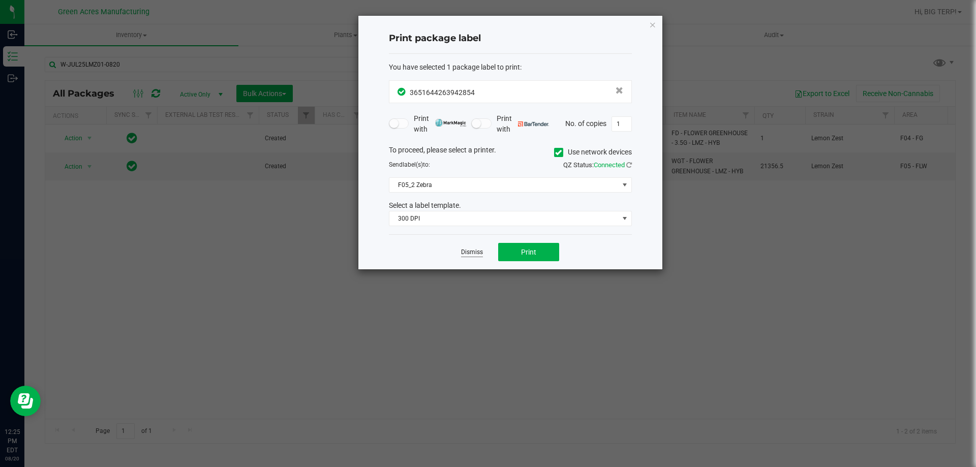
click at [474, 250] on link "Dismiss" at bounding box center [472, 252] width 22 height 9
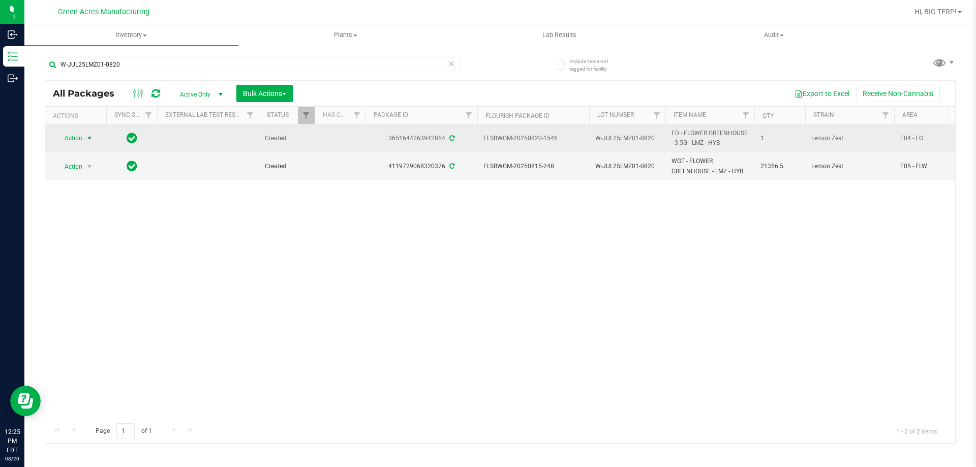
click at [89, 139] on span "select" at bounding box center [89, 138] width 8 height 8
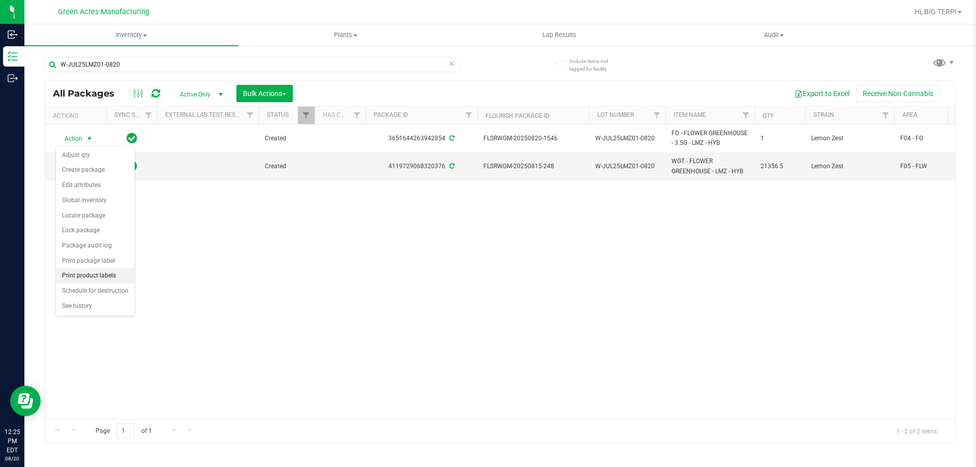
click at [107, 276] on li "Print product labels" at bounding box center [95, 275] width 79 height 15
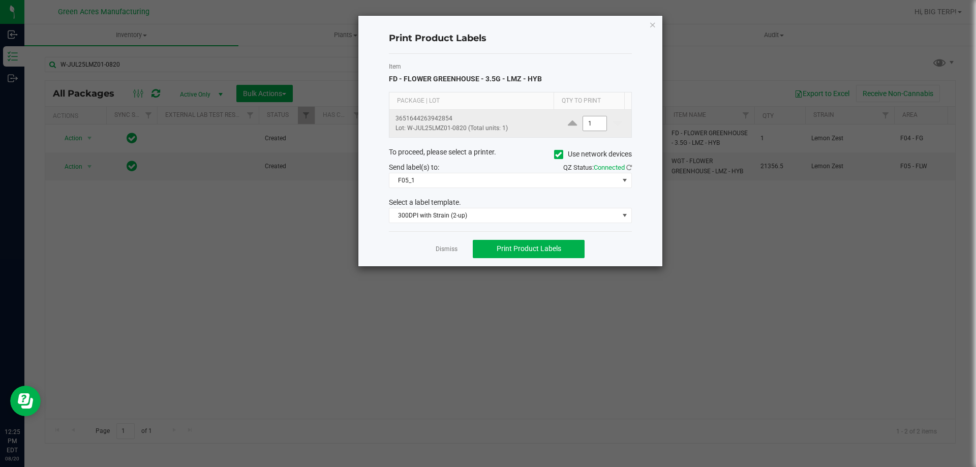
click at [587, 126] on input "1" at bounding box center [594, 123] width 23 height 14
type input "4"
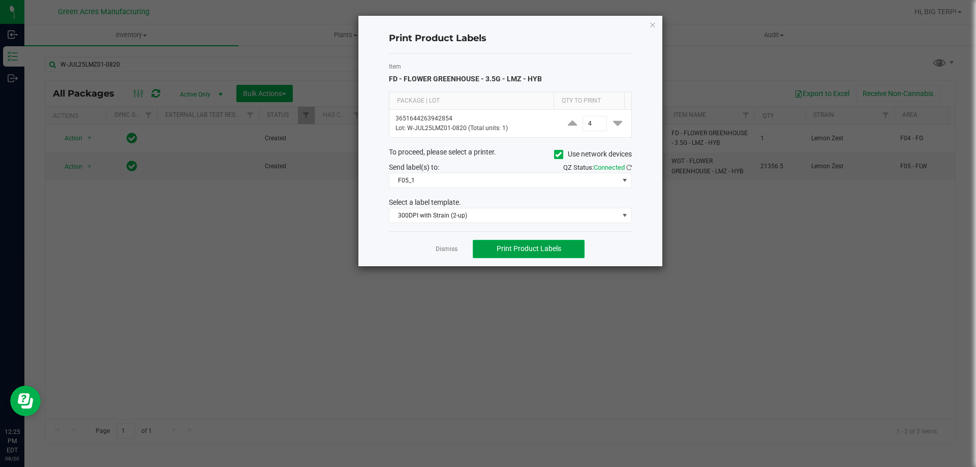
click at [537, 248] on span "Print Product Labels" at bounding box center [529, 248] width 65 height 8
